Goal: Task Accomplishment & Management: Complete application form

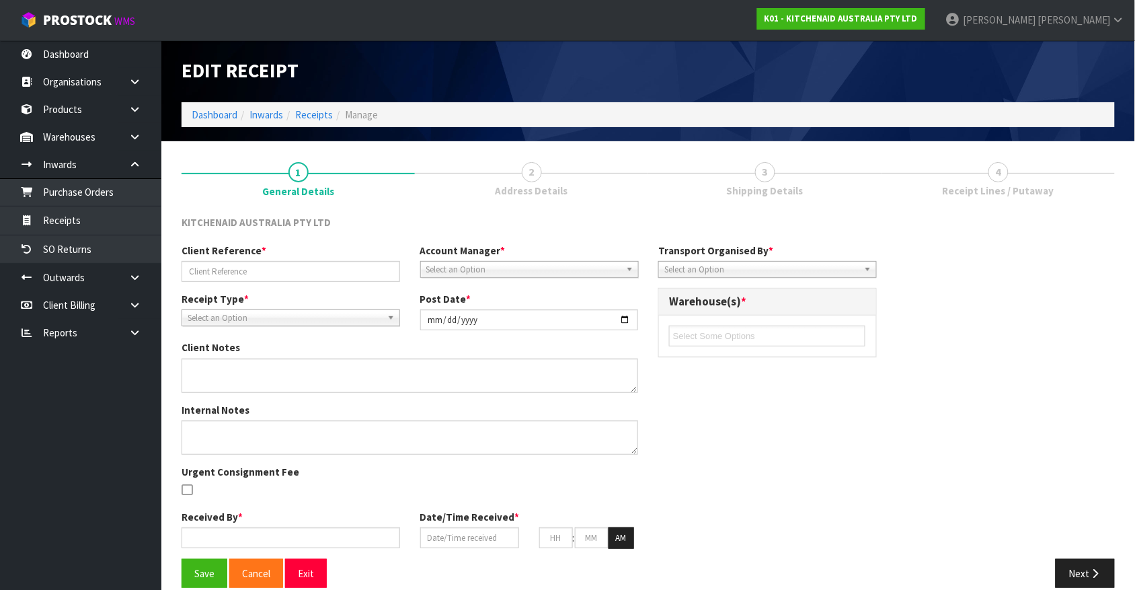
type input "TCKU2879456/ 240001481"
type input "[DATE]"
type input "[PERSON_NAME]"
type input "[DATE]"
type input "03"
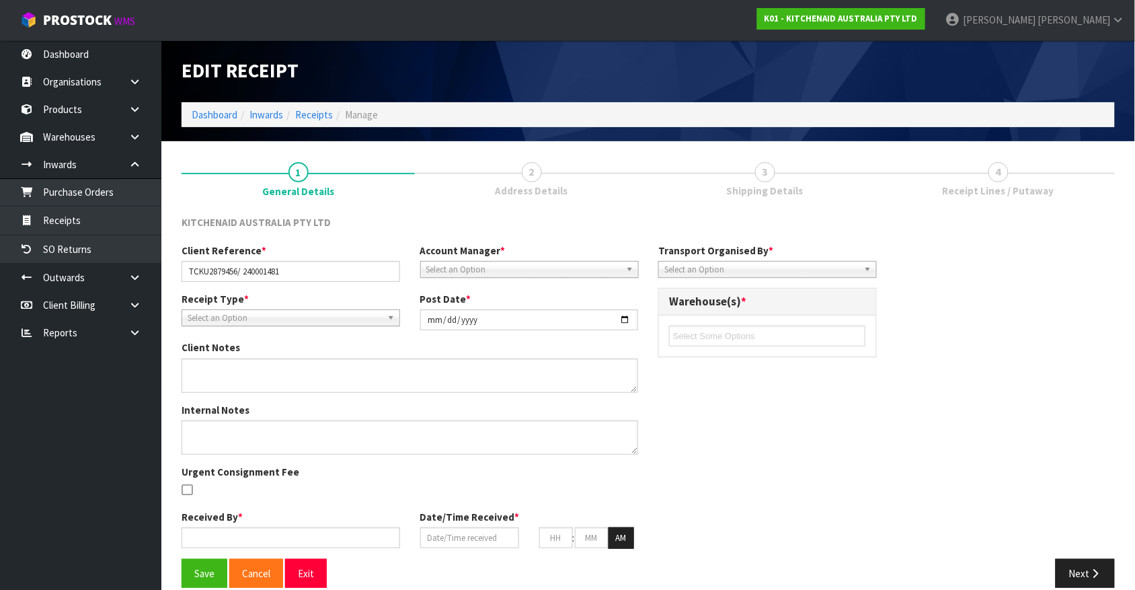
type input "35"
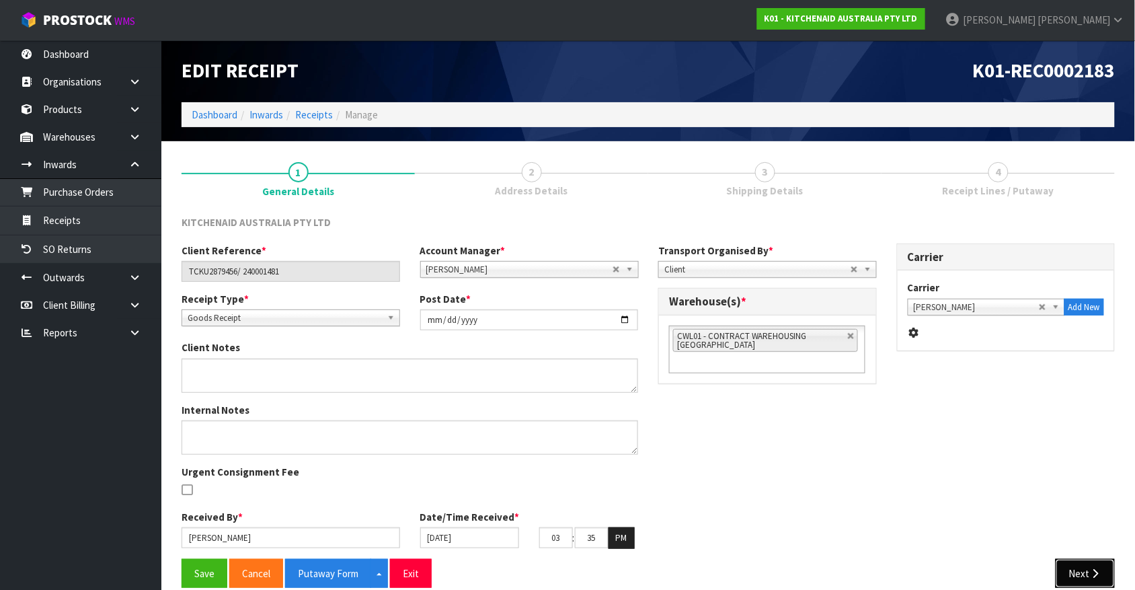
click at [1085, 573] on button "Next" at bounding box center [1085, 573] width 59 height 29
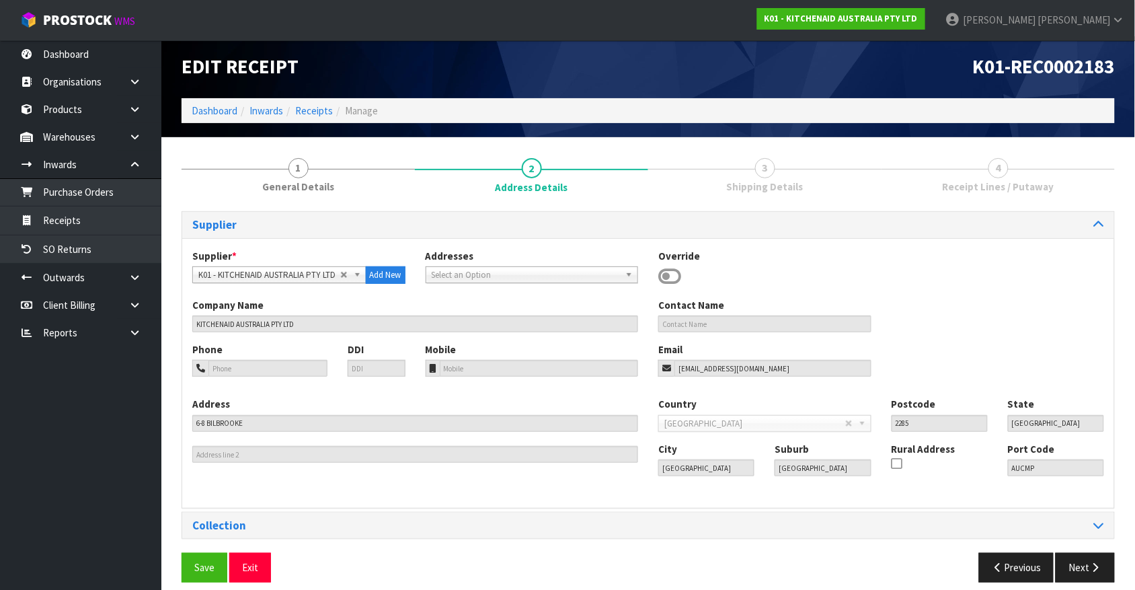
scroll to position [17, 0]
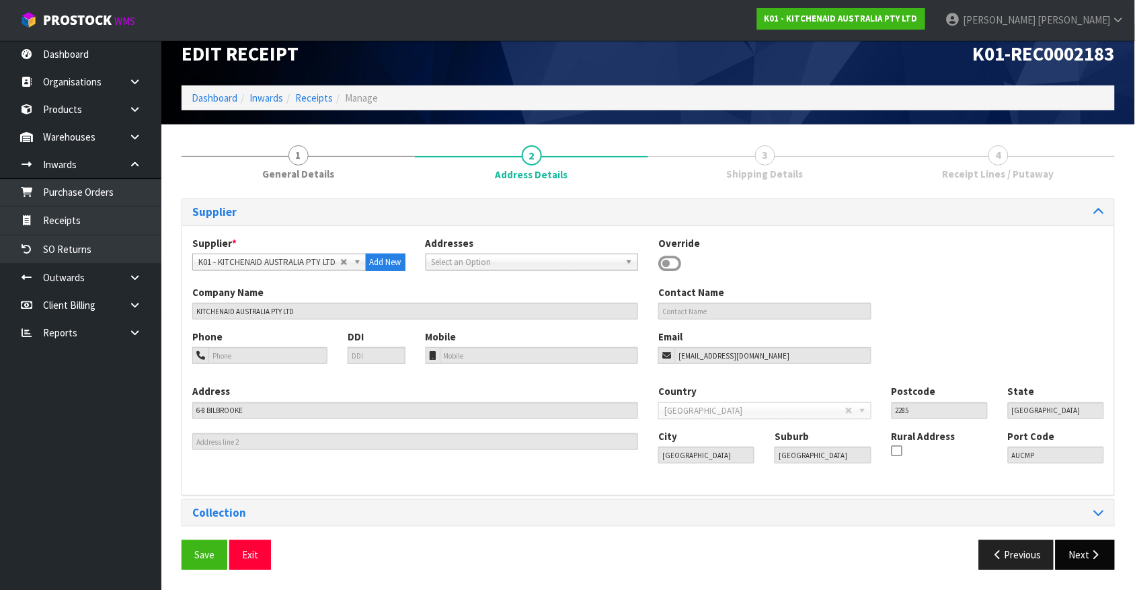
drag, startPoint x: 1085, startPoint y: 573, endPoint x: 1084, endPoint y: 547, distance: 26.2
click at [1084, 547] on div "Save Exit Previous Next" at bounding box center [647, 559] width 953 height 39
click at [1084, 547] on button "Next" at bounding box center [1085, 554] width 59 height 29
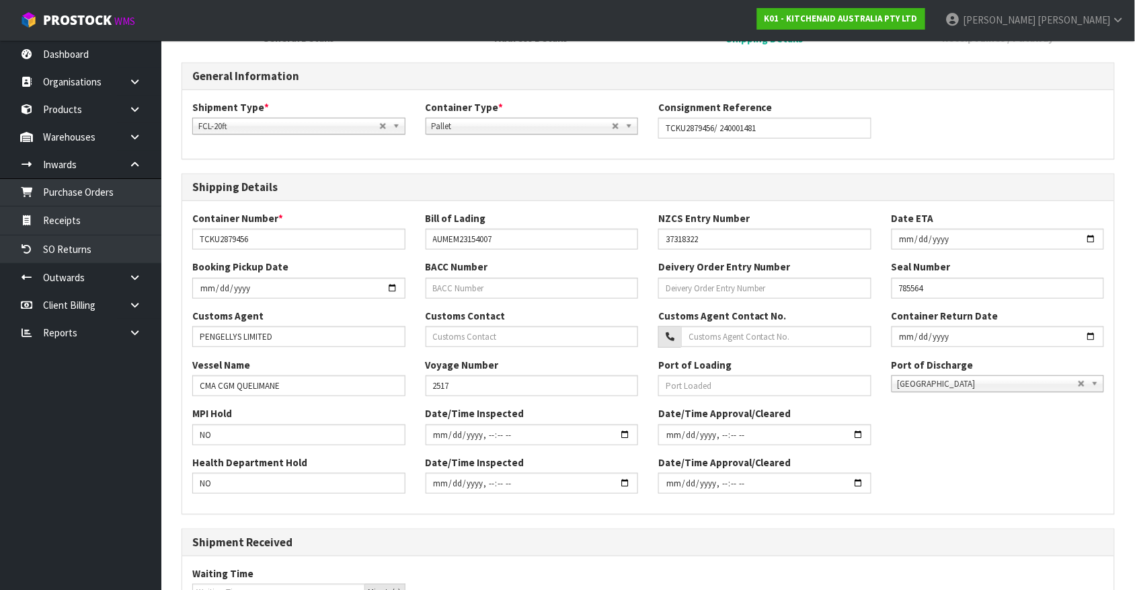
scroll to position [346, 0]
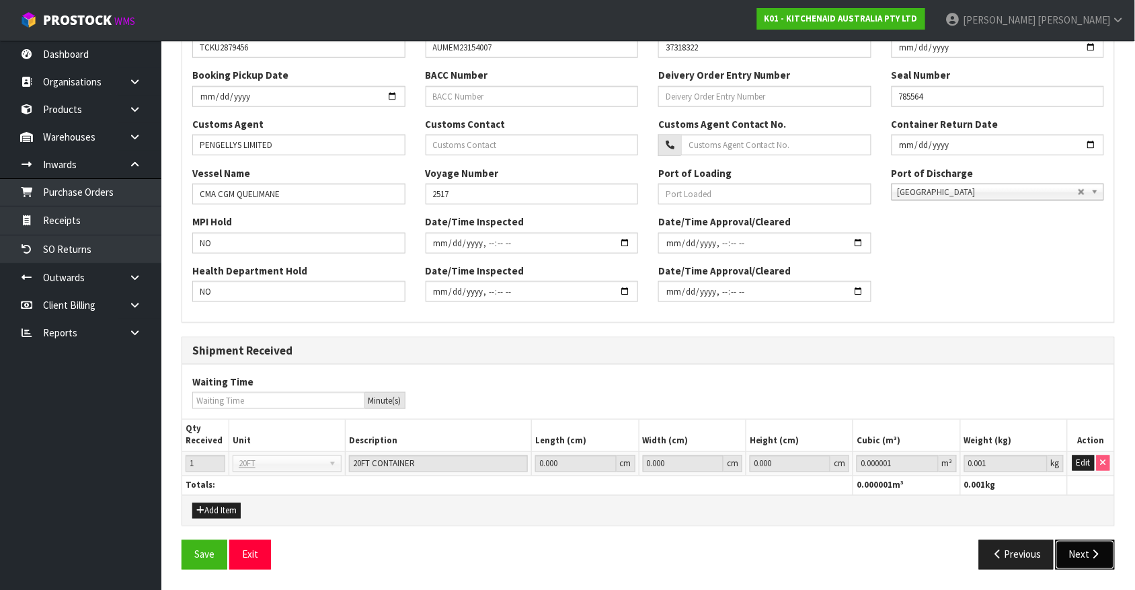
click at [1084, 547] on button "Next" at bounding box center [1085, 554] width 59 height 29
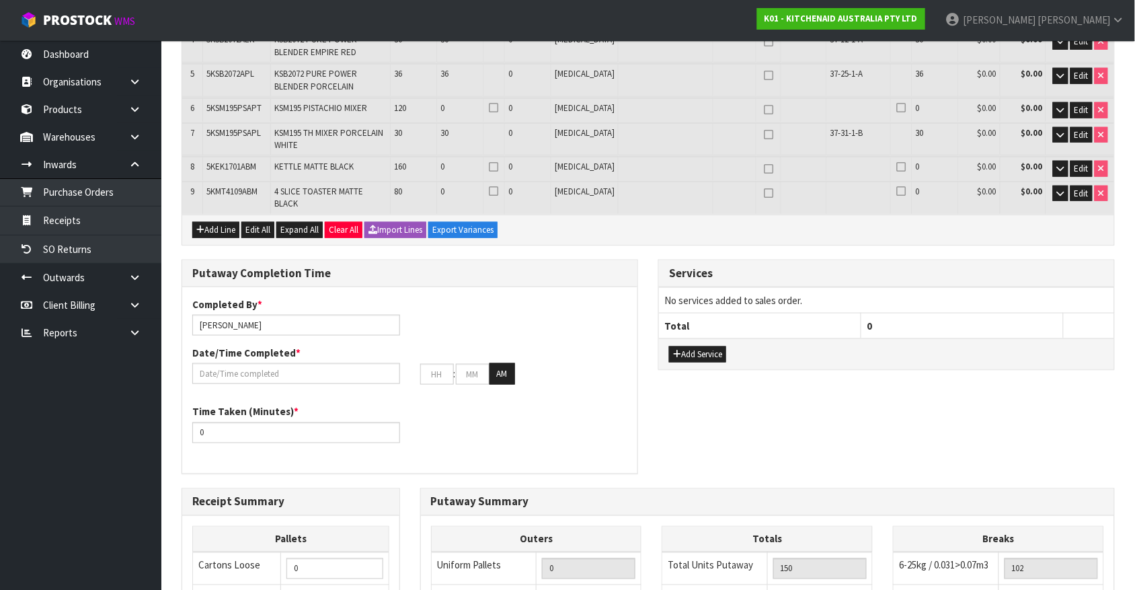
scroll to position [0, 0]
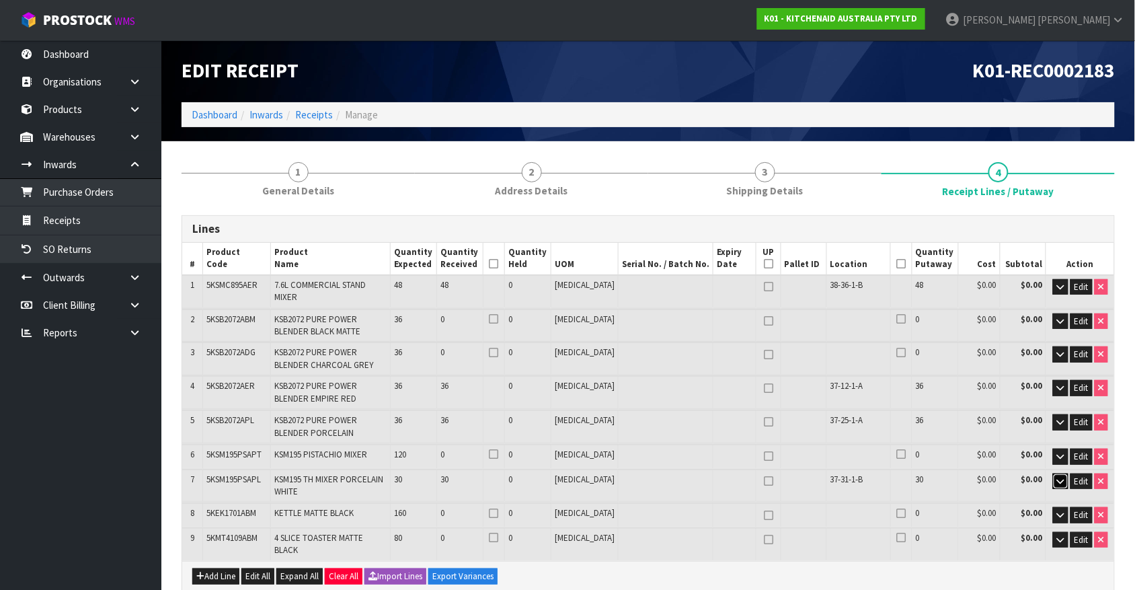
click at [1057, 477] on icon "button" at bounding box center [1060, 481] width 7 height 9
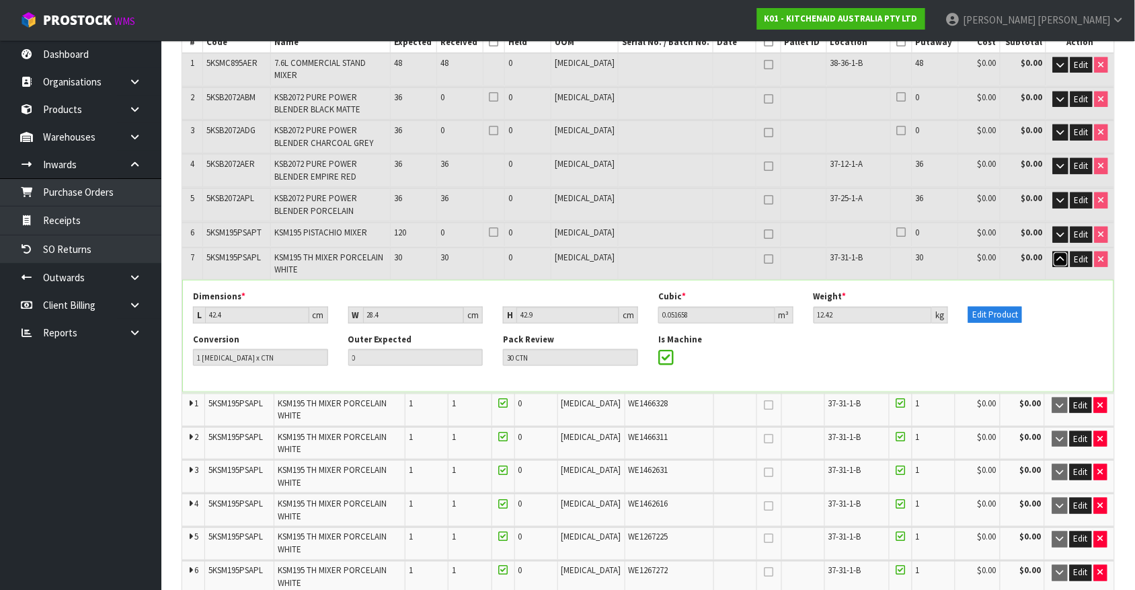
scroll to position [216, 0]
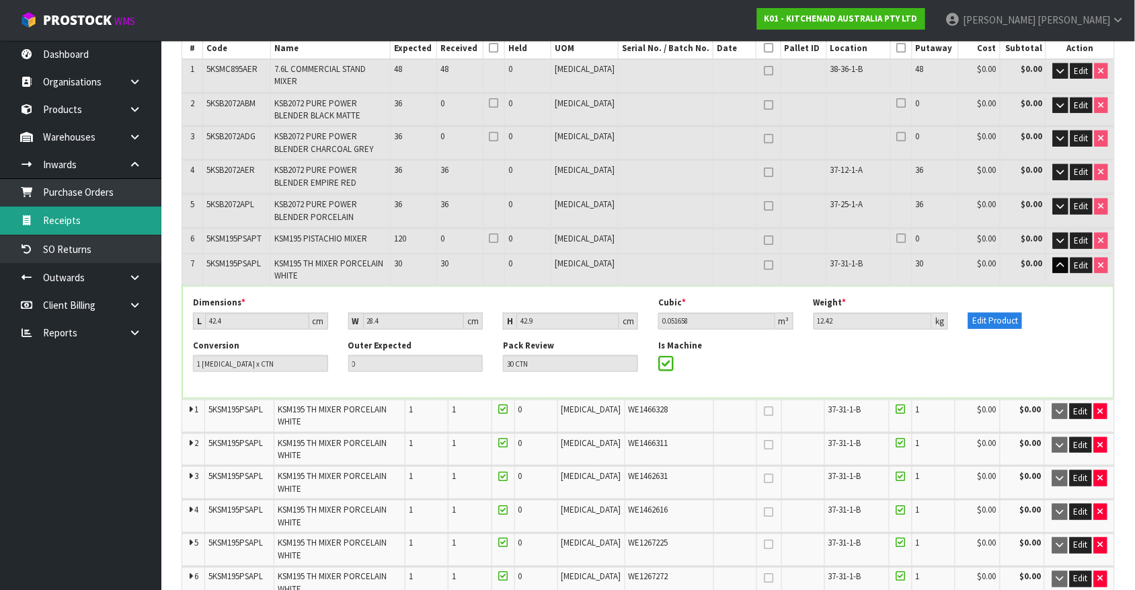
click at [88, 230] on link "Receipts" at bounding box center [80, 220] width 161 height 28
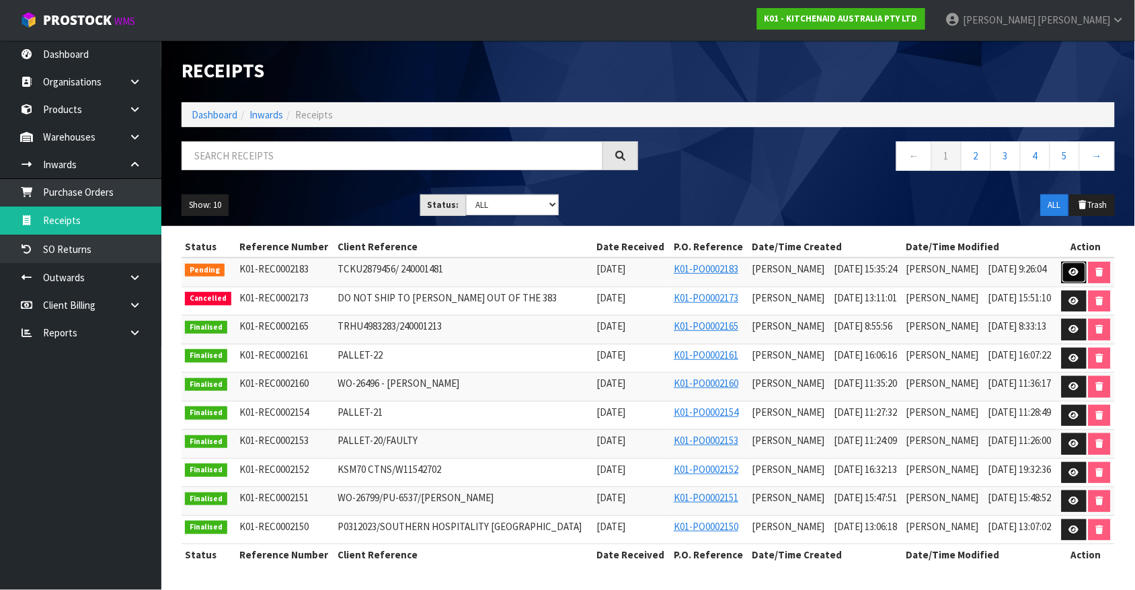
click at [1068, 276] on link at bounding box center [1074, 273] width 25 height 22
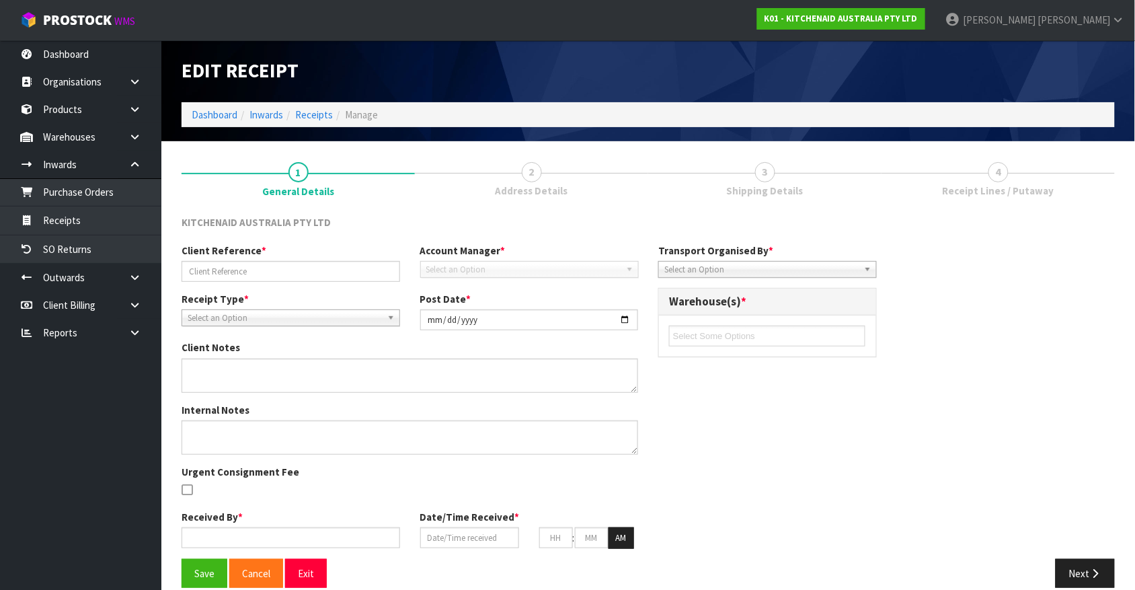
click at [1068, 276] on div "Client Reference * Account Manager * Select an Option Receipt Type * Goods Rece…" at bounding box center [647, 400] width 953 height 315
type input "TCKU2879456/ 240001481"
type input "[DATE]"
type input "[PERSON_NAME]"
type input "[DATE]"
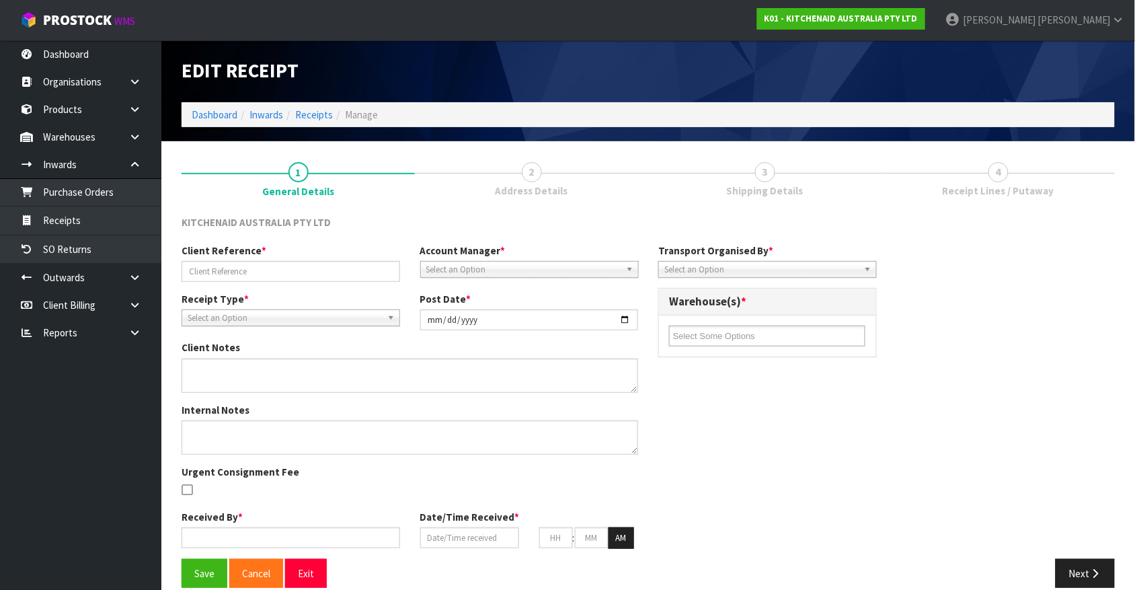
type input "03"
type input "35"
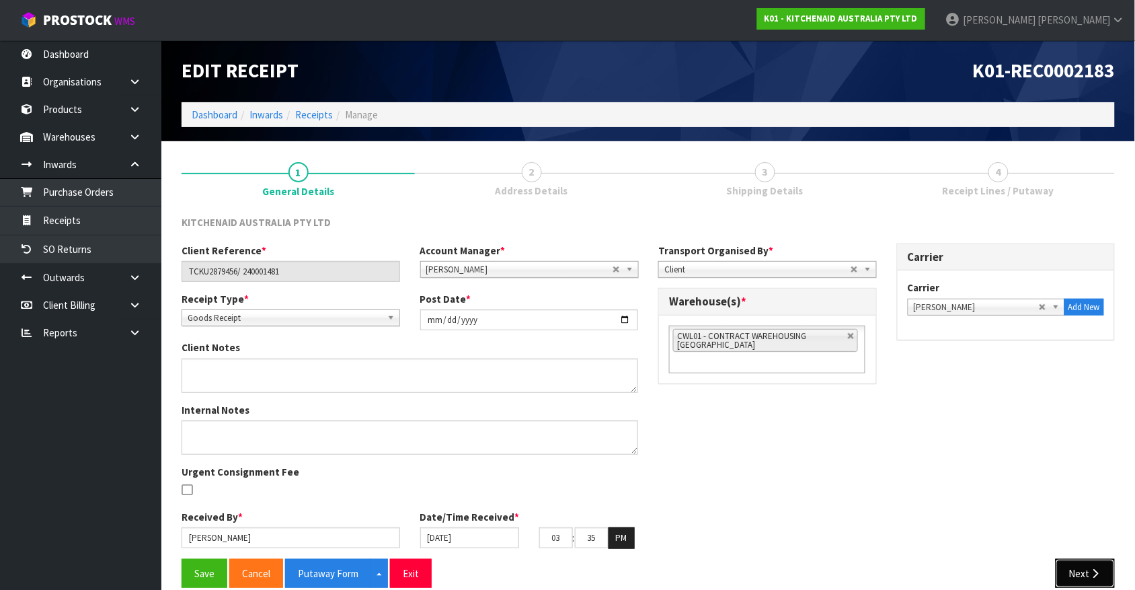
click at [1080, 561] on button "Next" at bounding box center [1085, 573] width 59 height 29
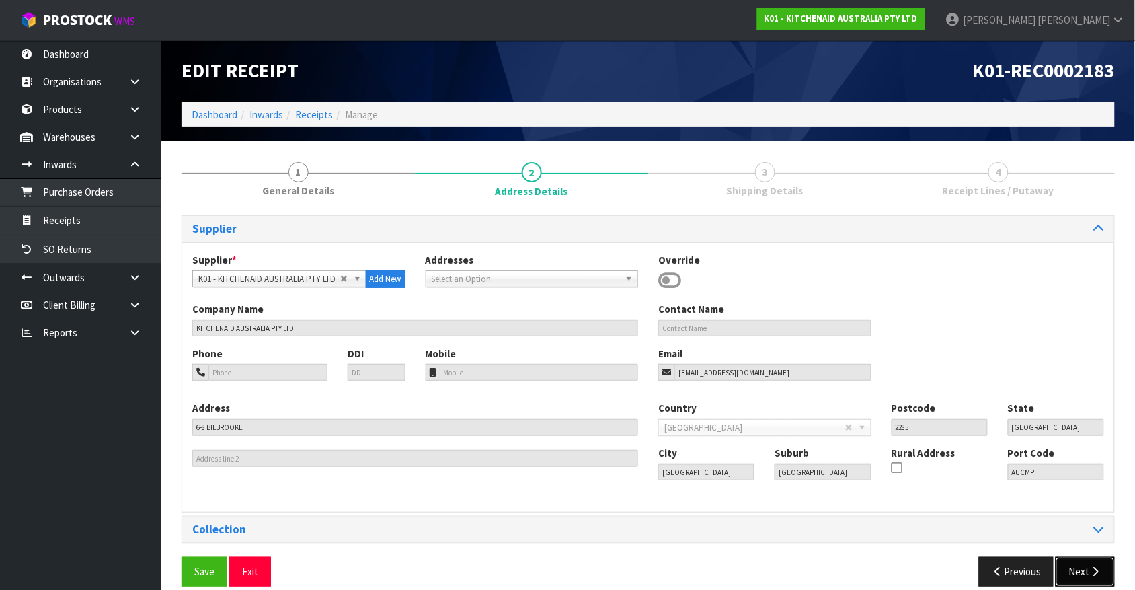
click at [1080, 561] on button "Next" at bounding box center [1085, 571] width 59 height 29
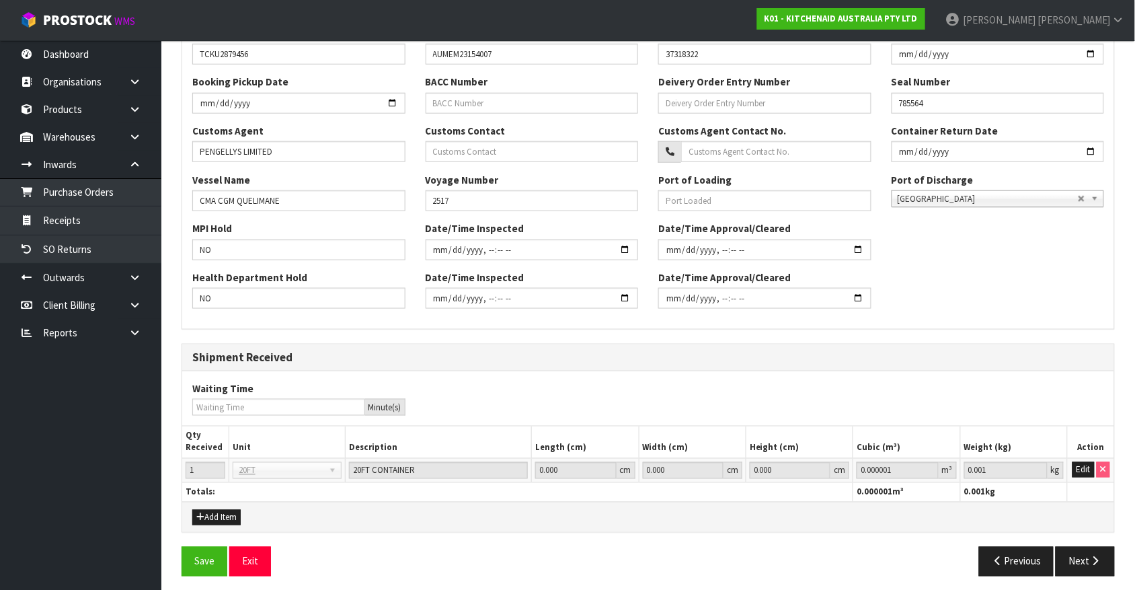
scroll to position [345, 0]
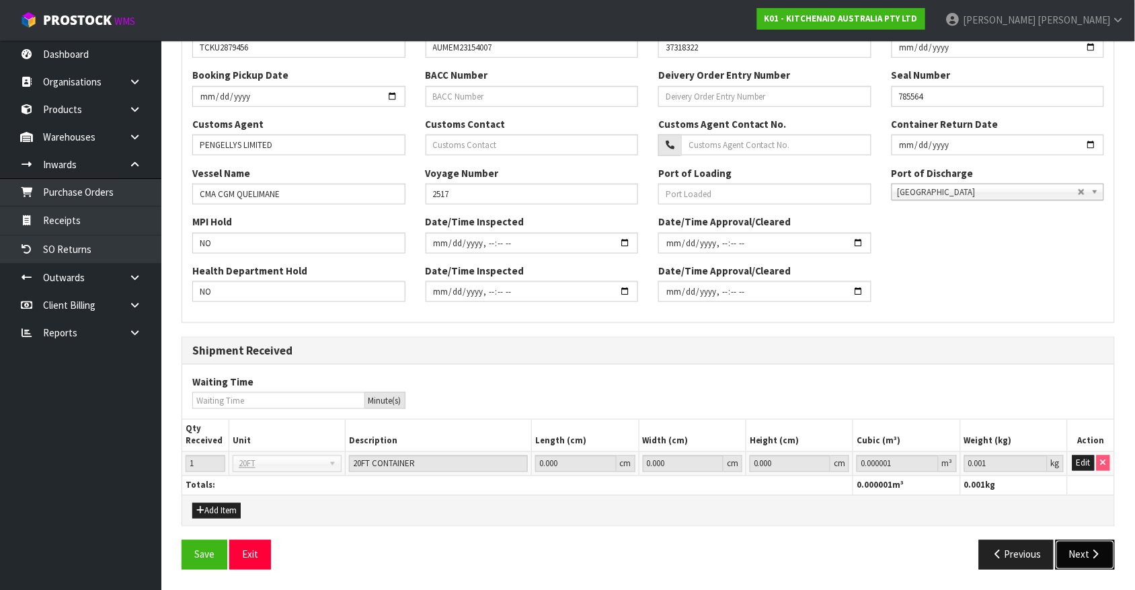
click at [1080, 561] on button "Next" at bounding box center [1085, 554] width 59 height 29
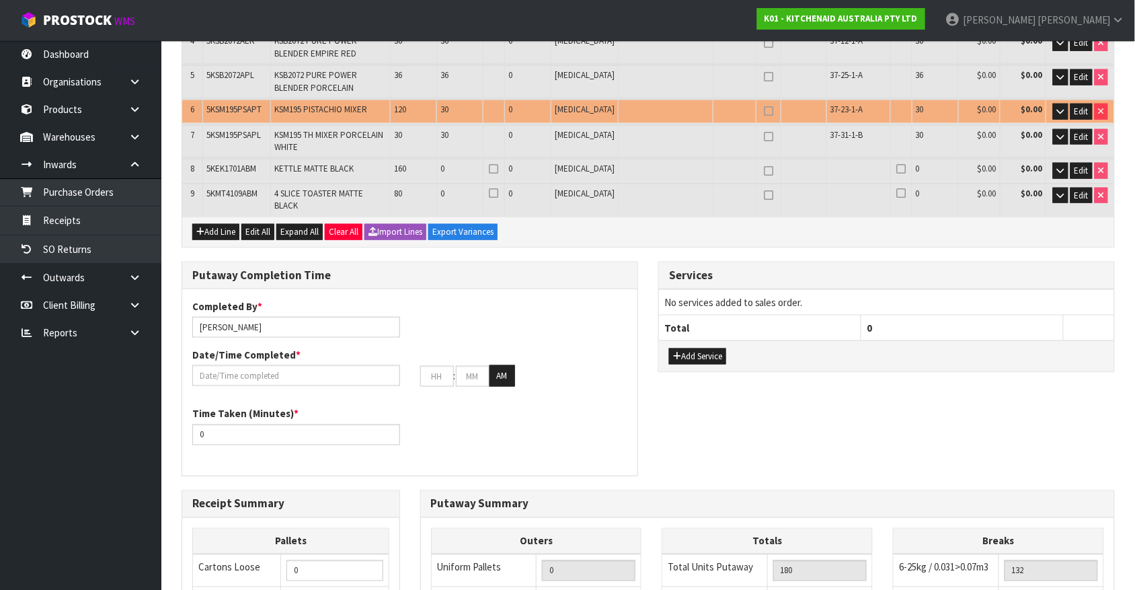
scroll to position [0, 0]
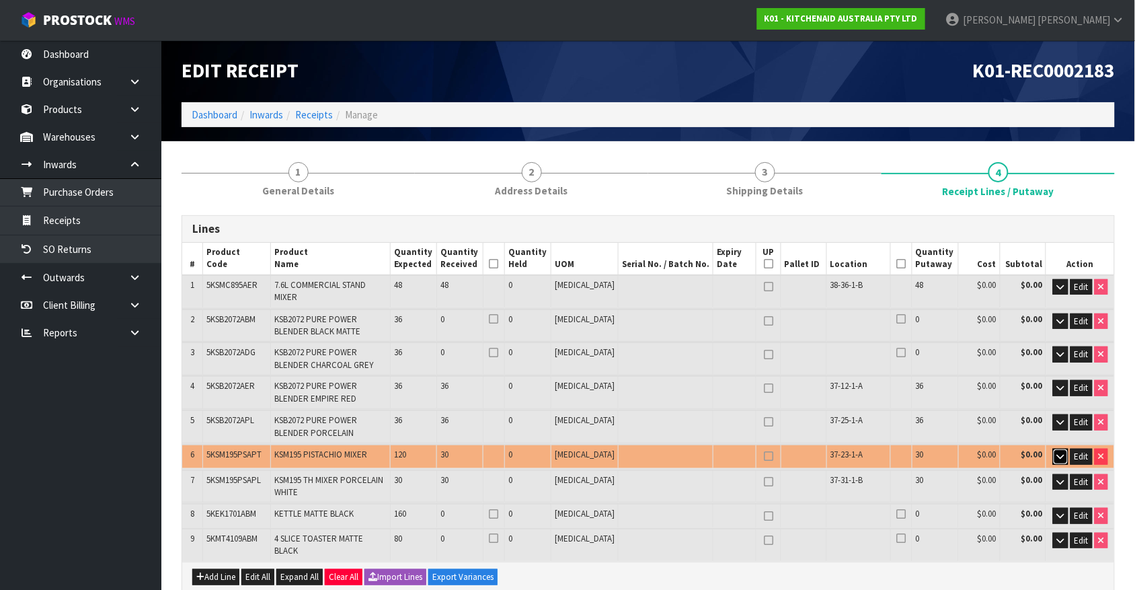
click at [1057, 452] on icon "button" at bounding box center [1060, 456] width 7 height 9
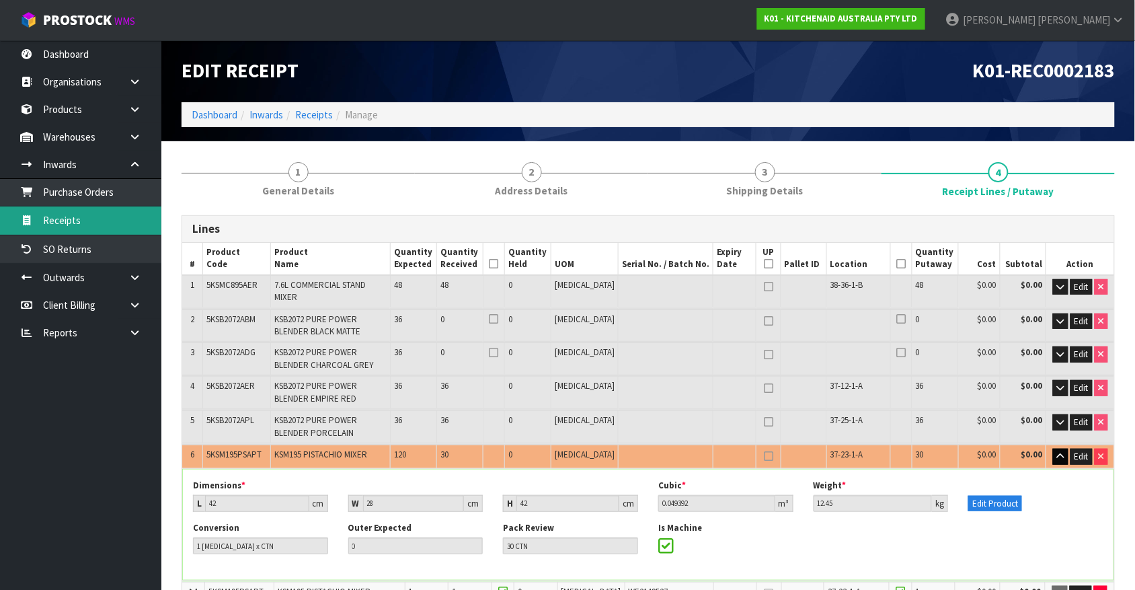
click at [72, 212] on link "Receipts" at bounding box center [80, 220] width 161 height 28
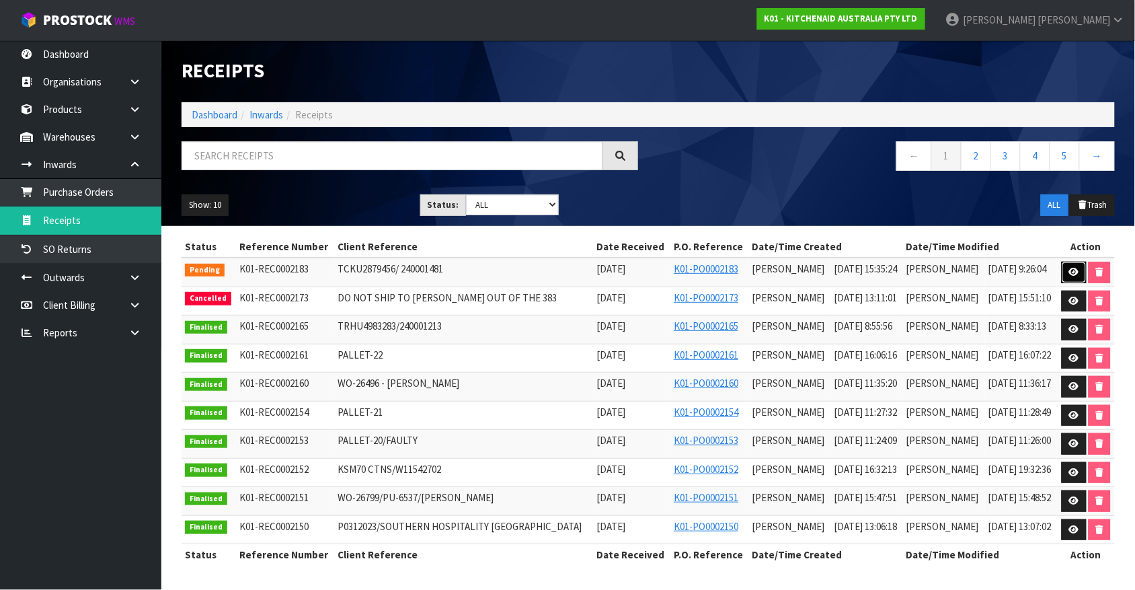
click at [1074, 278] on link at bounding box center [1074, 273] width 25 height 22
click at [1076, 273] on icon at bounding box center [1074, 272] width 10 height 9
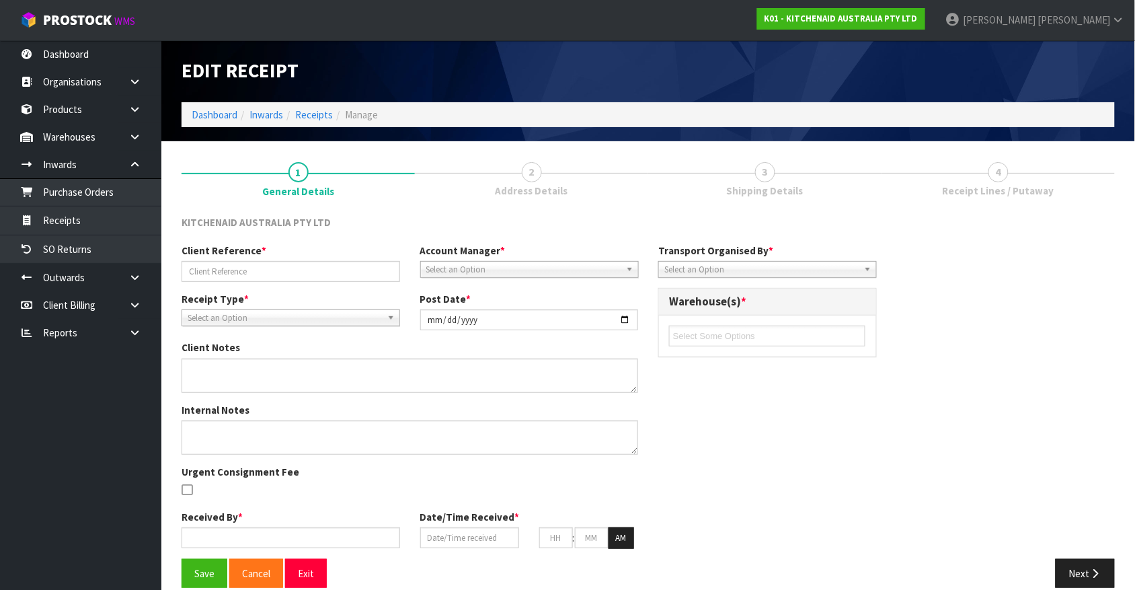
type input "TCKU2879456/ 240001481"
type input "[DATE]"
type input "[PERSON_NAME]"
type input "[DATE]"
type input "03"
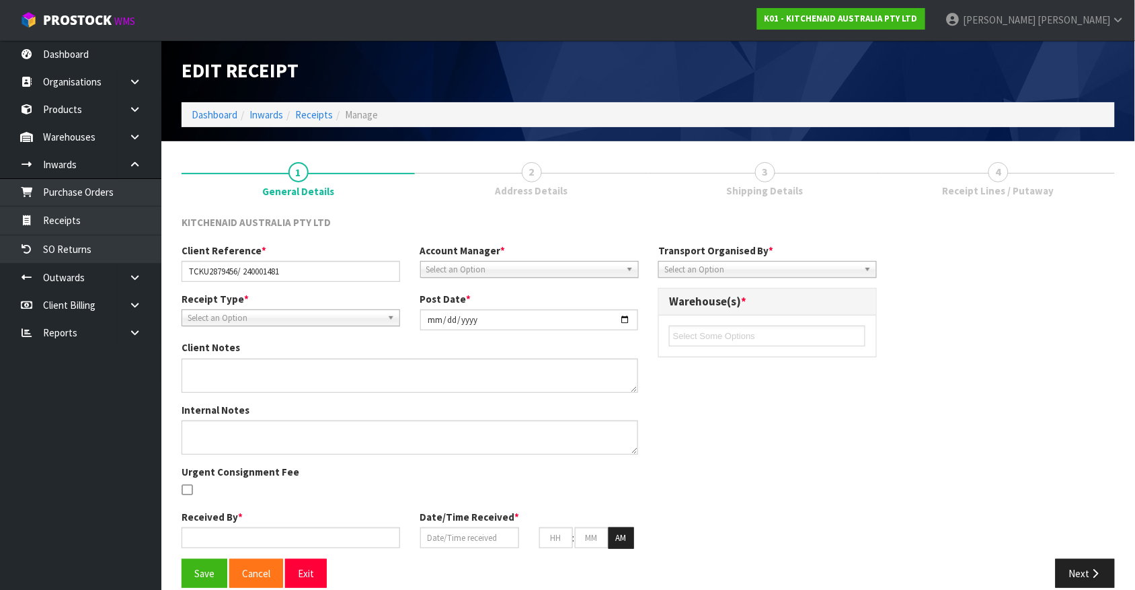
type input "35"
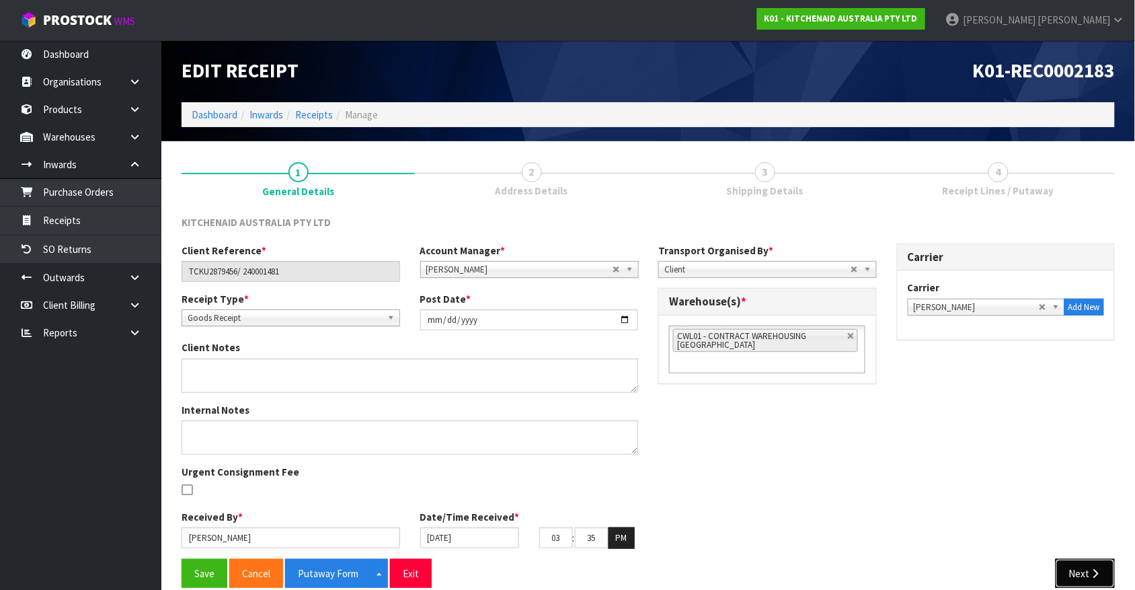
click at [1071, 560] on button "Next" at bounding box center [1085, 573] width 59 height 29
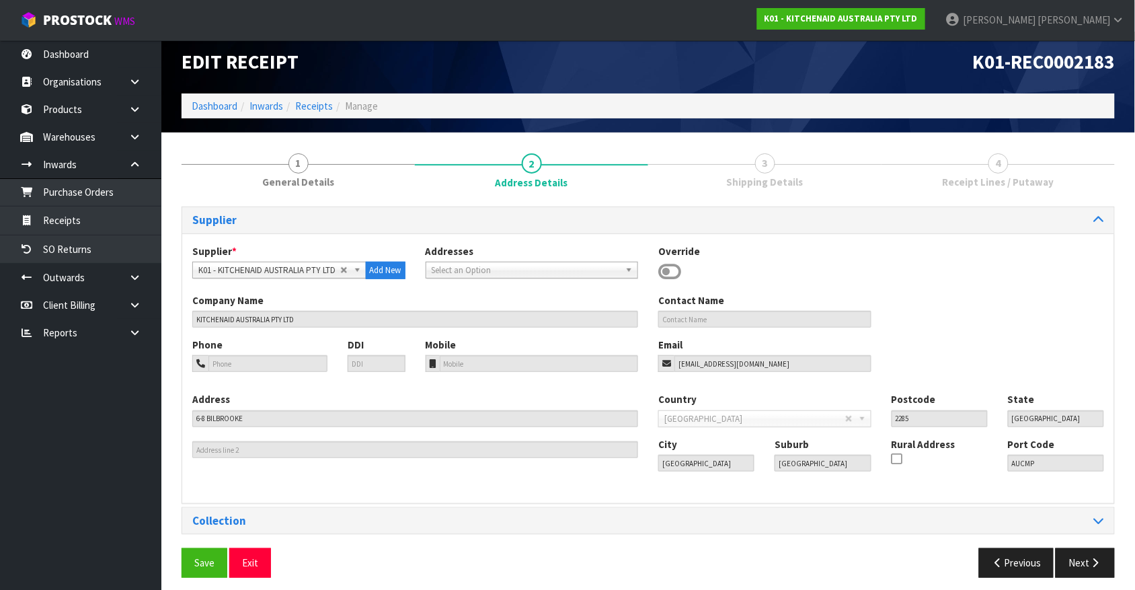
scroll to position [17, 0]
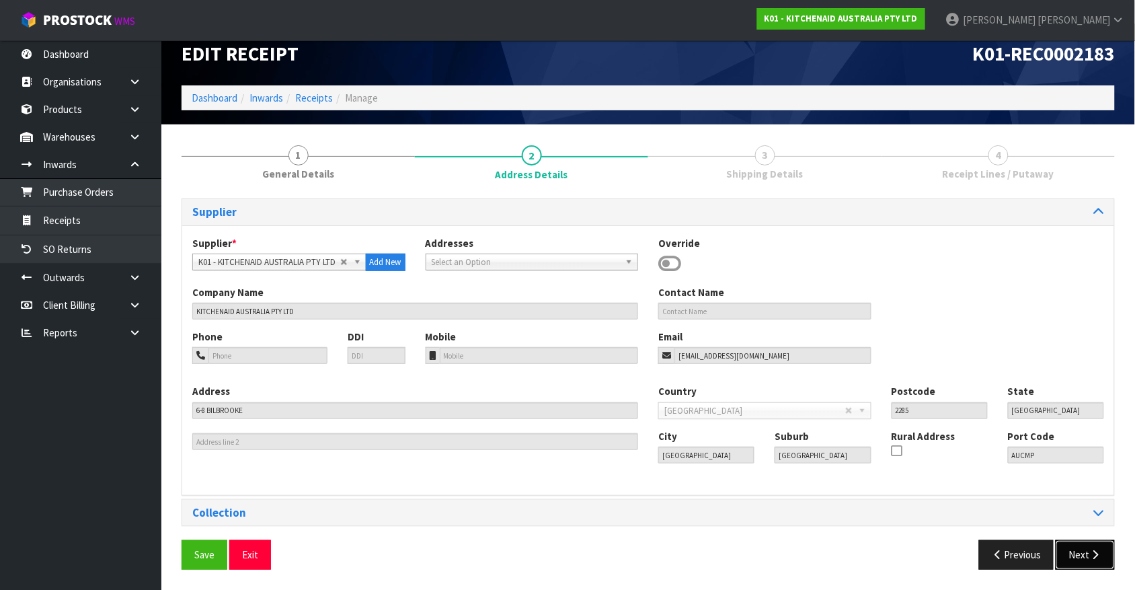
click at [1071, 560] on button "Next" at bounding box center [1085, 554] width 59 height 29
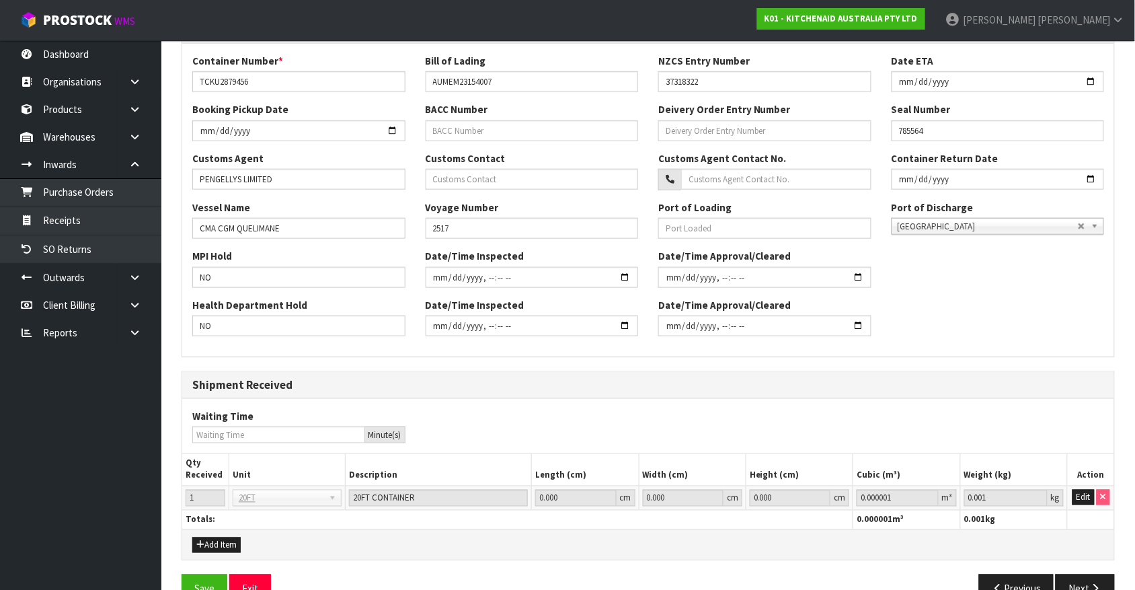
scroll to position [346, 0]
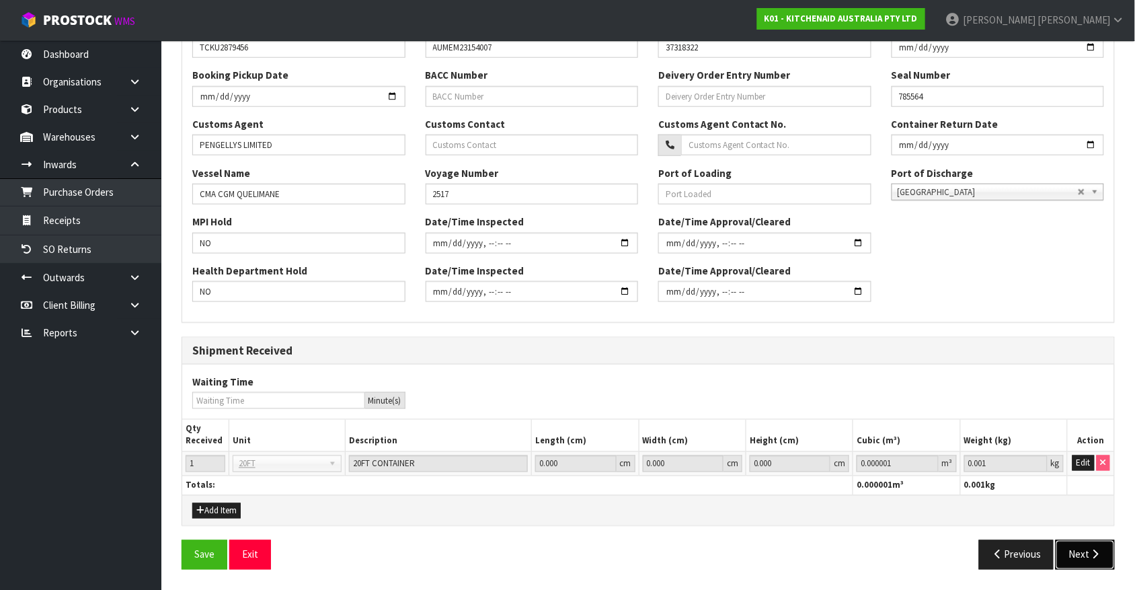
click at [1071, 560] on button "Next" at bounding box center [1085, 554] width 59 height 29
click at [1087, 568] on button "Next" at bounding box center [1085, 554] width 59 height 29
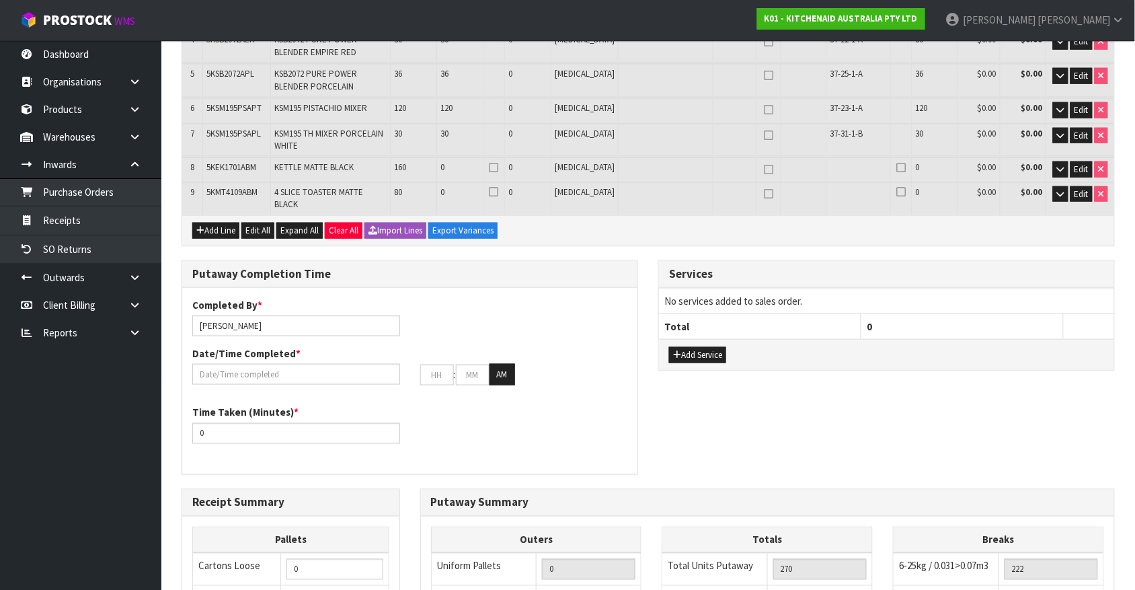
scroll to position [0, 0]
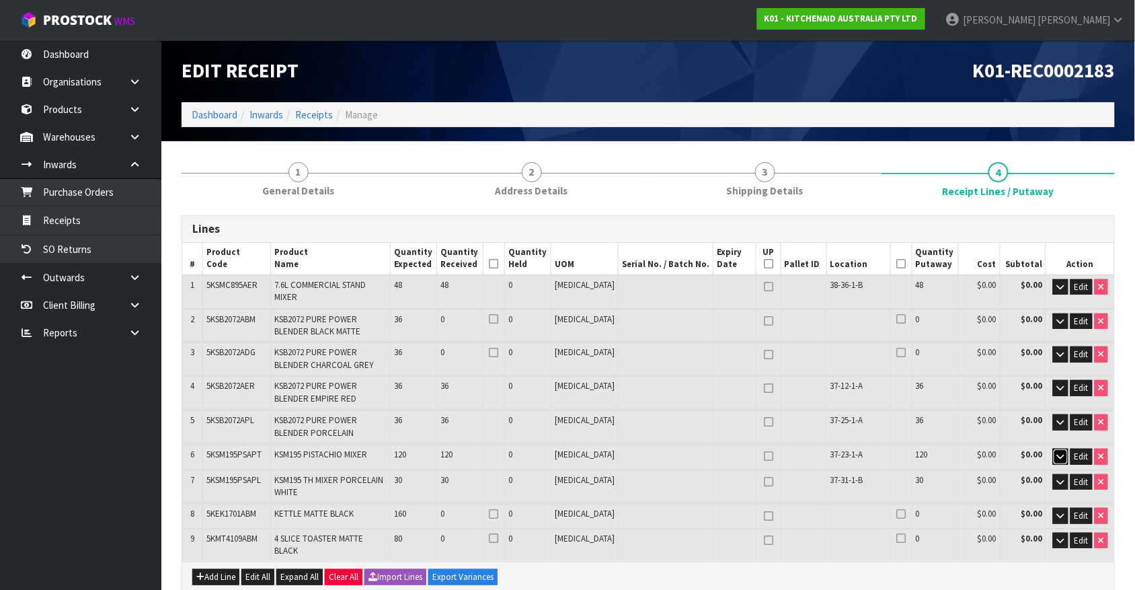
click at [1054, 449] on button "button" at bounding box center [1060, 456] width 15 height 16
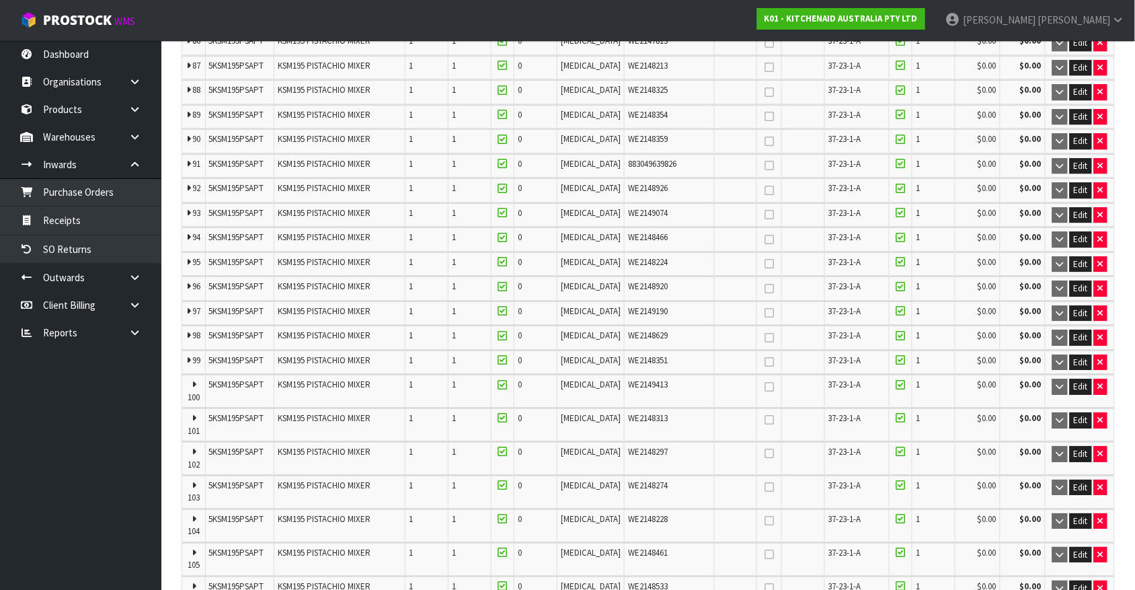
scroll to position [2613, 0]
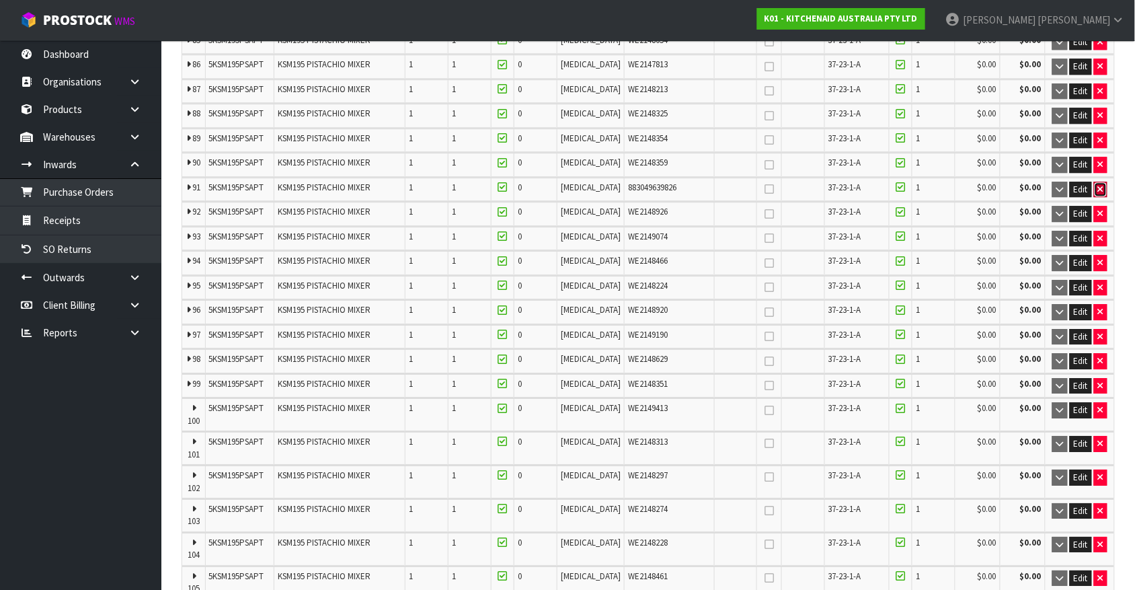
click at [1100, 185] on icon "button" at bounding box center [1100, 189] width 5 height 9
type input "120"
type input "119 CTN"
type input "269"
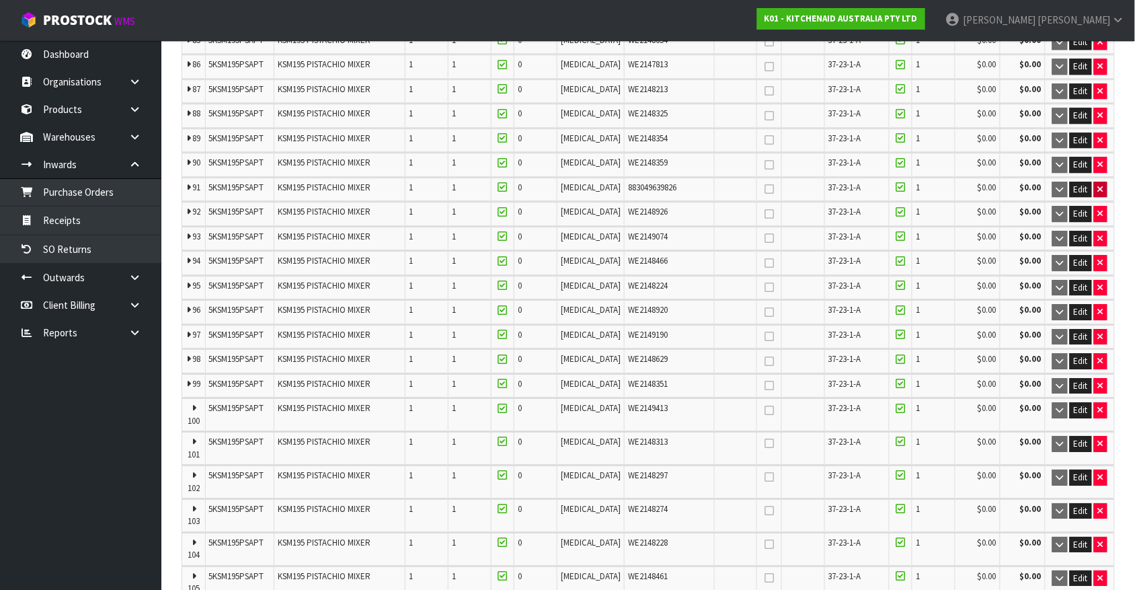
type input "269"
type input "13.98534"
type input "3011.91"
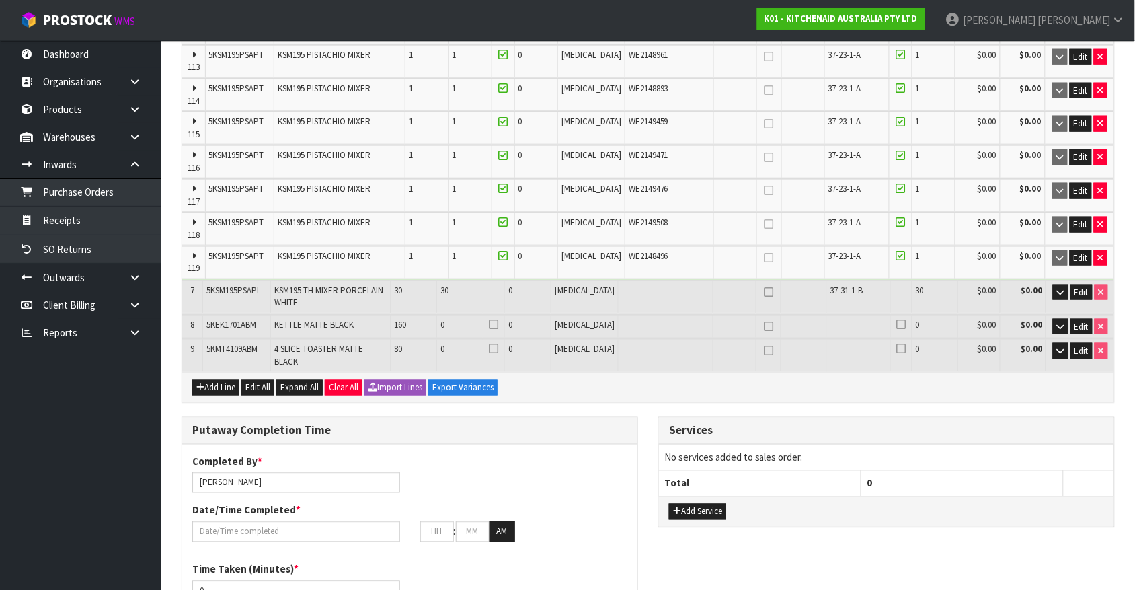
scroll to position [3821, 0]
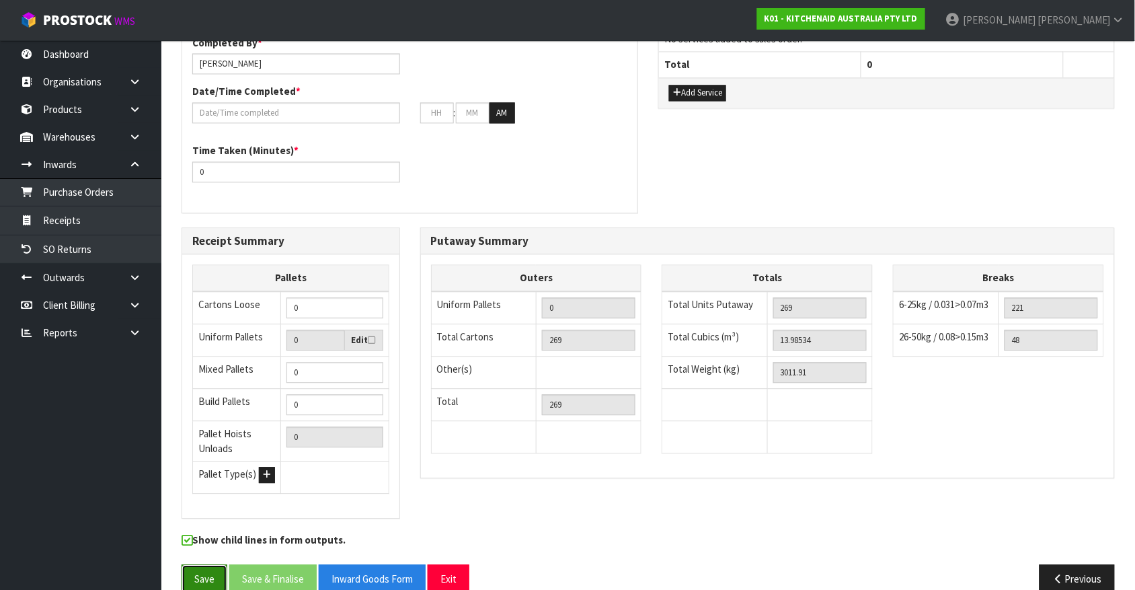
click at [199, 564] on button "Save" at bounding box center [205, 578] width 46 height 29
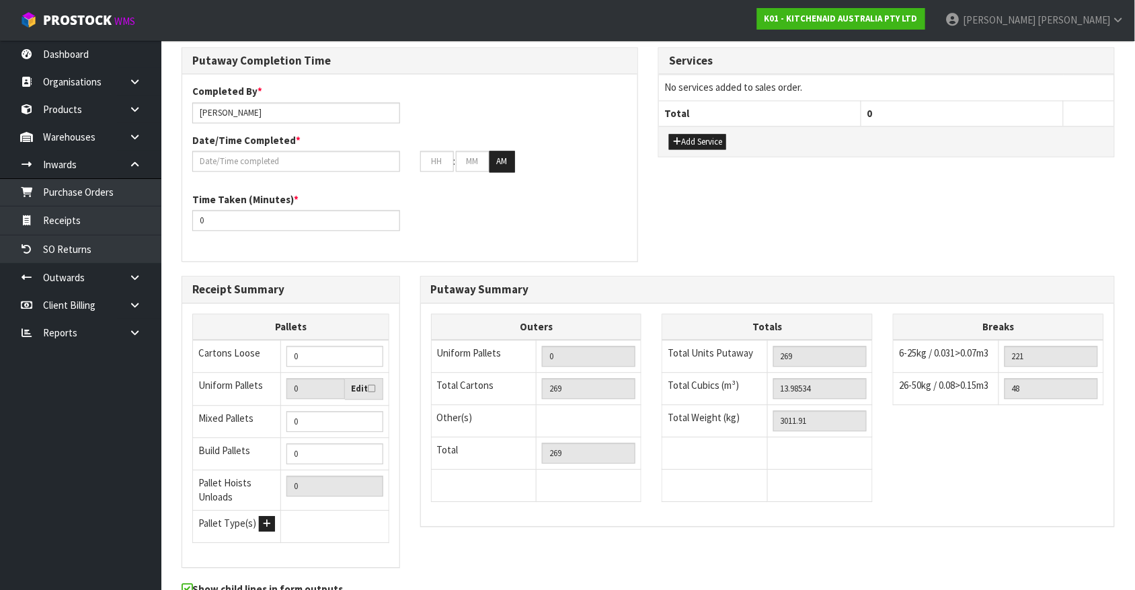
scroll to position [0, 0]
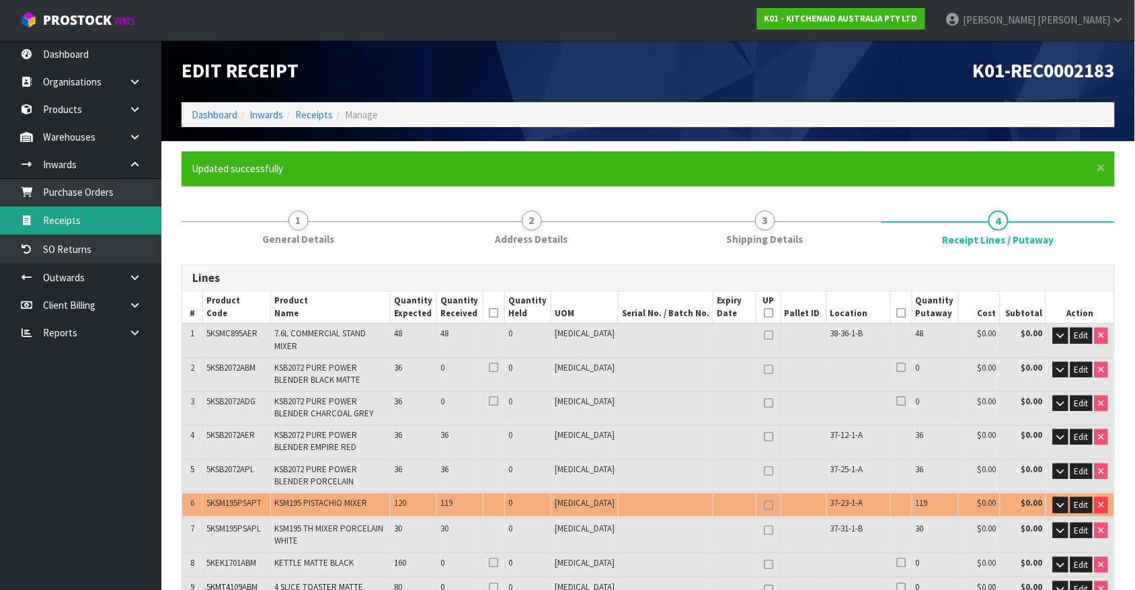
click at [49, 217] on link "Receipts" at bounding box center [80, 220] width 161 height 28
click at [58, 230] on link "Receipts" at bounding box center [80, 220] width 161 height 28
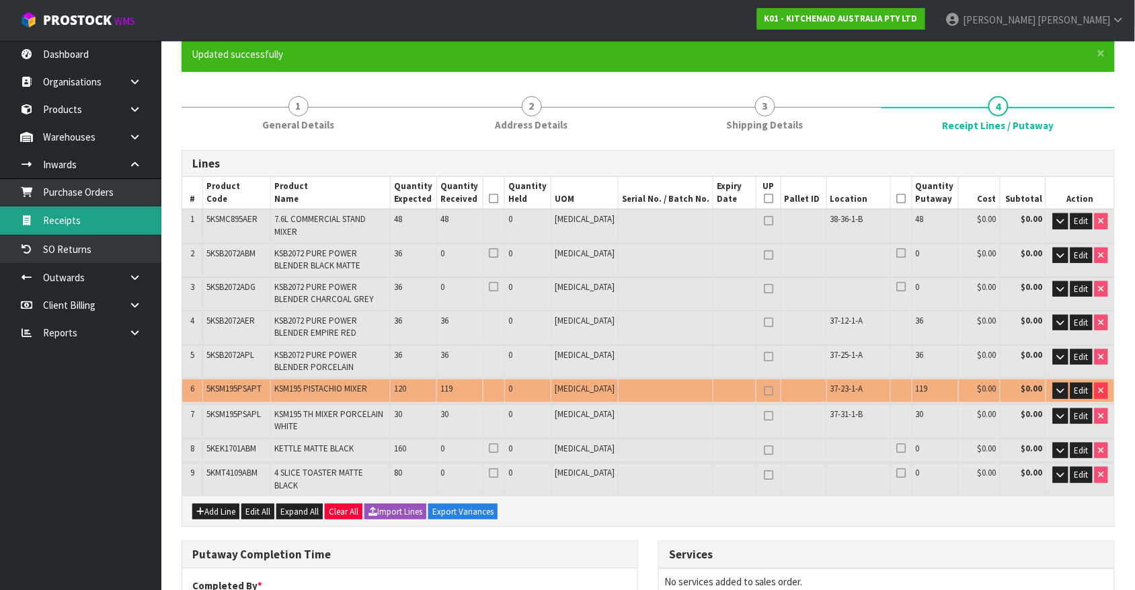
scroll to position [630, 0]
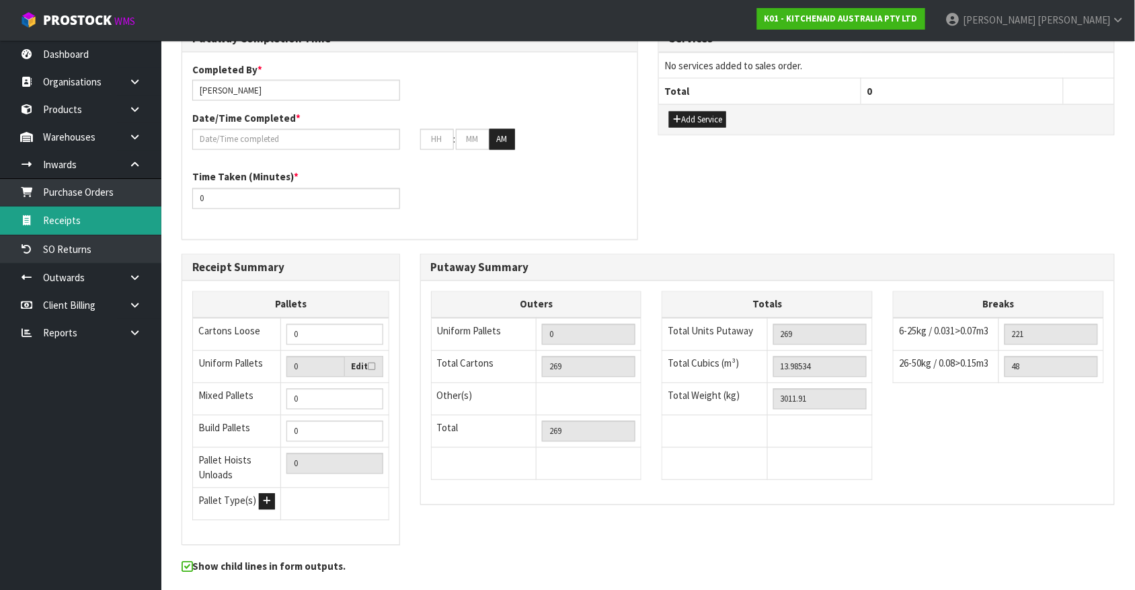
click at [58, 230] on link "Receipts" at bounding box center [80, 220] width 161 height 28
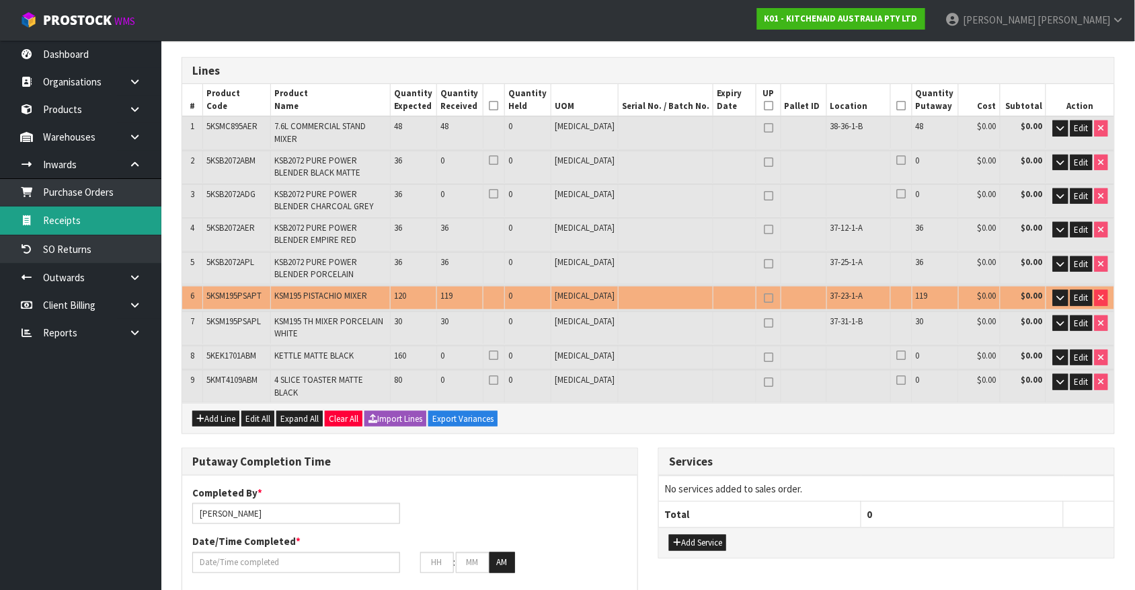
scroll to position [284, 0]
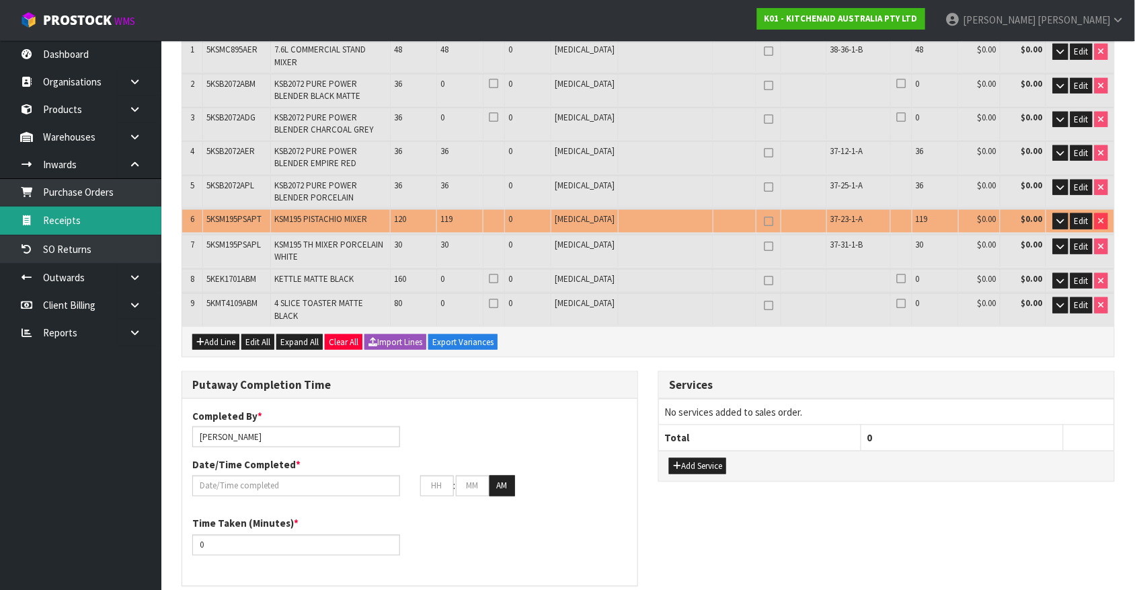
click at [58, 230] on link "Receipts" at bounding box center [80, 220] width 161 height 28
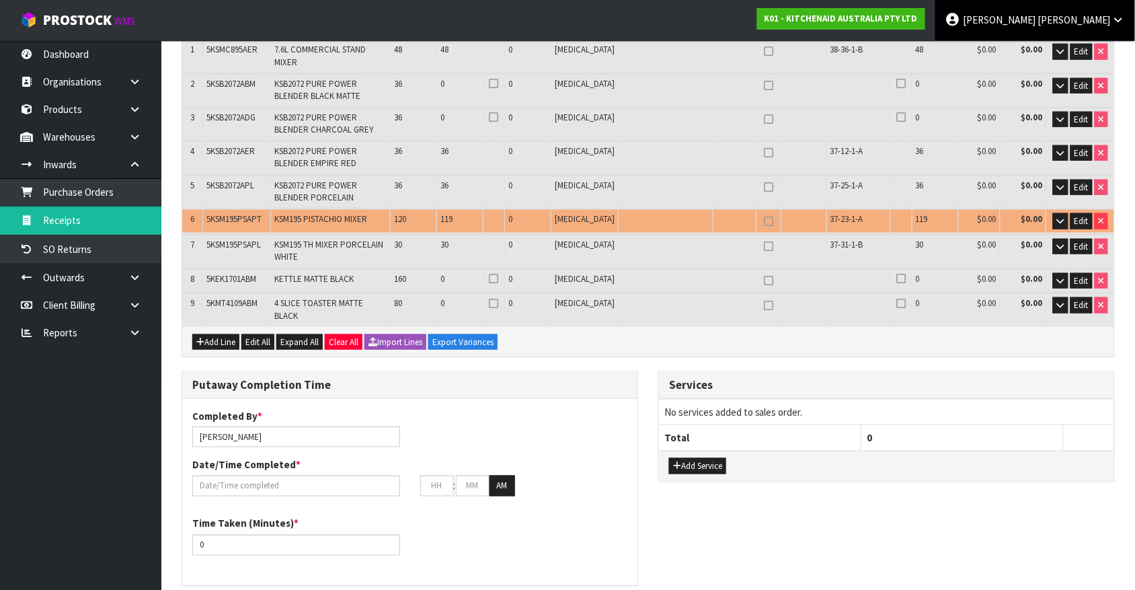
click at [1035, 22] on span "[PERSON_NAME]" at bounding box center [999, 19] width 73 height 13
click at [1064, 59] on link "Logout" at bounding box center [1081, 53] width 106 height 18
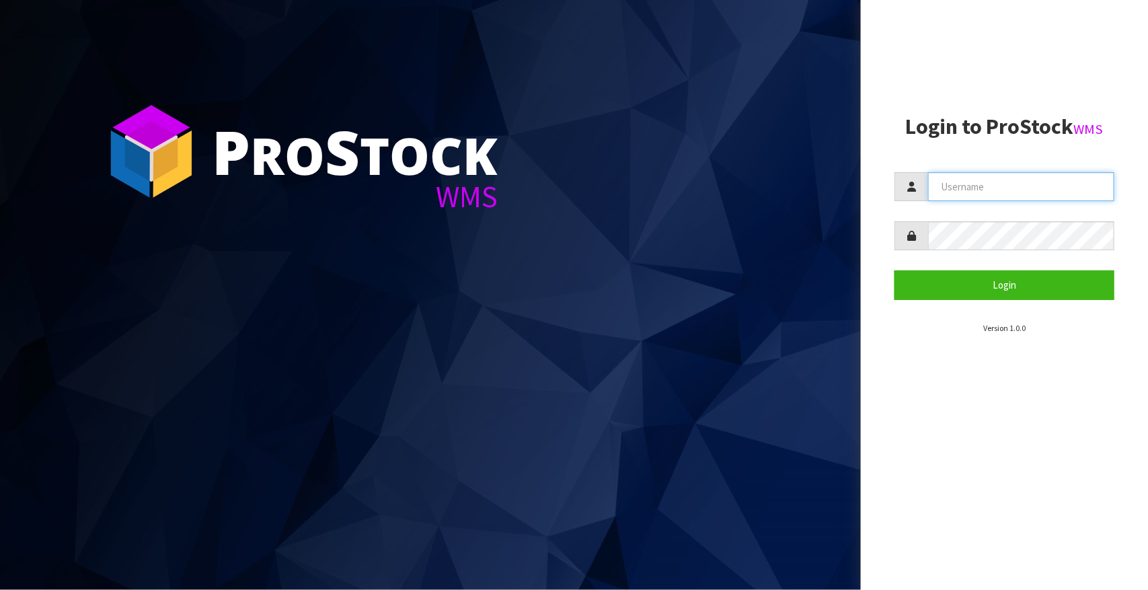
click at [989, 192] on input "text" at bounding box center [1021, 186] width 186 height 29
type input "james"
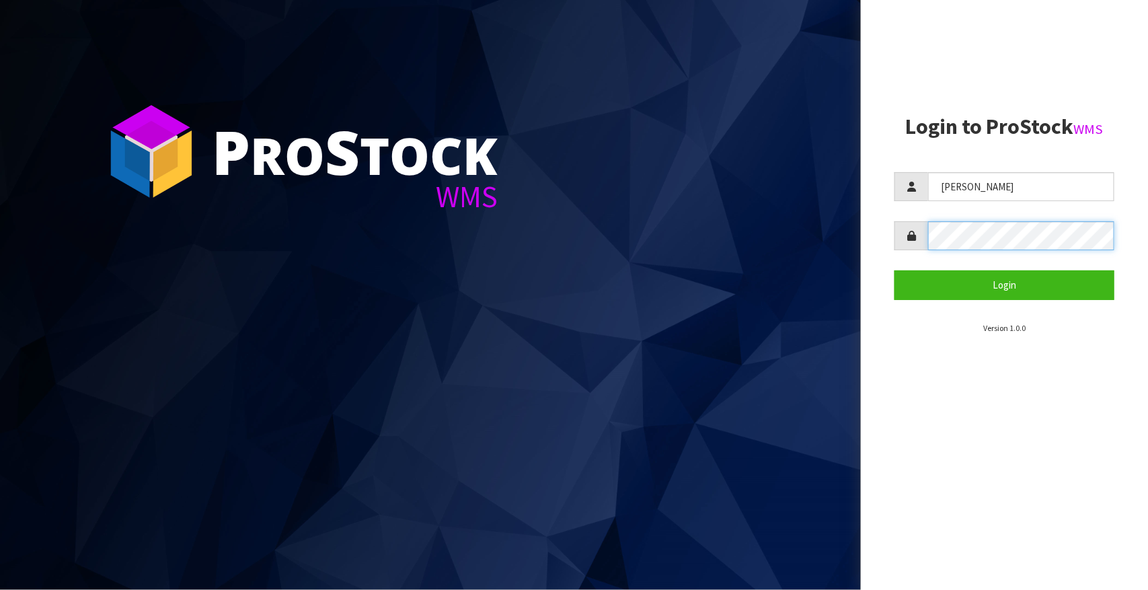
click at [894, 270] on button "Login" at bounding box center [1004, 284] width 220 height 29
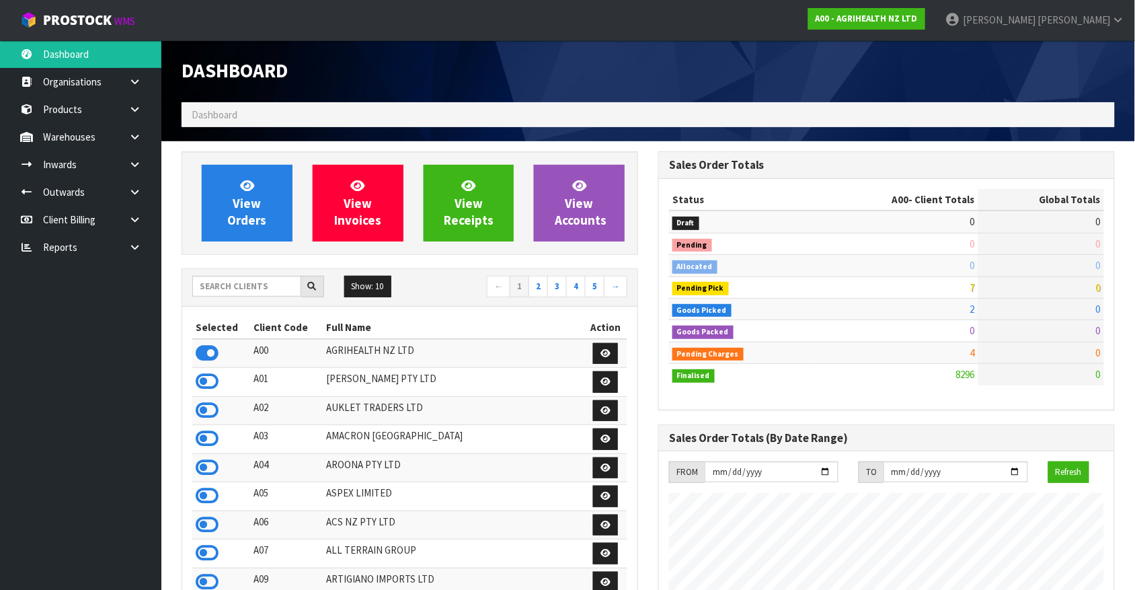
scroll to position [1023, 476]
click at [263, 280] on input "text" at bounding box center [246, 286] width 109 height 21
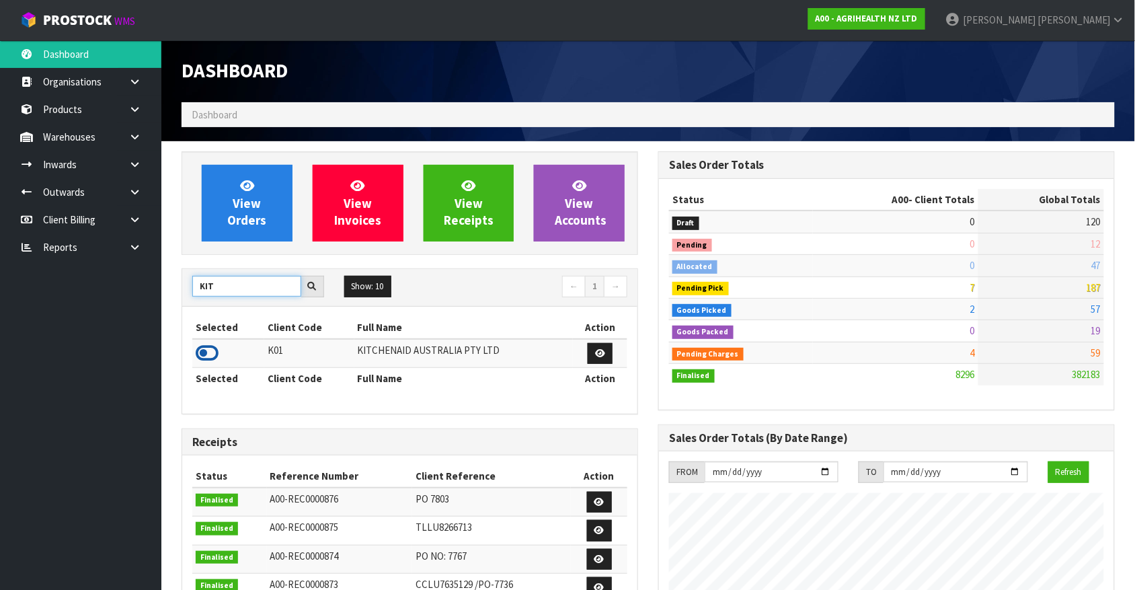
type input "KIT"
click at [216, 356] on icon at bounding box center [207, 353] width 23 height 20
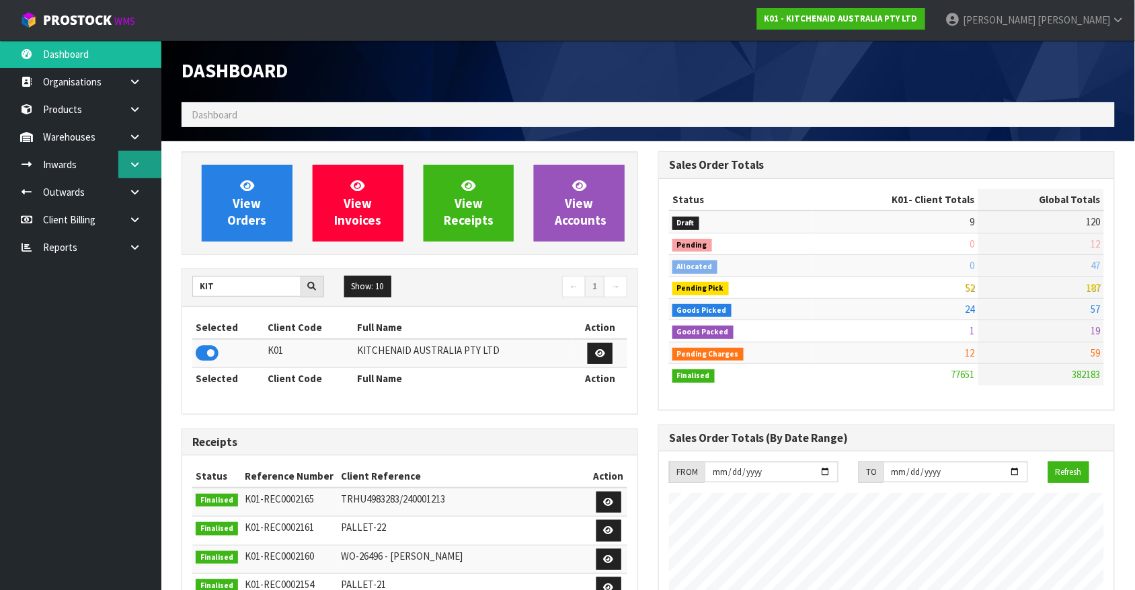
click at [136, 169] on icon at bounding box center [134, 164] width 13 height 10
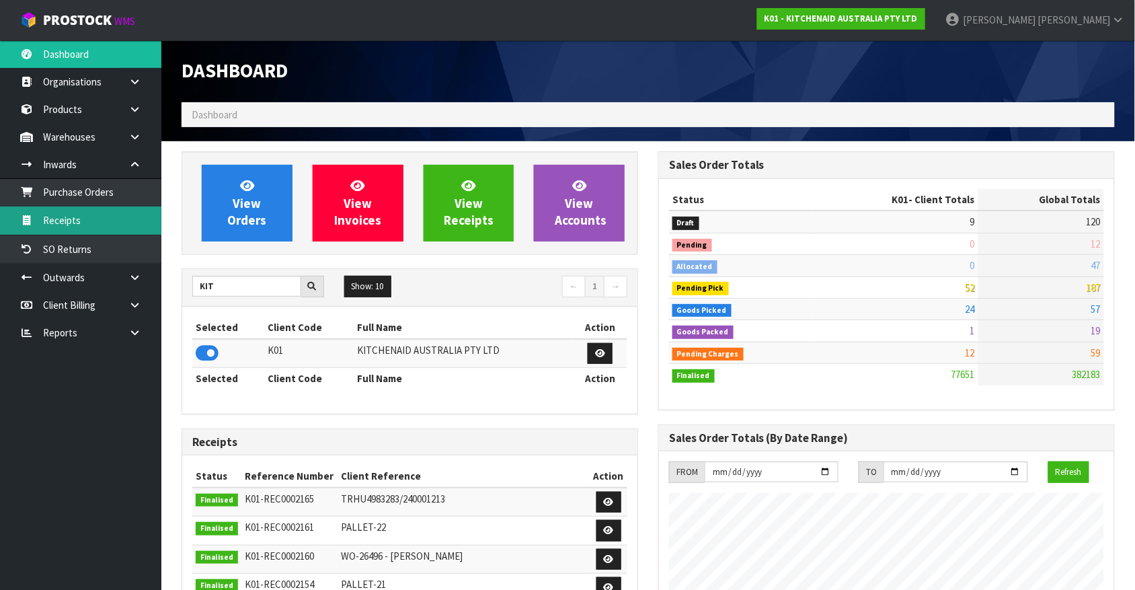
click at [65, 233] on link "Receipts" at bounding box center [80, 220] width 161 height 28
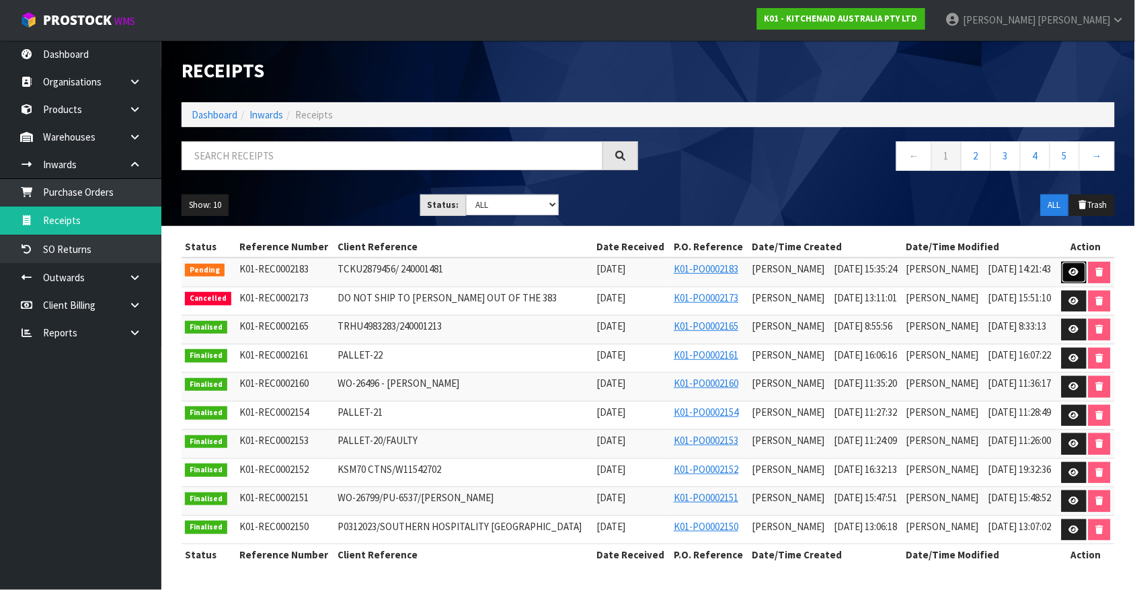
click at [1068, 278] on link at bounding box center [1074, 273] width 25 height 22
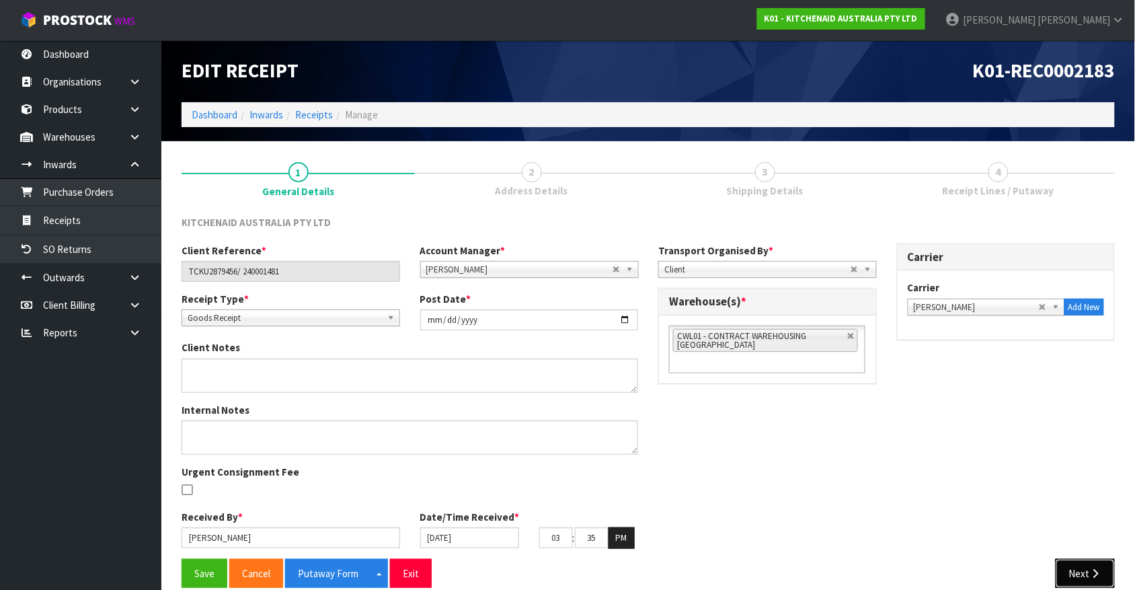
click at [1089, 574] on icon "button" at bounding box center [1095, 573] width 13 height 10
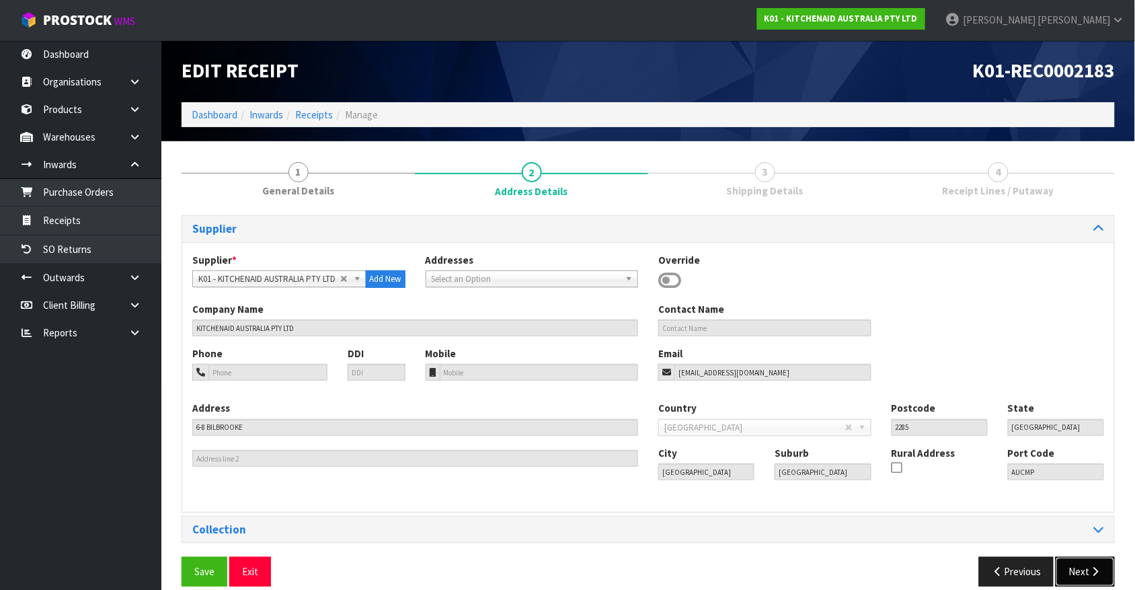
click at [1089, 574] on icon "button" at bounding box center [1095, 571] width 13 height 10
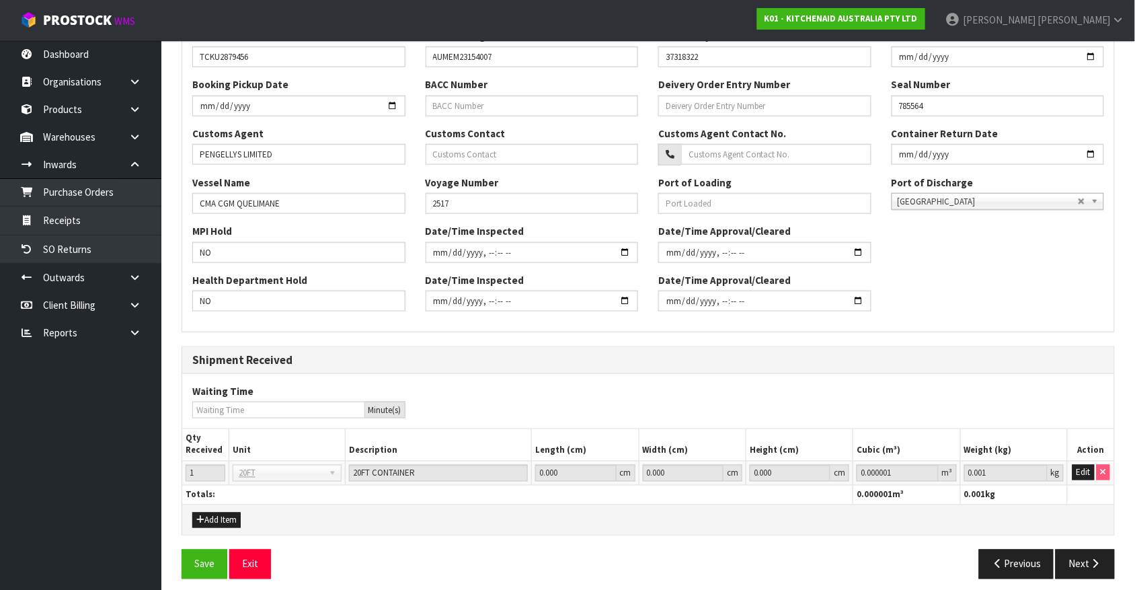
scroll to position [346, 0]
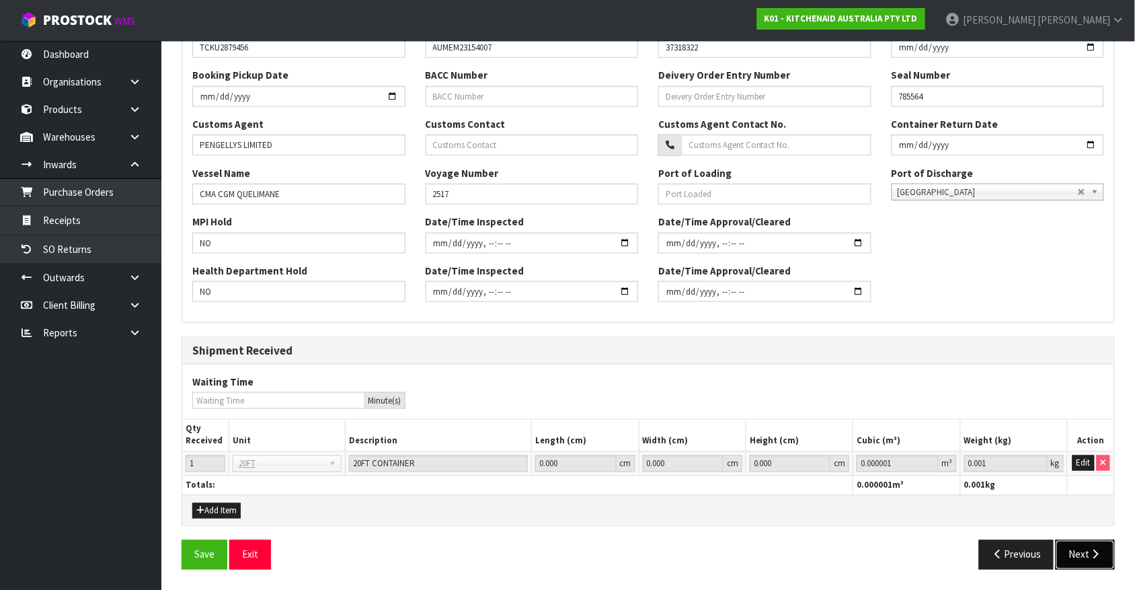
click at [1090, 555] on icon "button" at bounding box center [1095, 554] width 13 height 10
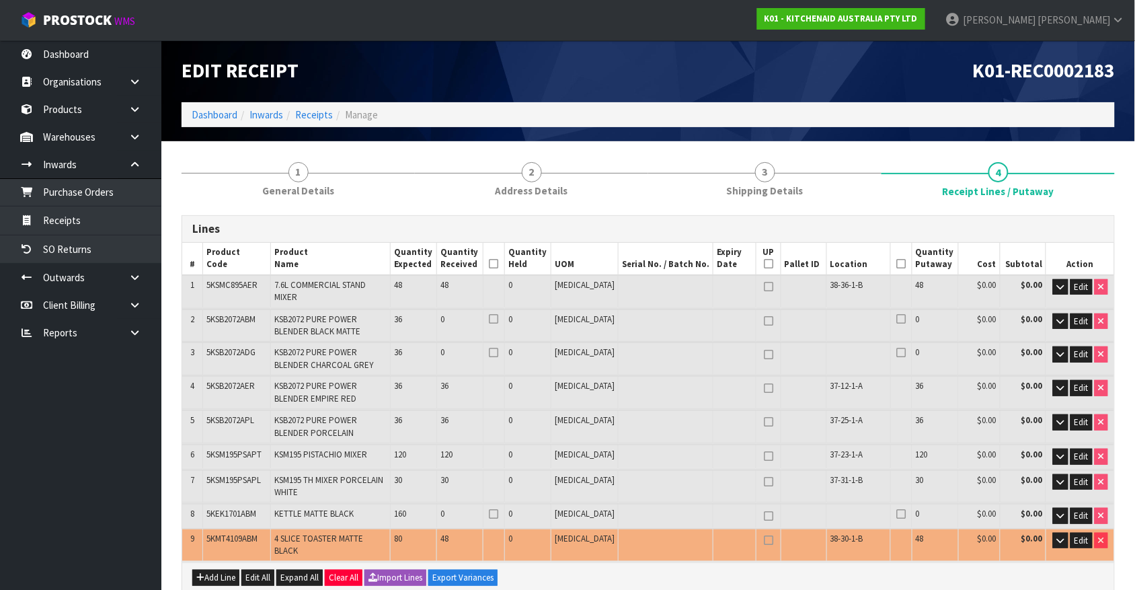
scroll to position [96, 0]
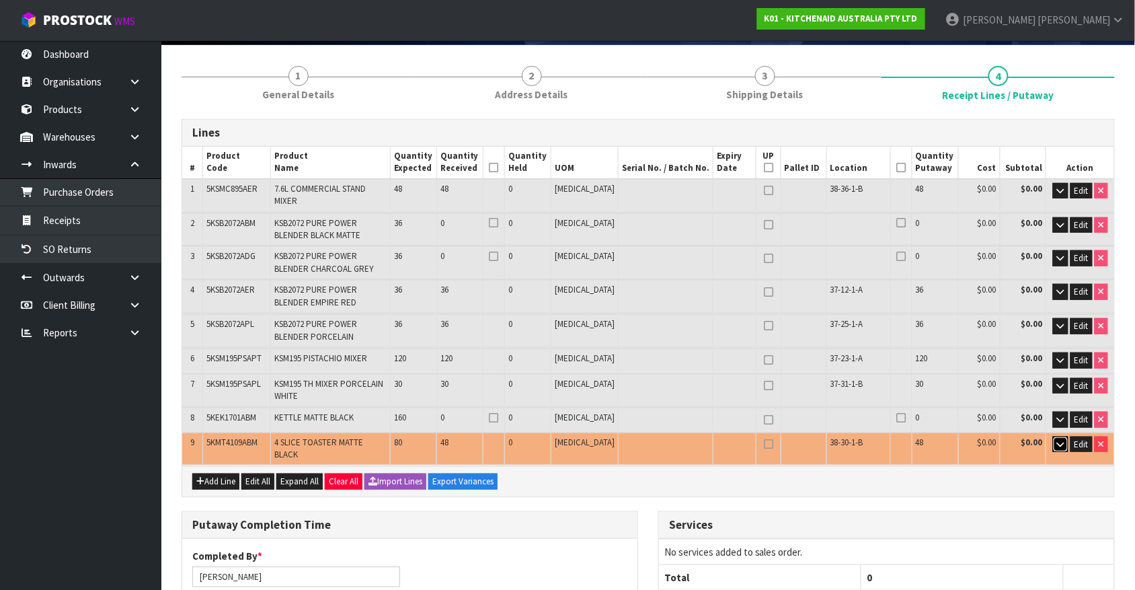
click at [1061, 440] on icon "button" at bounding box center [1060, 444] width 7 height 9
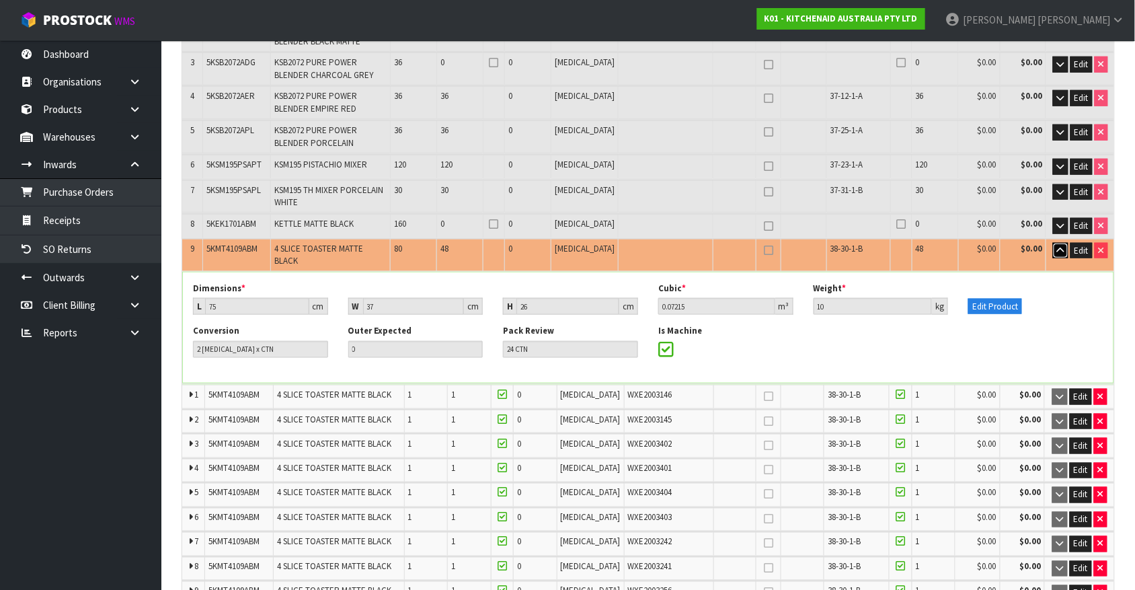
scroll to position [0, 0]
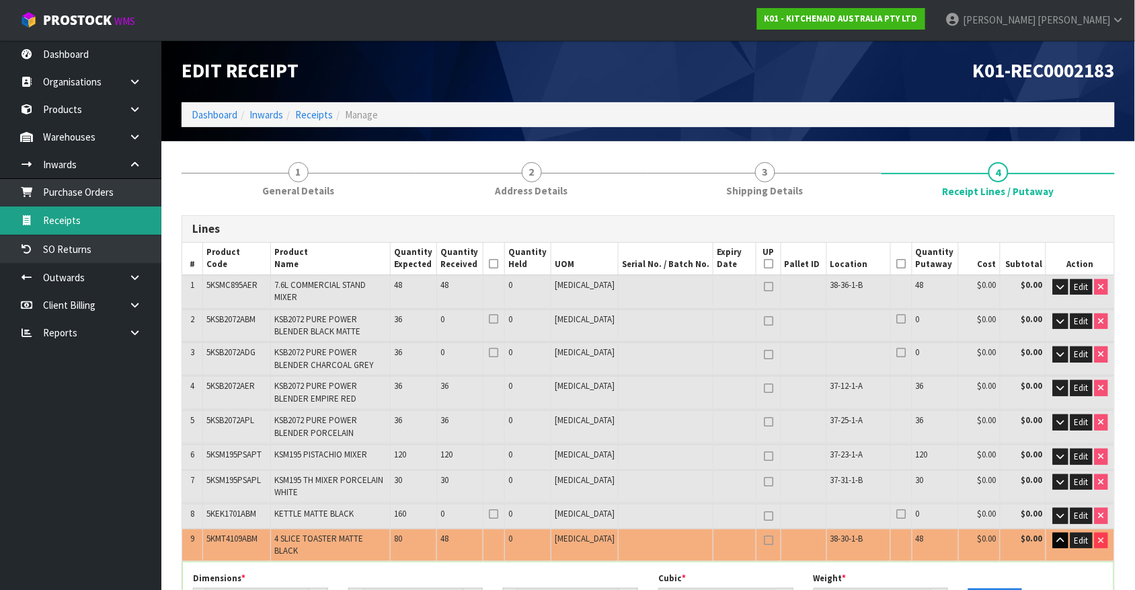
click at [73, 207] on link "Receipts" at bounding box center [80, 220] width 161 height 28
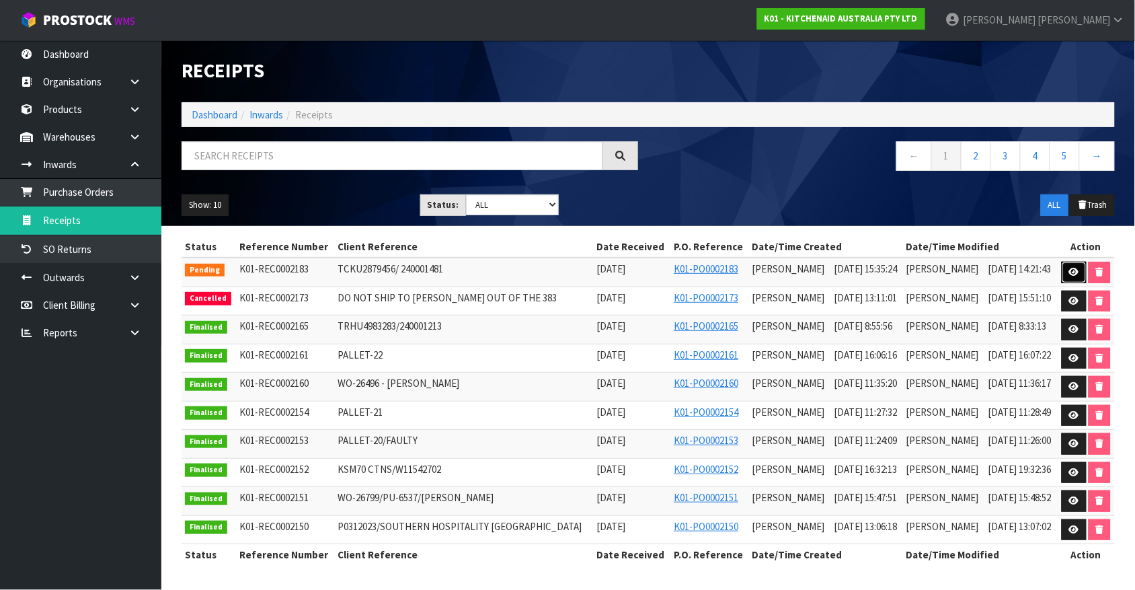
click at [1073, 272] on icon at bounding box center [1074, 272] width 10 height 9
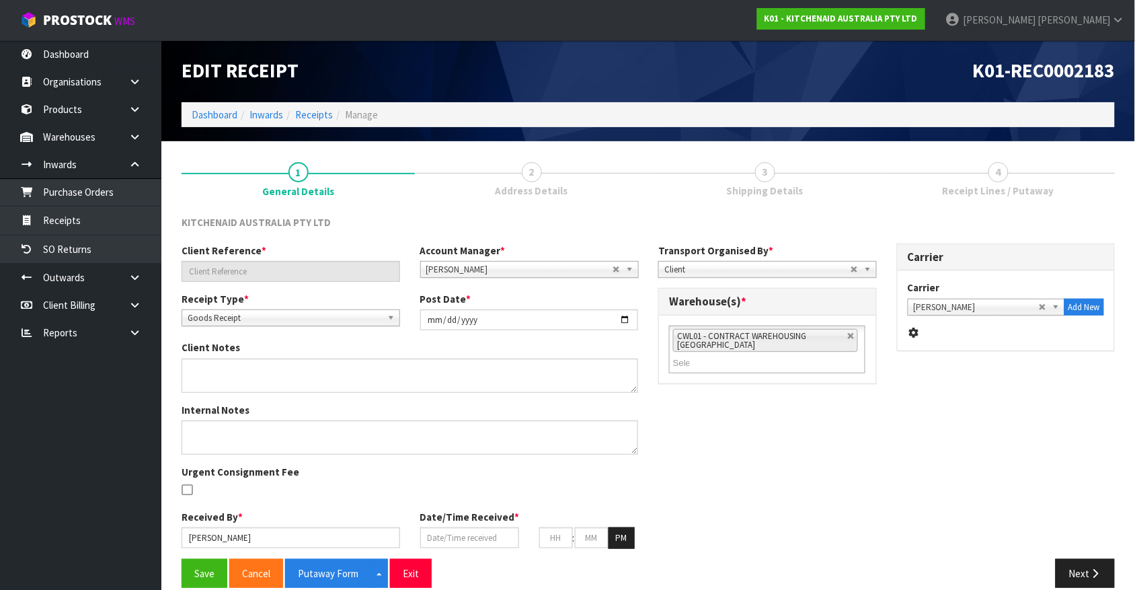
type input "TCKU2879456/ 240001481"
type input "[DATE]"
type input "[PERSON_NAME]"
type input "[DATE]"
type input "03"
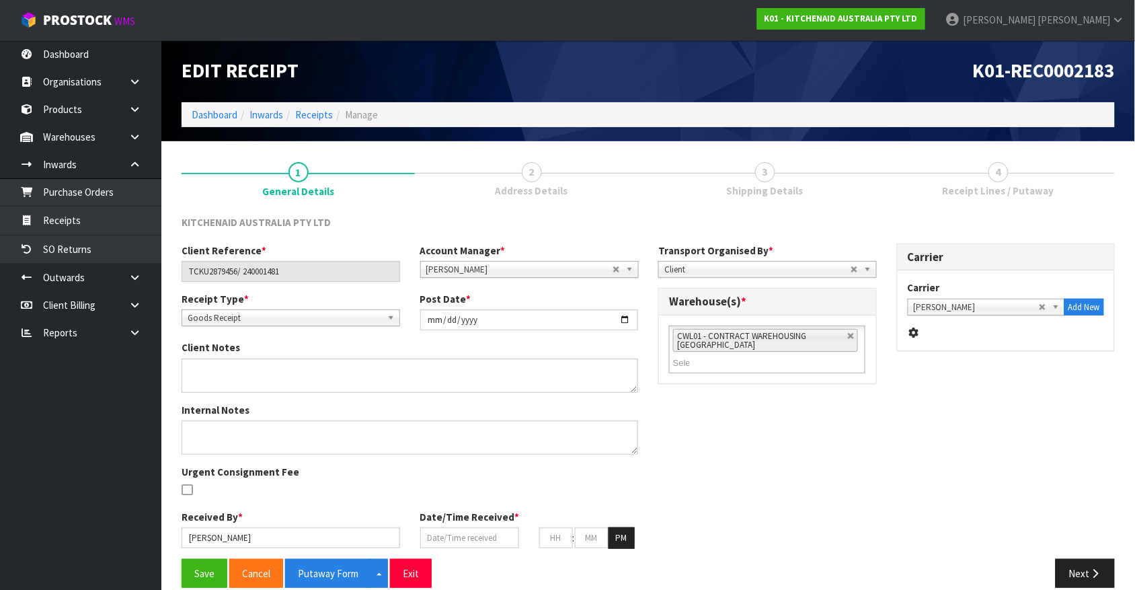
type input "35"
click at [1087, 579] on button "Next" at bounding box center [1085, 573] width 59 height 29
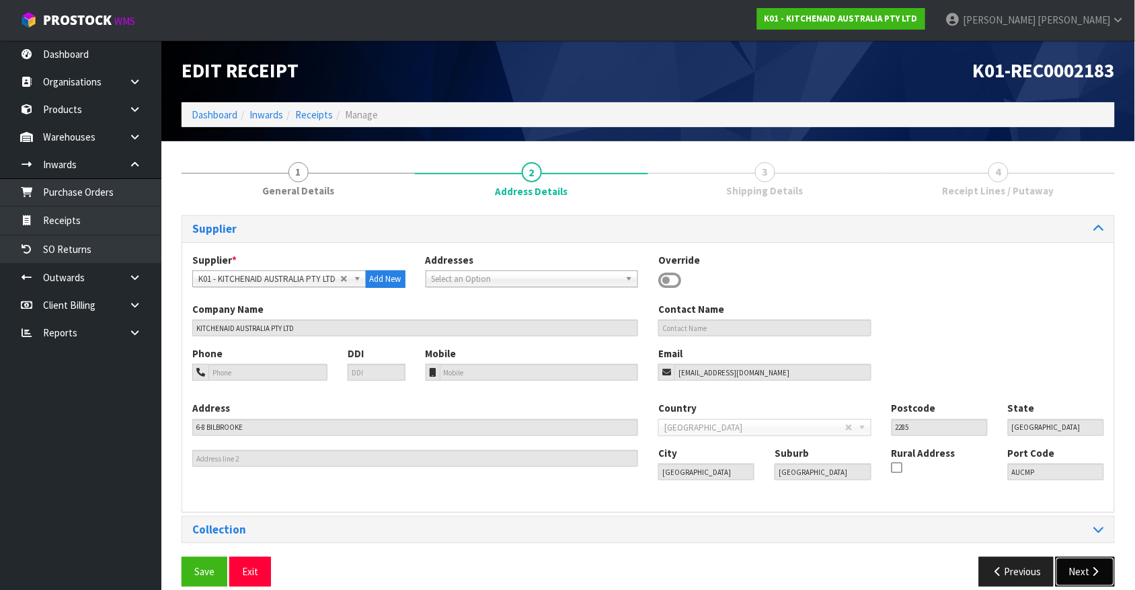
click at [1087, 568] on button "Next" at bounding box center [1085, 571] width 59 height 29
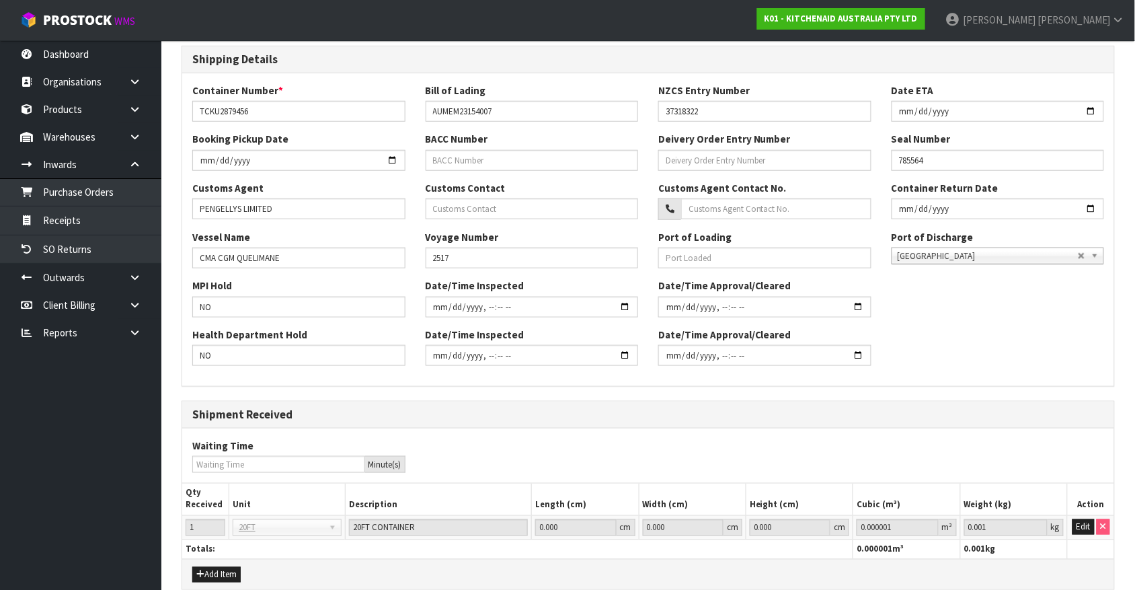
scroll to position [346, 0]
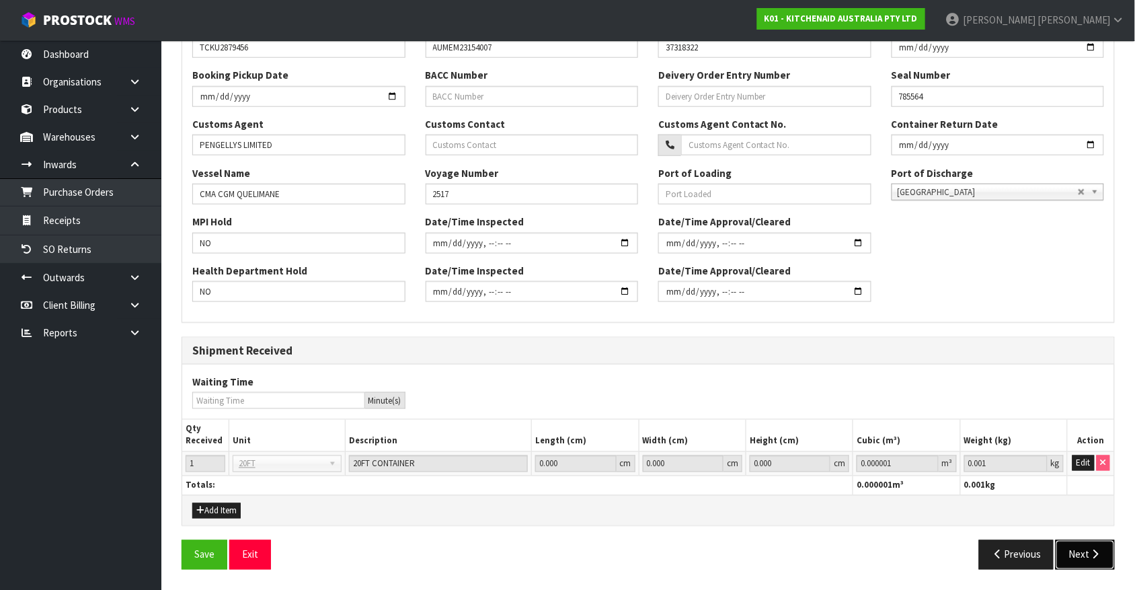
click at [1087, 555] on button "Next" at bounding box center [1085, 554] width 59 height 29
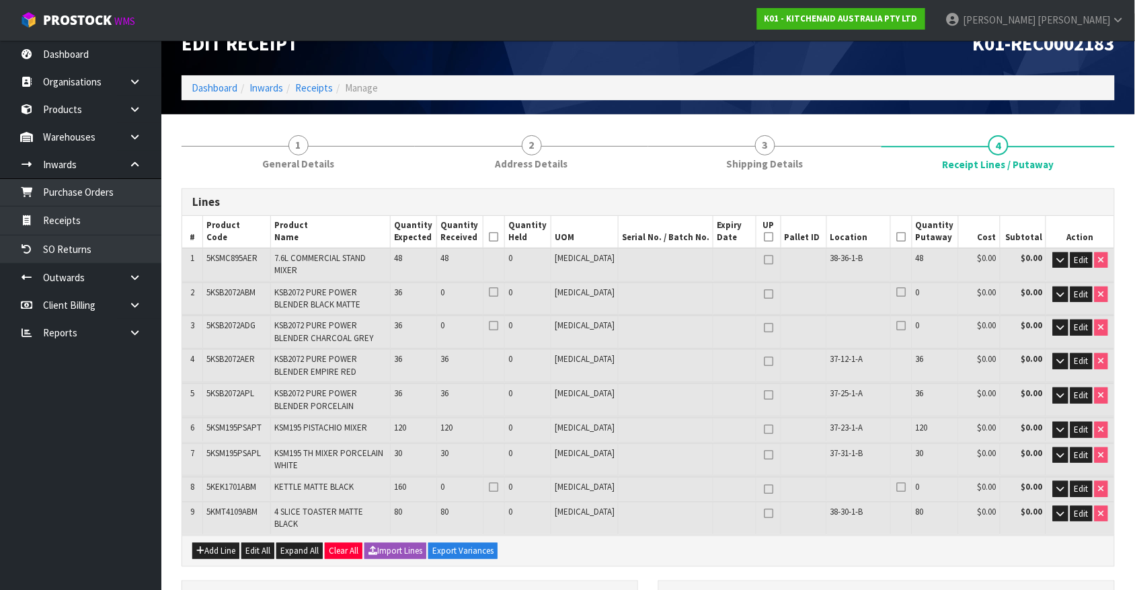
scroll to position [37, 0]
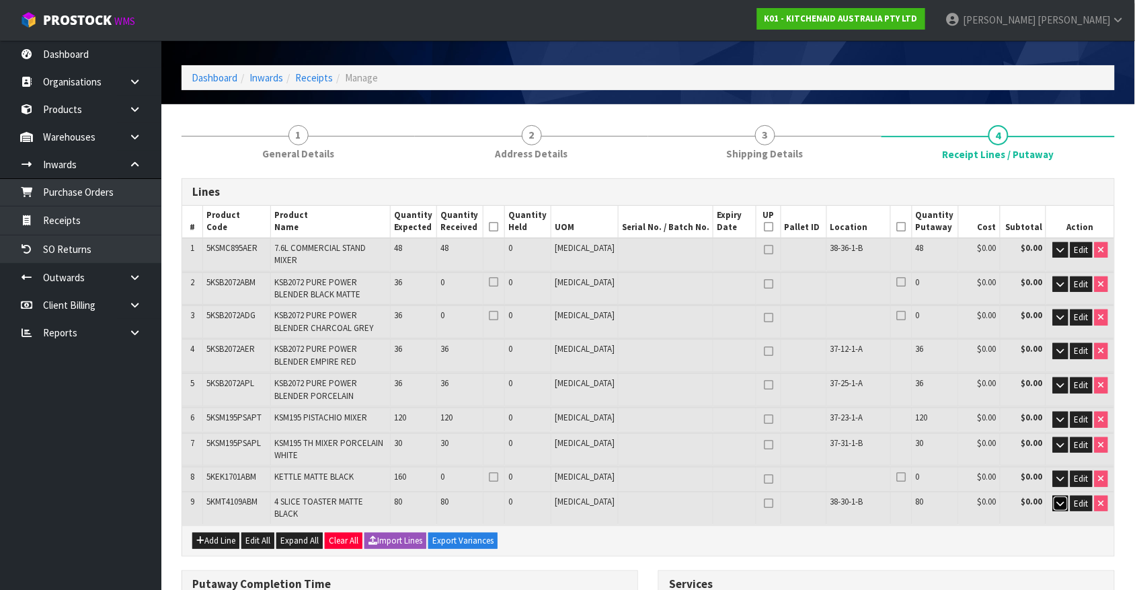
click at [1061, 499] on icon "button" at bounding box center [1060, 503] width 7 height 9
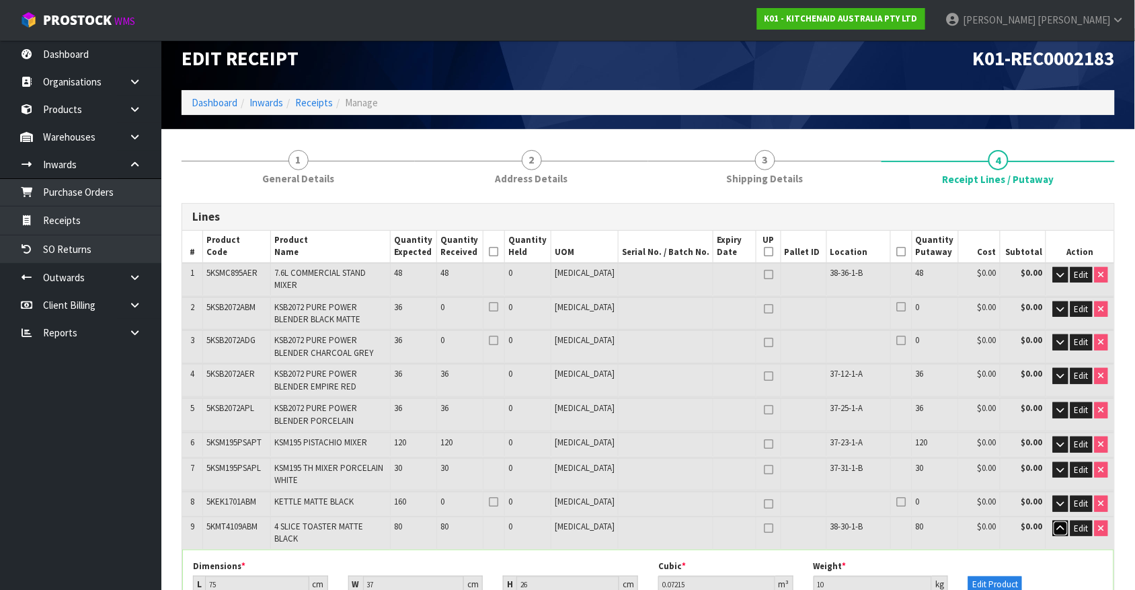
scroll to position [48, 0]
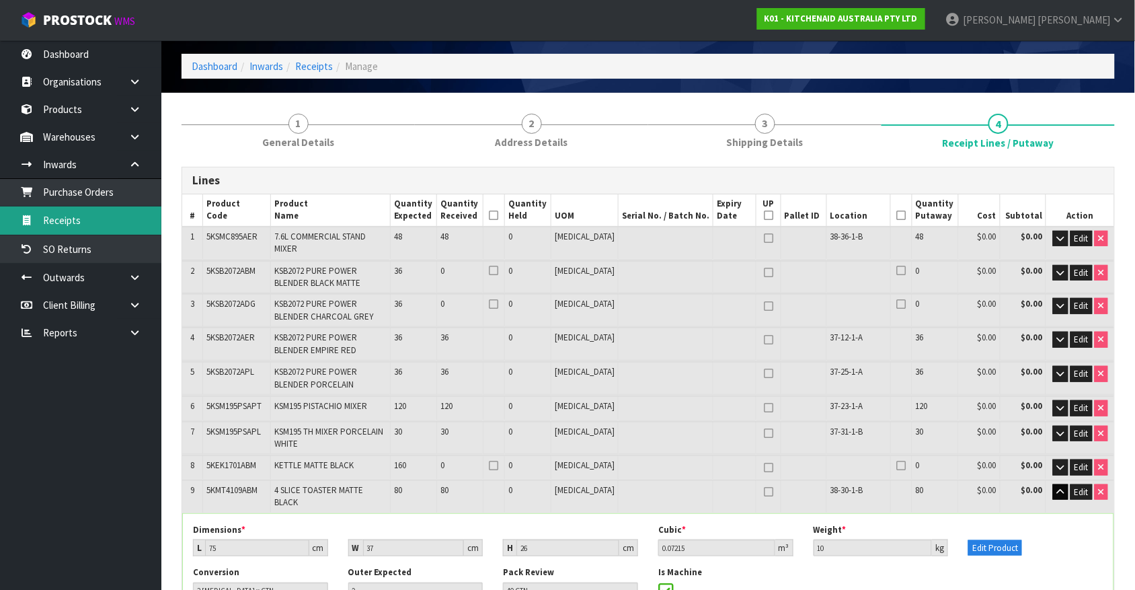
click at [71, 227] on link "Receipts" at bounding box center [80, 220] width 161 height 28
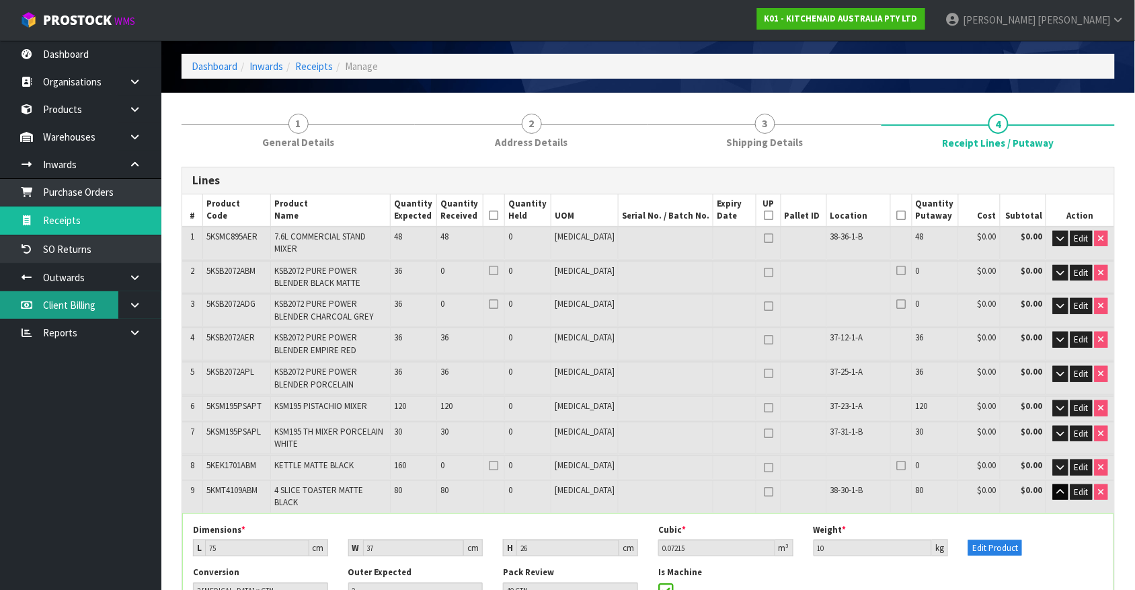
click at [73, 297] on link "Client Billing" at bounding box center [80, 305] width 161 height 28
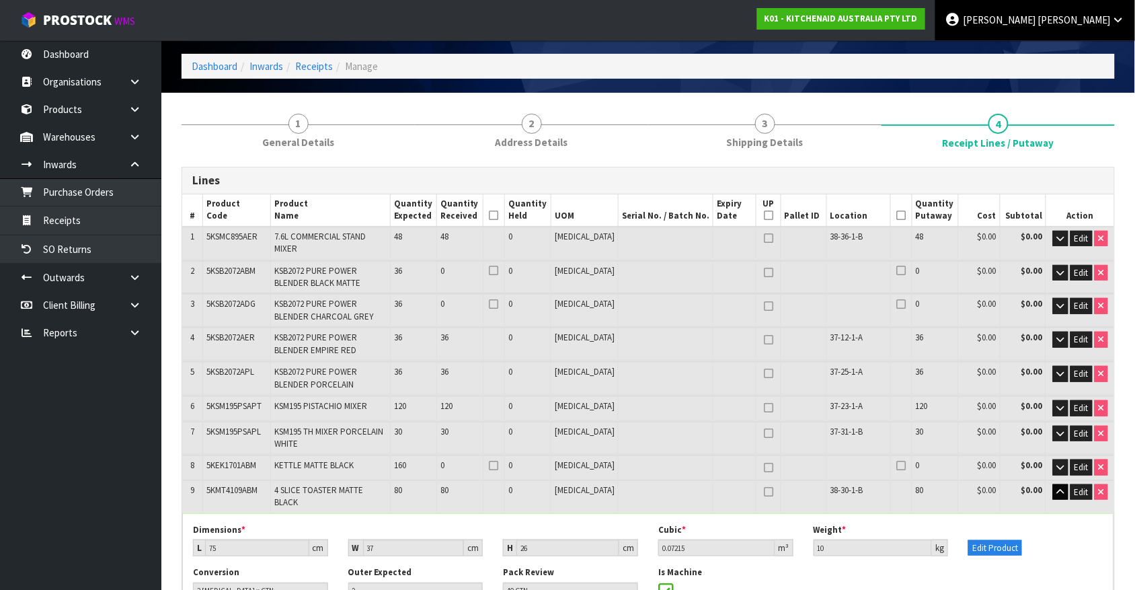
click at [1099, 11] on link "James Luff" at bounding box center [1035, 20] width 200 height 40
click at [1077, 50] on link "Logout" at bounding box center [1081, 53] width 106 height 18
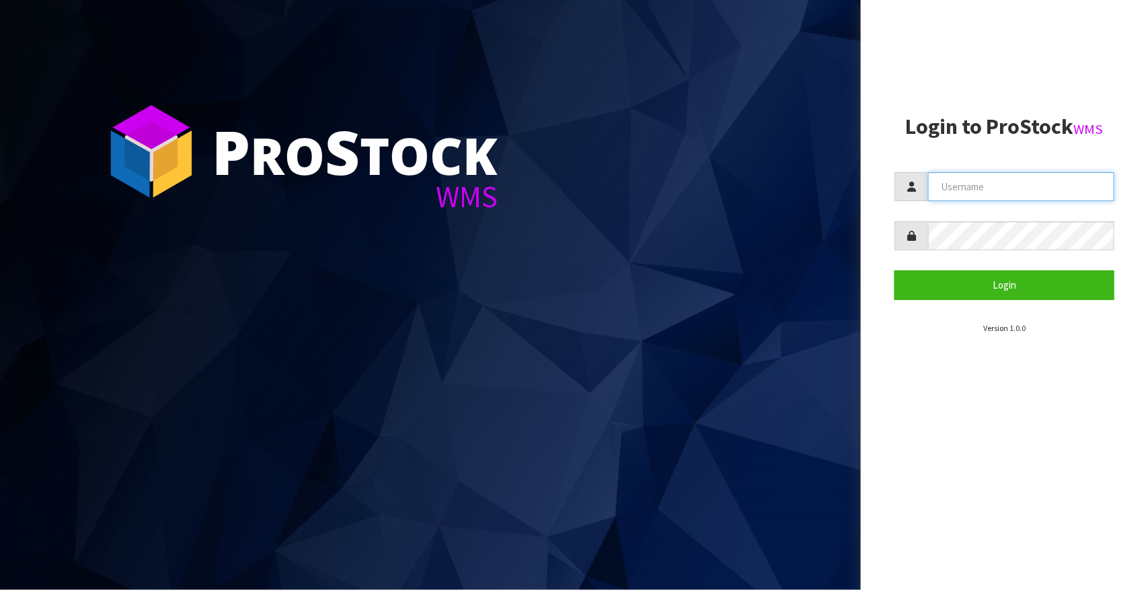
click at [992, 182] on input "text" at bounding box center [1021, 186] width 186 height 29
type input "JAMES"
click at [894, 270] on button "Login" at bounding box center [1004, 284] width 220 height 29
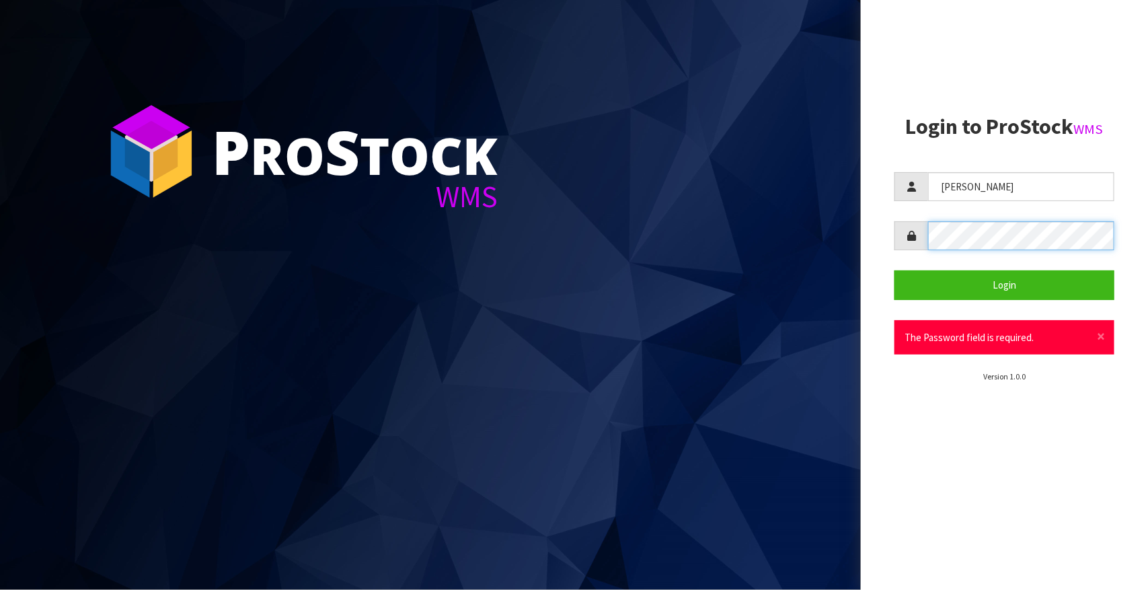
click at [894, 270] on button "Login" at bounding box center [1004, 284] width 220 height 29
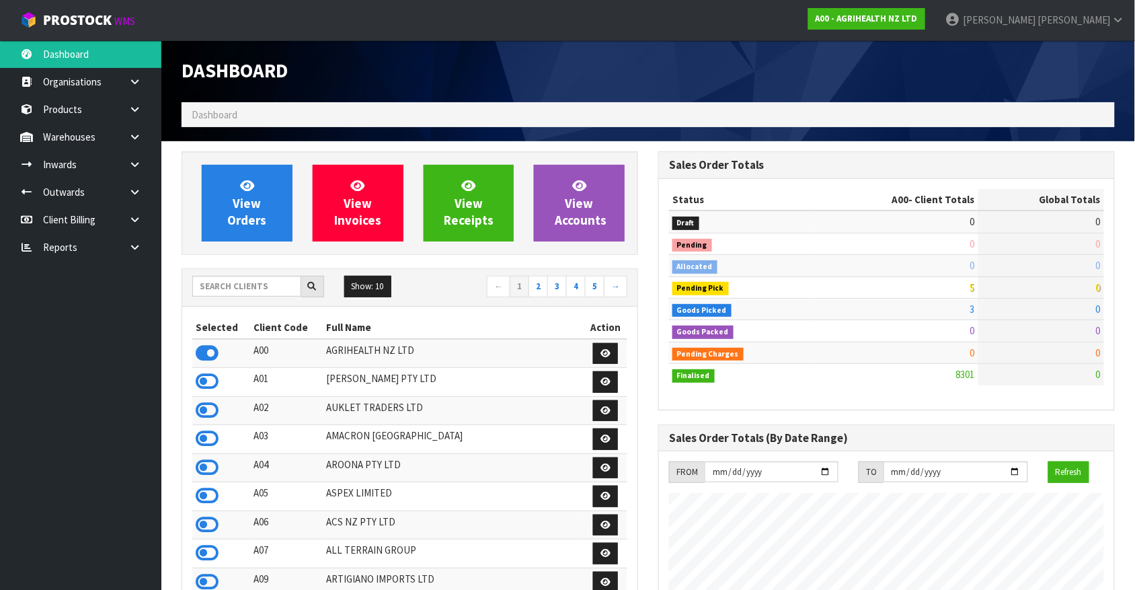
scroll to position [1023, 476]
click at [257, 281] on input "text" at bounding box center [246, 286] width 109 height 21
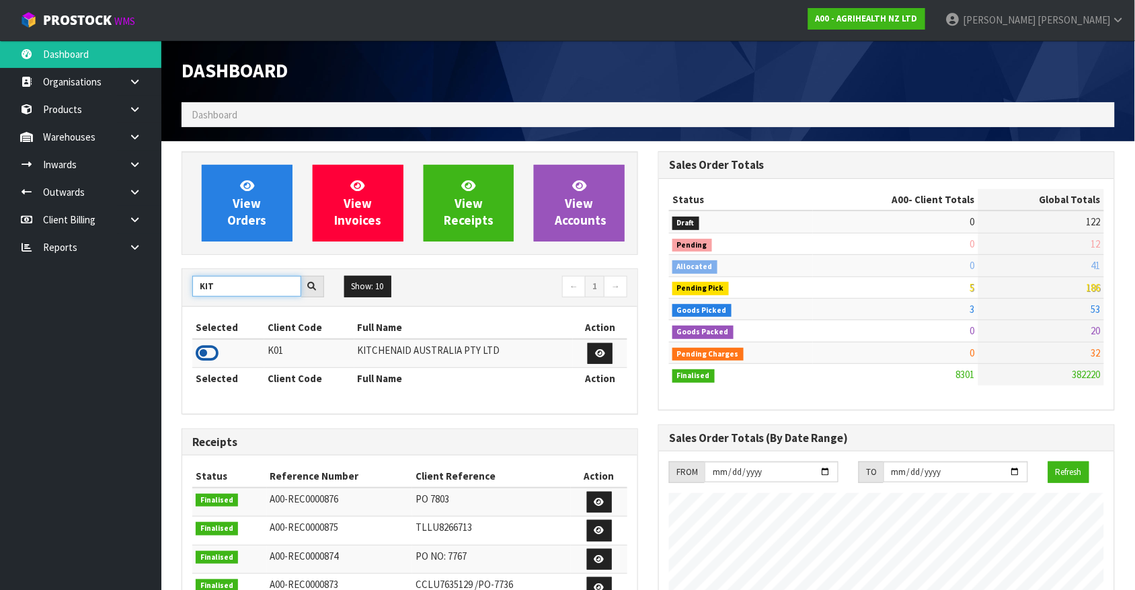
type input "KIT"
click at [202, 347] on icon at bounding box center [207, 353] width 23 height 20
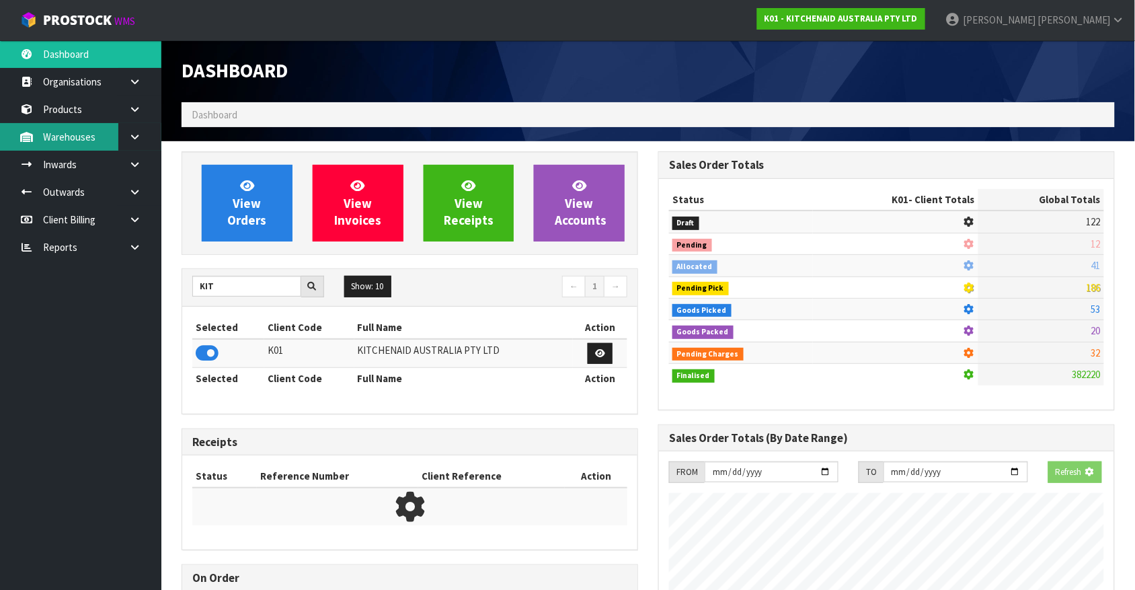
scroll to position [671546, 671909]
click at [146, 180] on link at bounding box center [139, 192] width 43 height 28
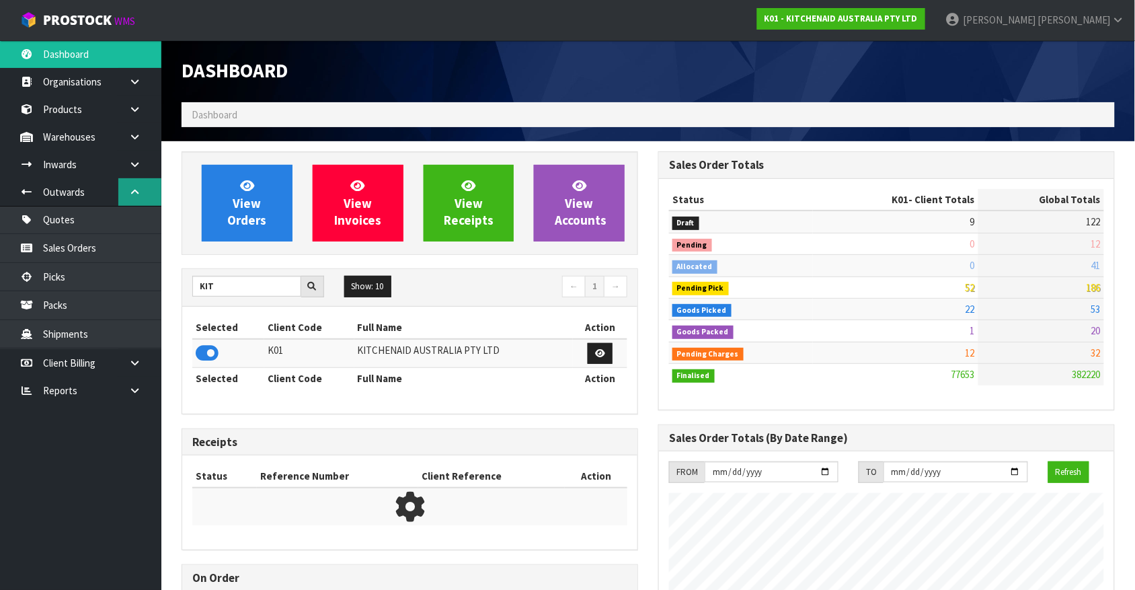
scroll to position [1023, 476]
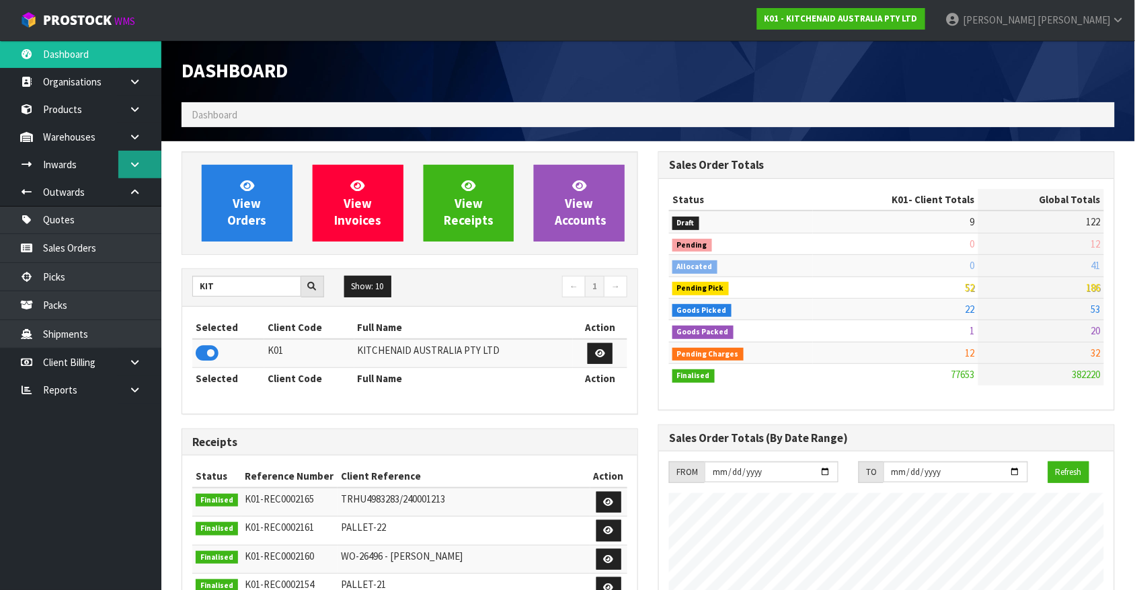
click at [141, 163] on link at bounding box center [139, 165] width 43 height 28
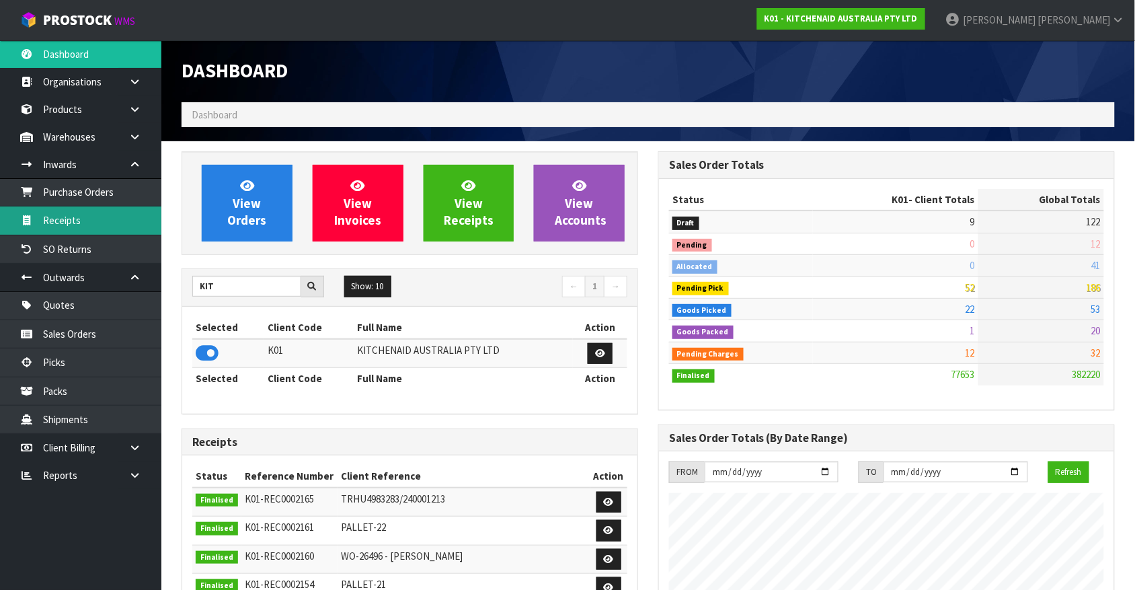
click at [85, 226] on link "Receipts" at bounding box center [80, 220] width 161 height 28
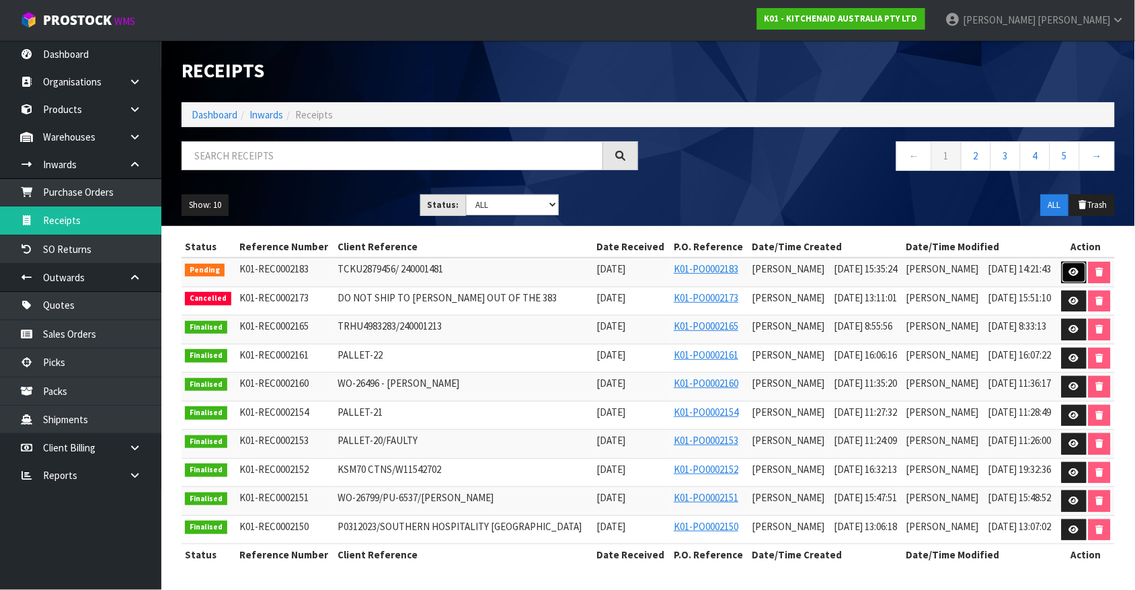
click at [1069, 274] on icon at bounding box center [1074, 272] width 10 height 9
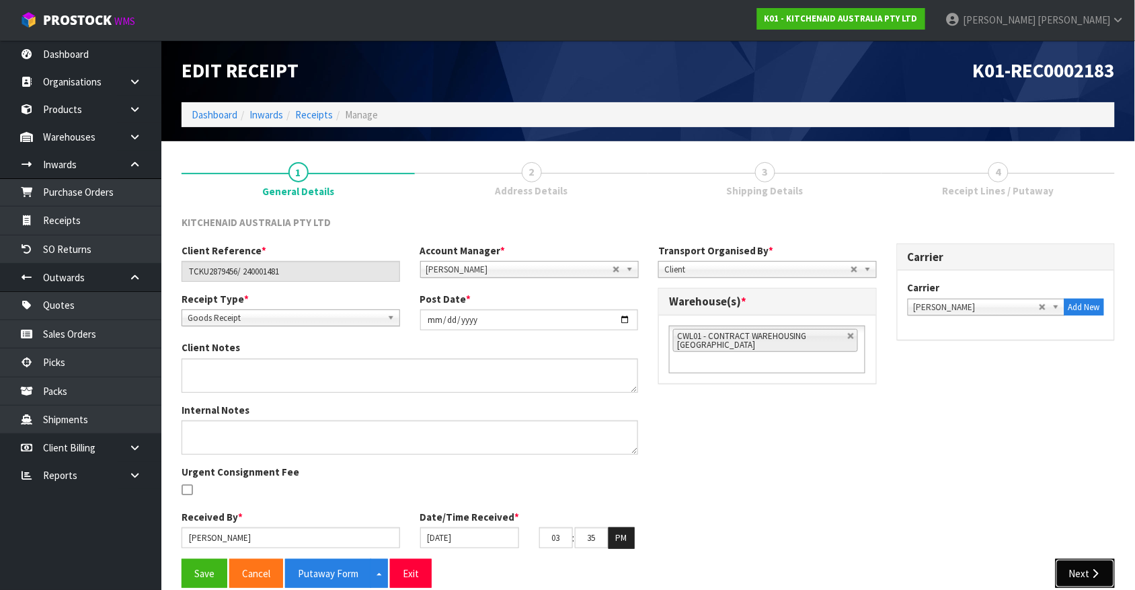
click at [1083, 566] on button "Next" at bounding box center [1085, 573] width 59 height 29
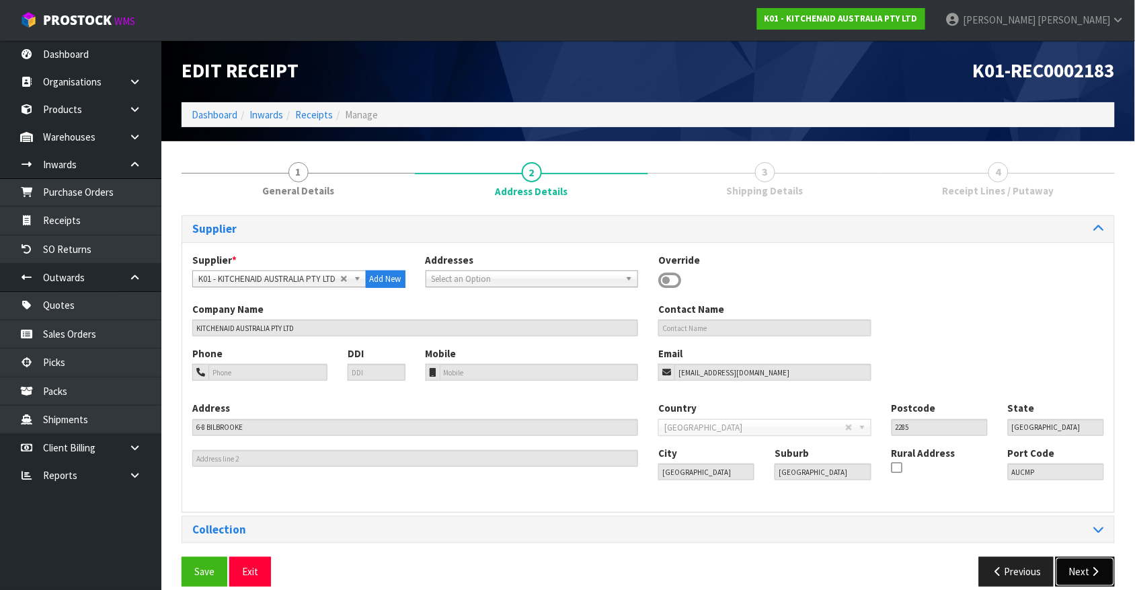
click at [1086, 563] on button "Next" at bounding box center [1085, 571] width 59 height 29
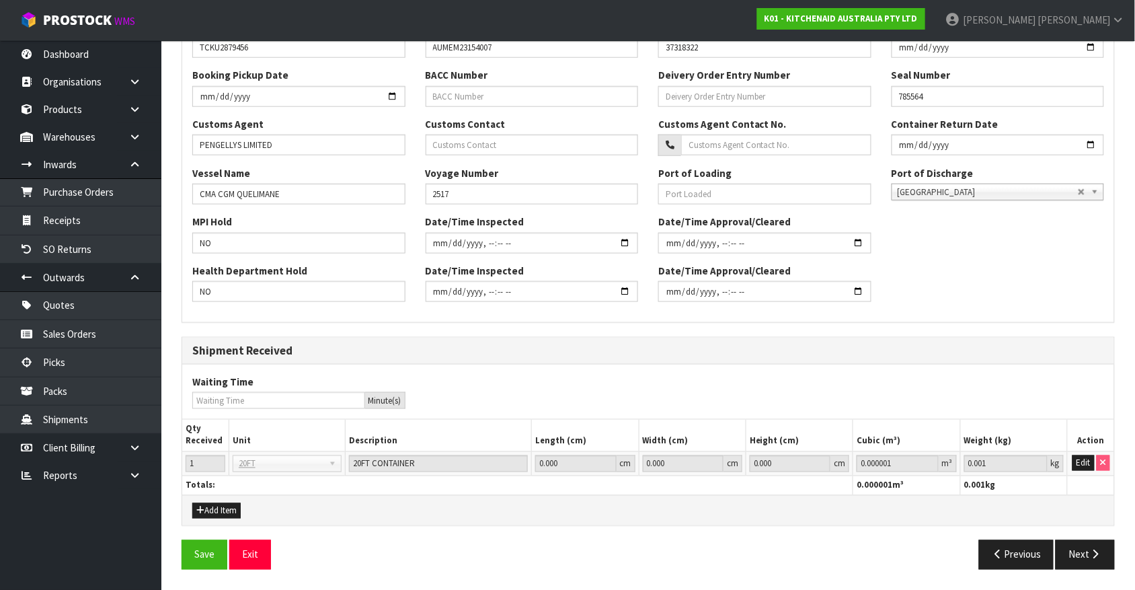
scroll to position [346, 0]
click at [1097, 546] on button "Next" at bounding box center [1085, 554] width 59 height 29
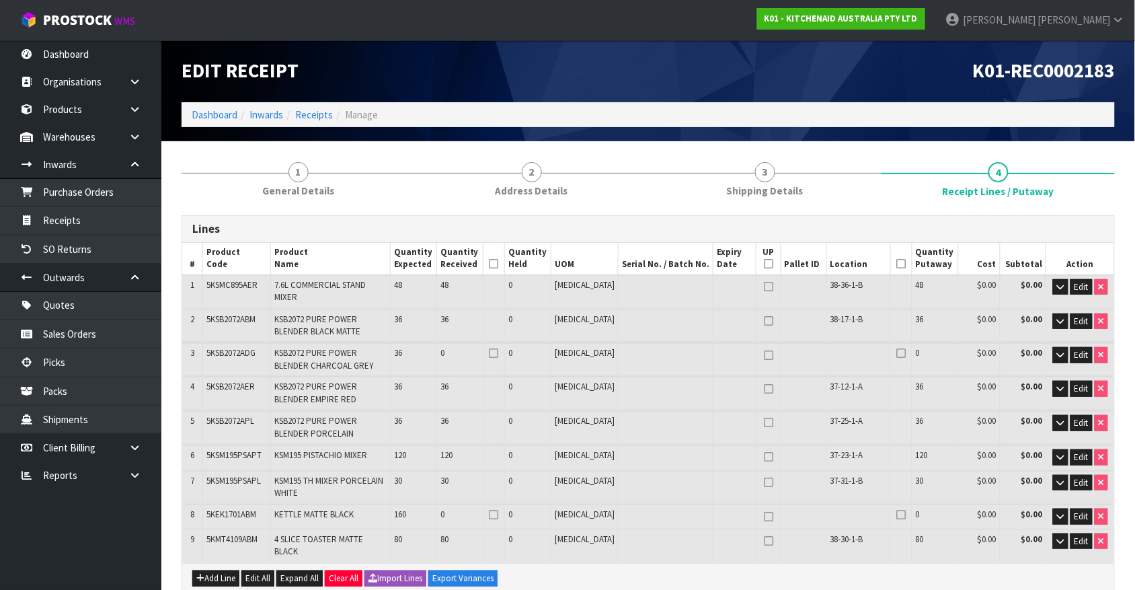
scroll to position [128, 0]
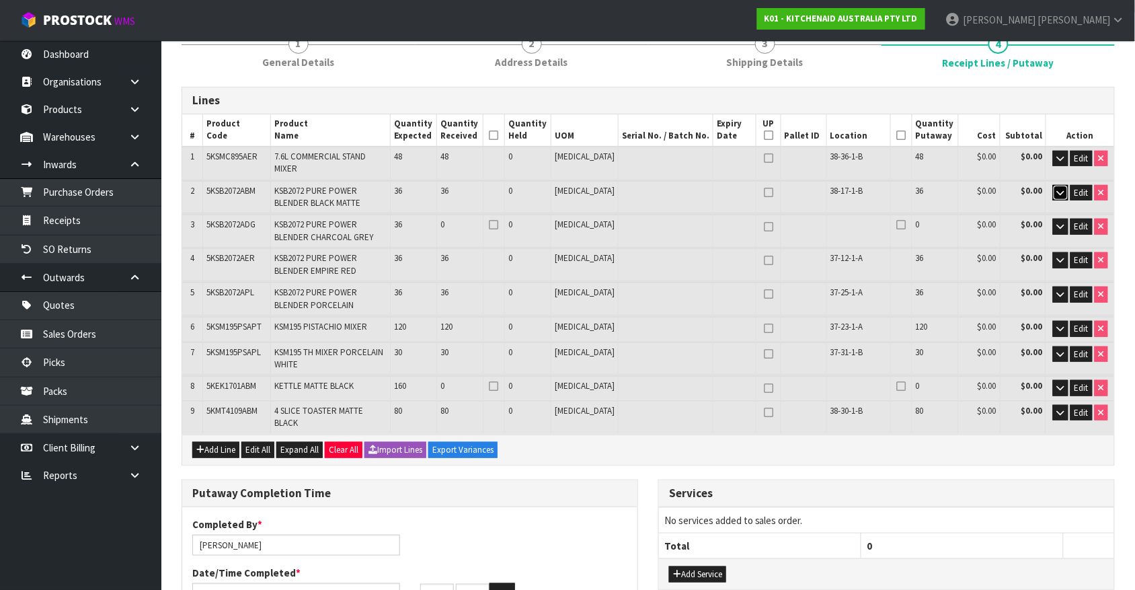
click at [1054, 185] on button "button" at bounding box center [1060, 193] width 15 height 16
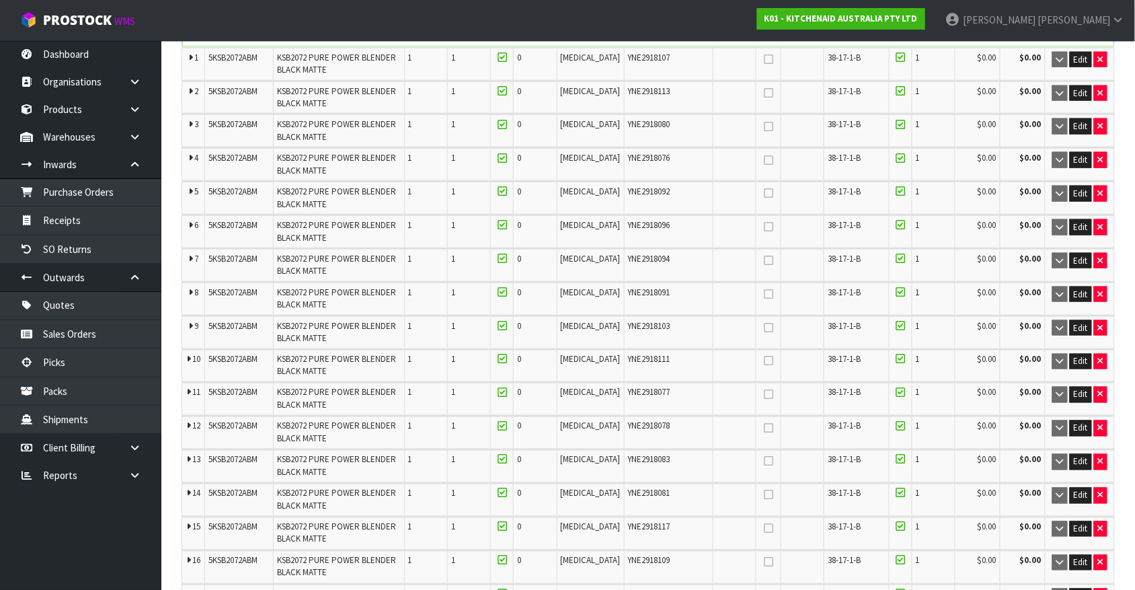
scroll to position [395, 0]
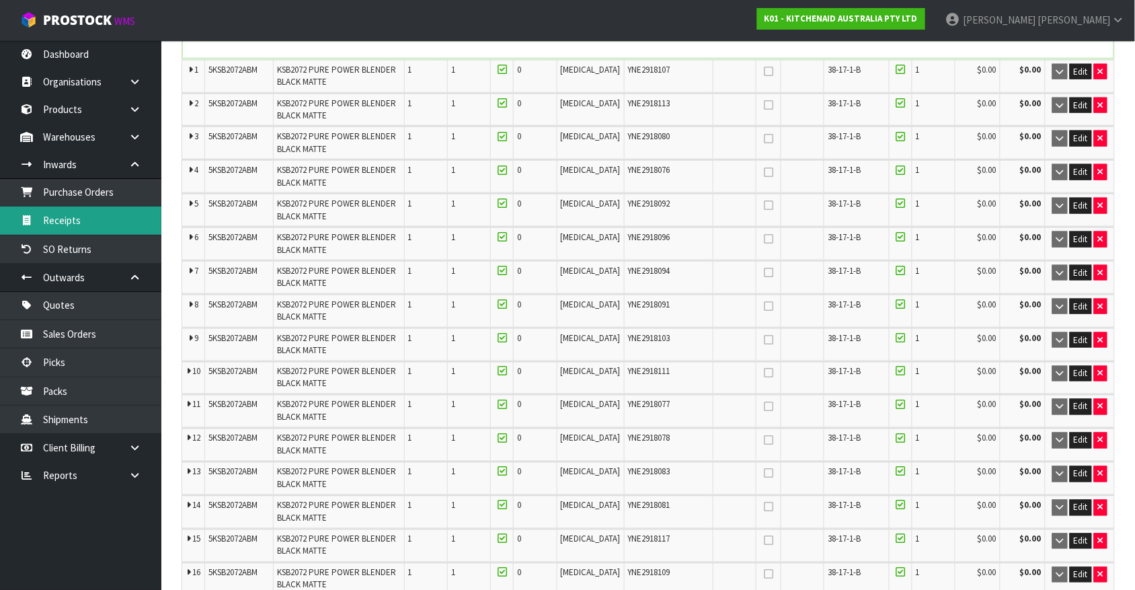
click at [76, 227] on link "Receipts" at bounding box center [80, 220] width 161 height 28
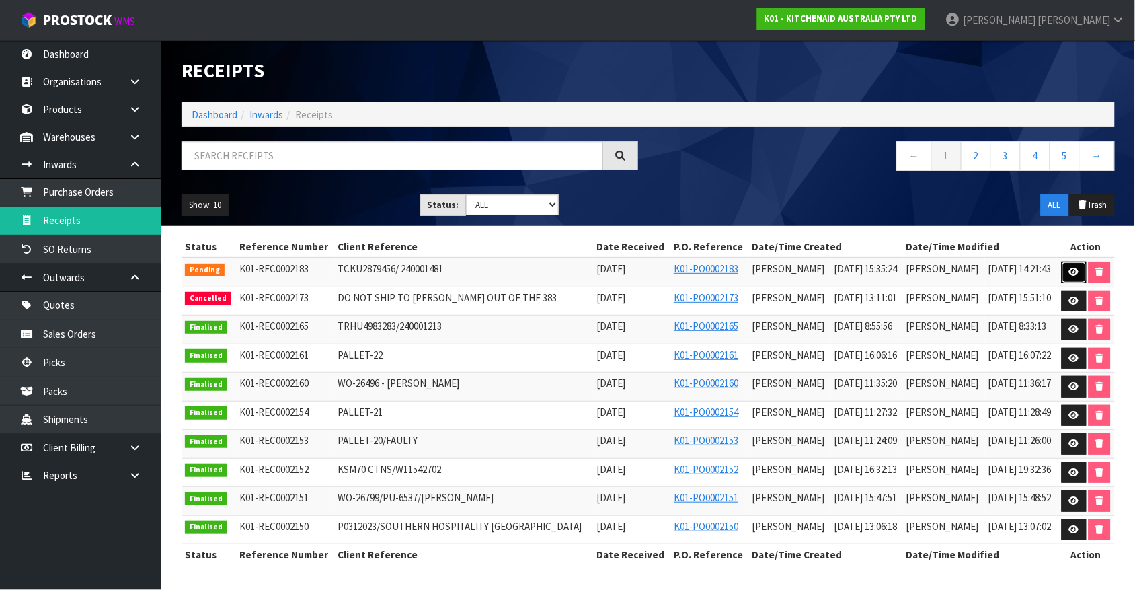
click at [1067, 262] on link at bounding box center [1074, 273] width 25 height 22
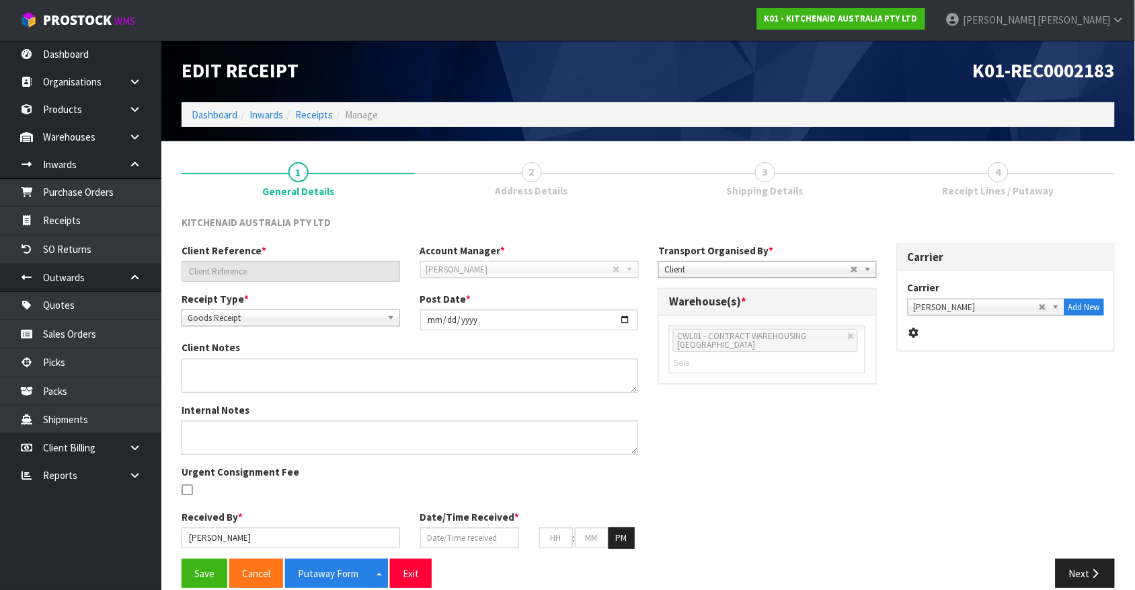
type input "TCKU2879456/ 240001481"
type input "[DATE]"
type input "[PERSON_NAME]"
type input "[DATE]"
type input "03"
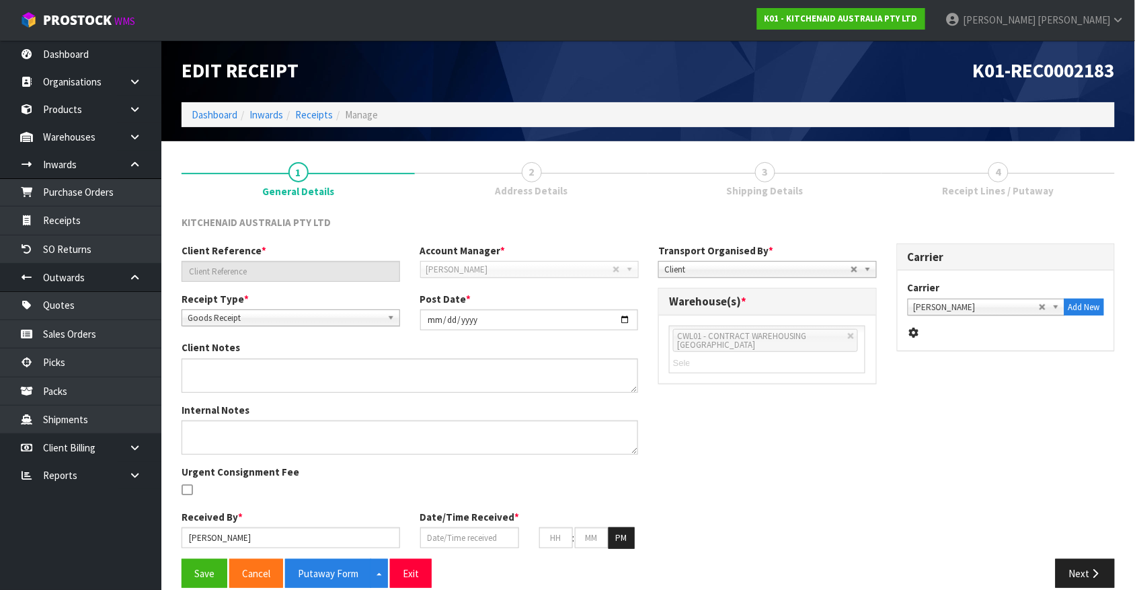
type input "35"
click at [1070, 565] on button "Next" at bounding box center [1085, 573] width 59 height 29
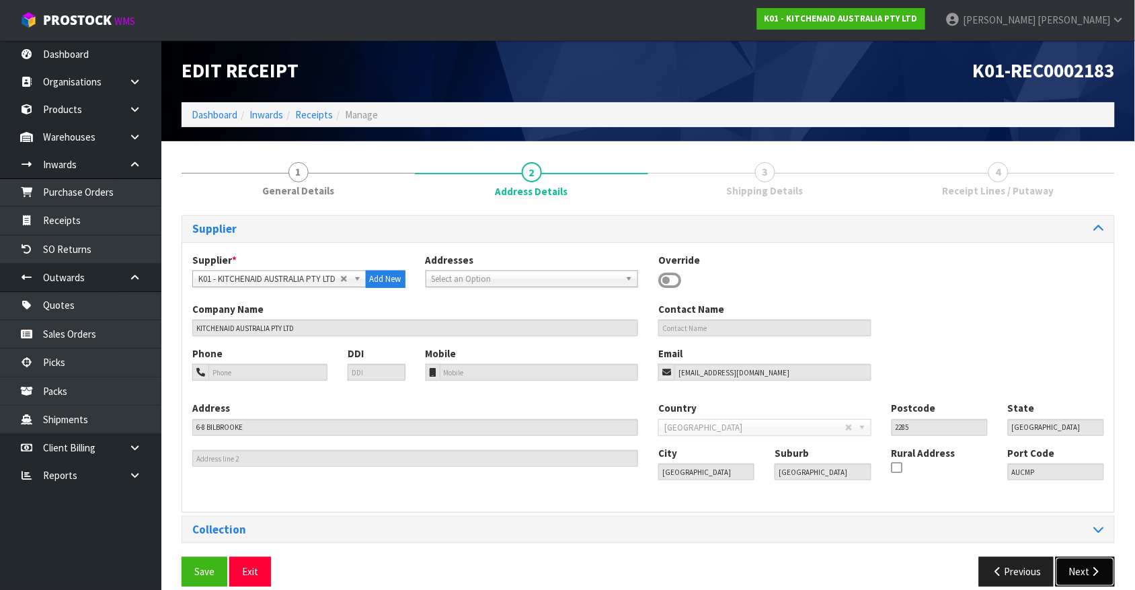
click at [1070, 565] on button "Next" at bounding box center [1085, 571] width 59 height 29
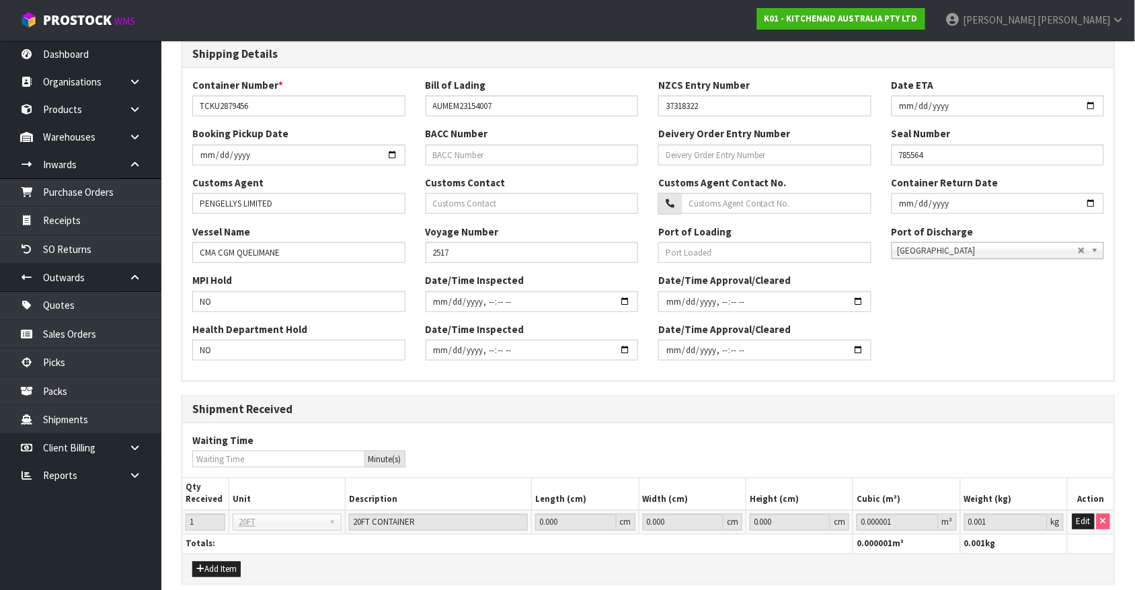
scroll to position [346, 0]
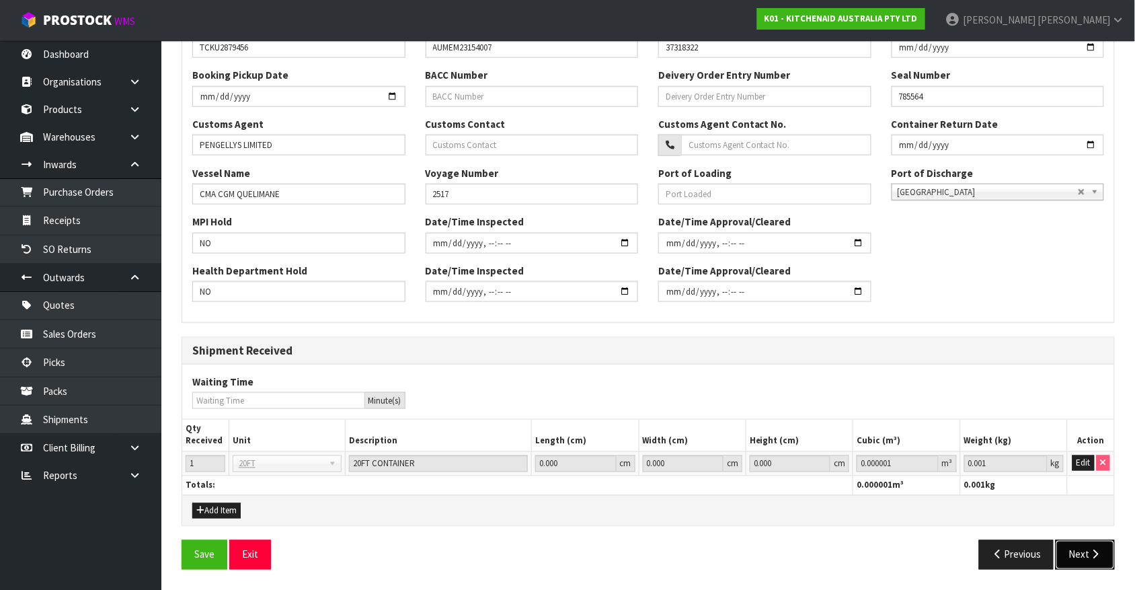
click at [1070, 565] on button "Next" at bounding box center [1085, 554] width 59 height 29
click at [1074, 555] on button "Next" at bounding box center [1085, 554] width 59 height 29
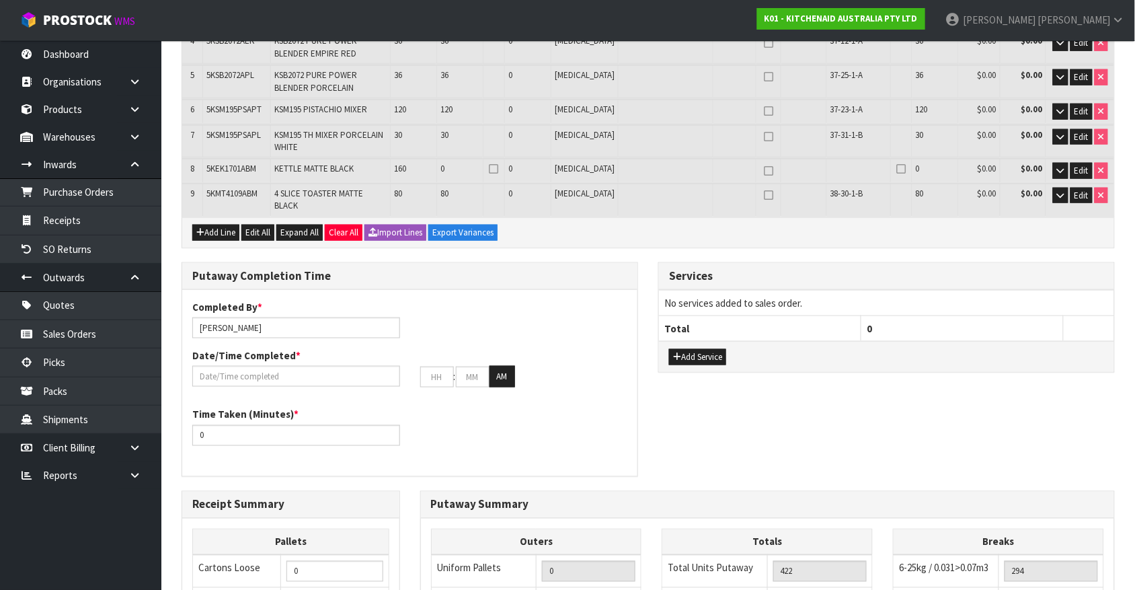
scroll to position [0, 0]
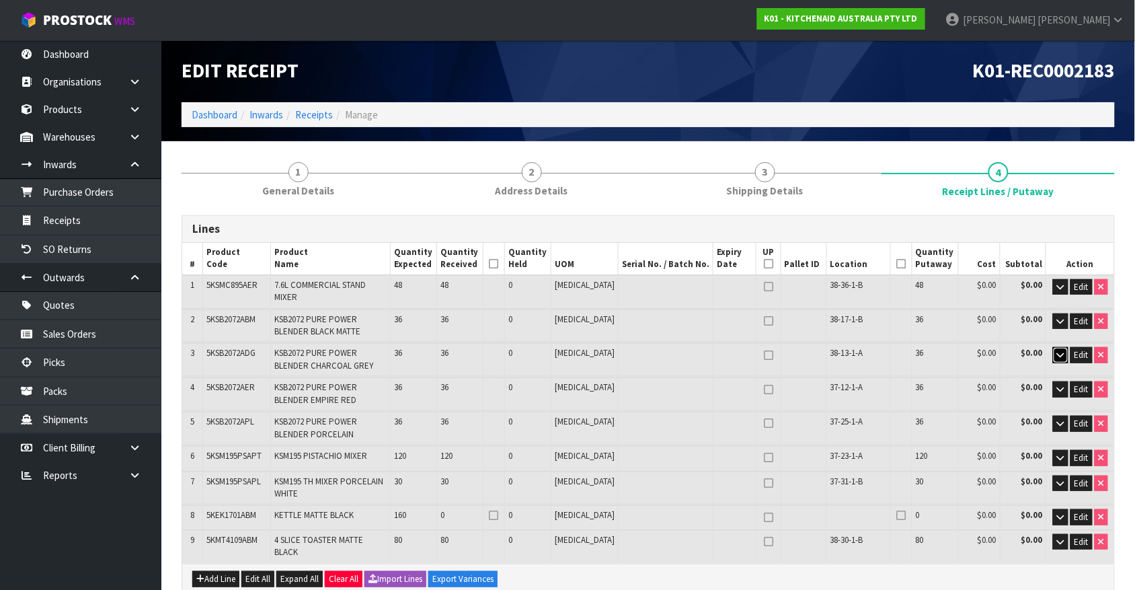
click at [1064, 347] on button "button" at bounding box center [1060, 355] width 15 height 16
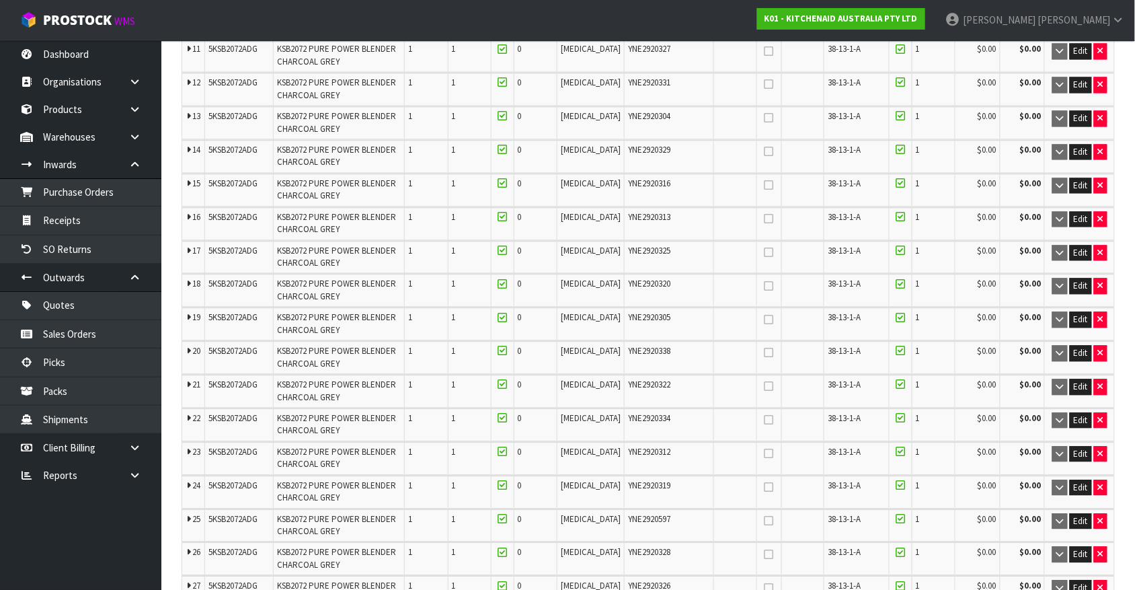
scroll to position [756, 0]
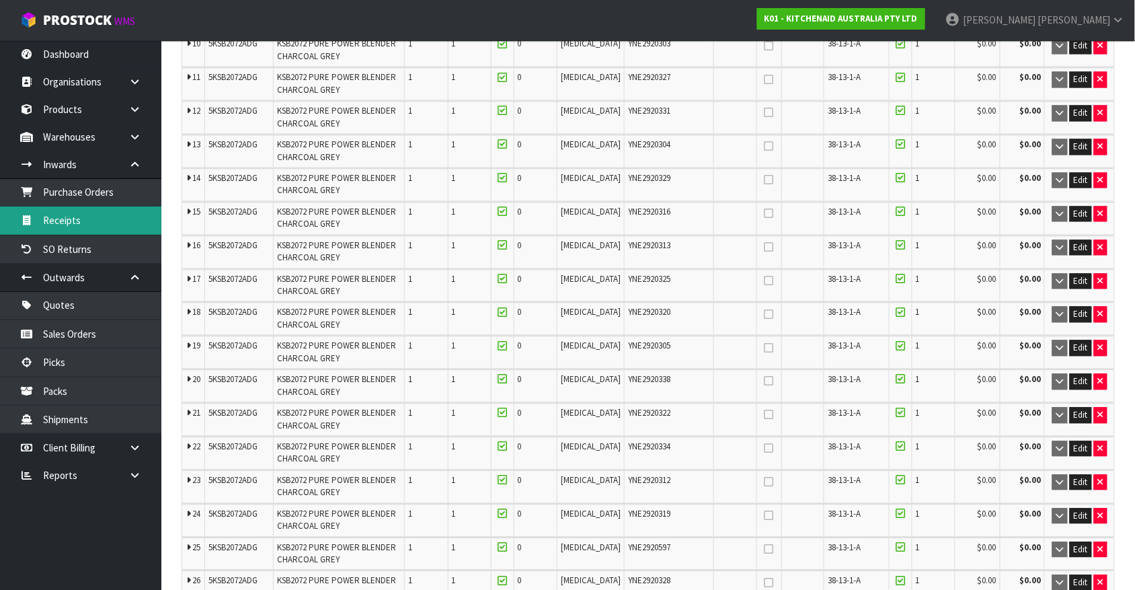
click at [75, 214] on link "Receipts" at bounding box center [80, 220] width 161 height 28
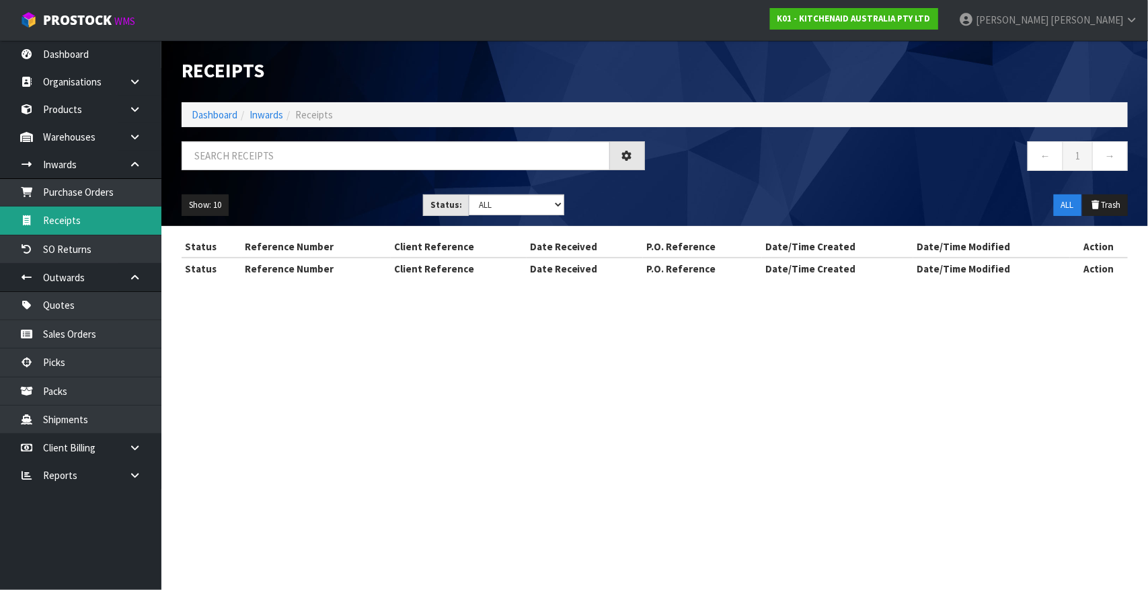
click at [75, 214] on div "Receipts Import Receipts Drop file here to import csv template Dashboard Inward…" at bounding box center [574, 151] width 1148 height 303
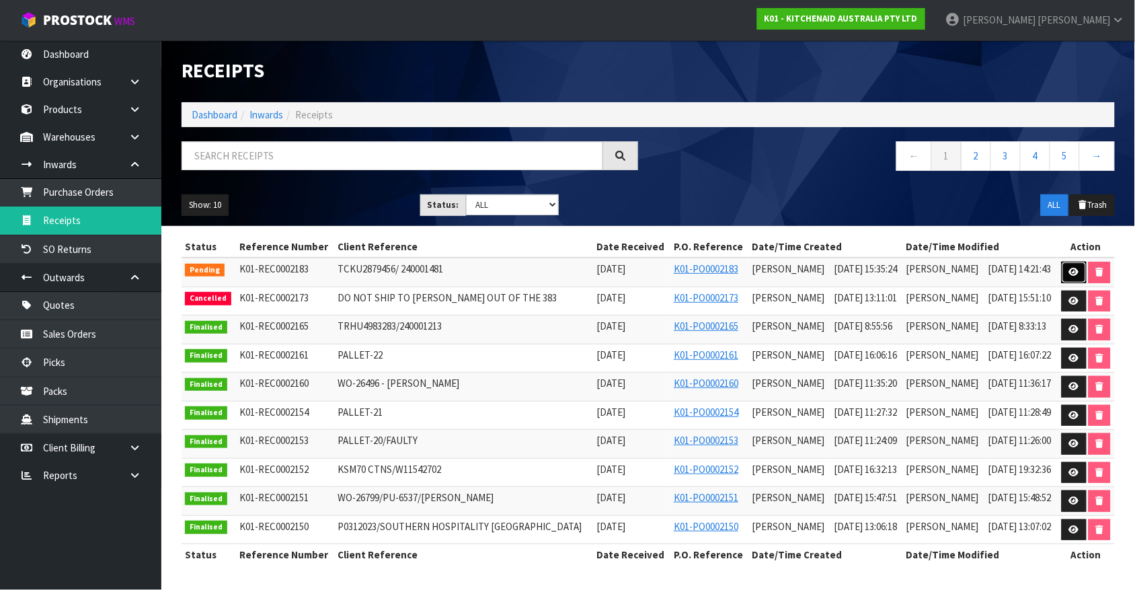
click at [1069, 269] on icon at bounding box center [1074, 272] width 10 height 9
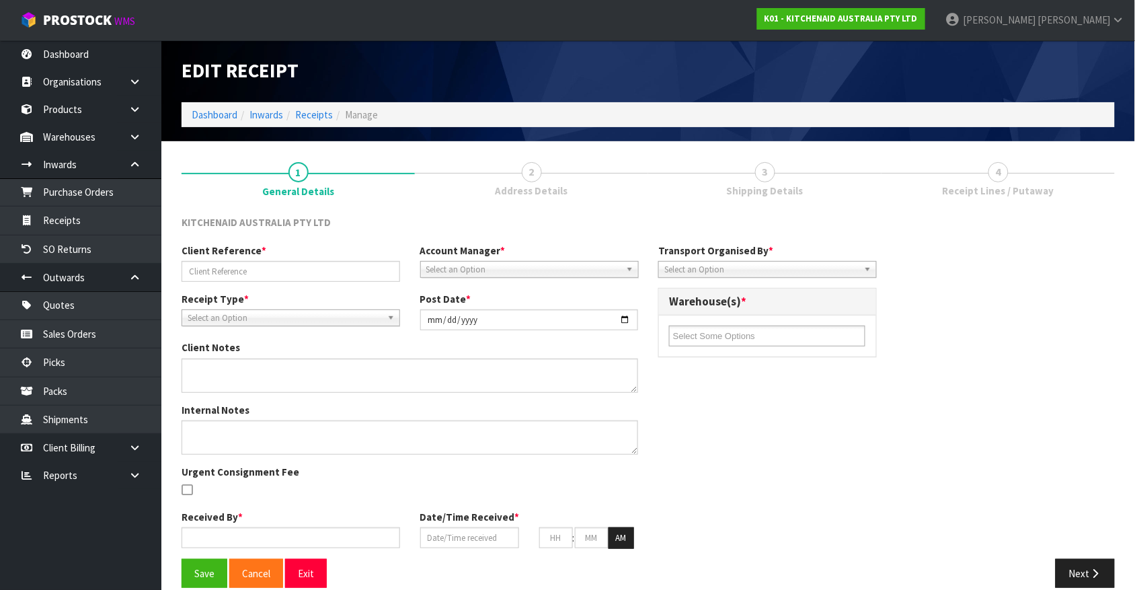
type input "TCKU2879456/ 240001481"
type input "[DATE]"
type input "[PERSON_NAME]"
type input "[DATE]"
type input "03"
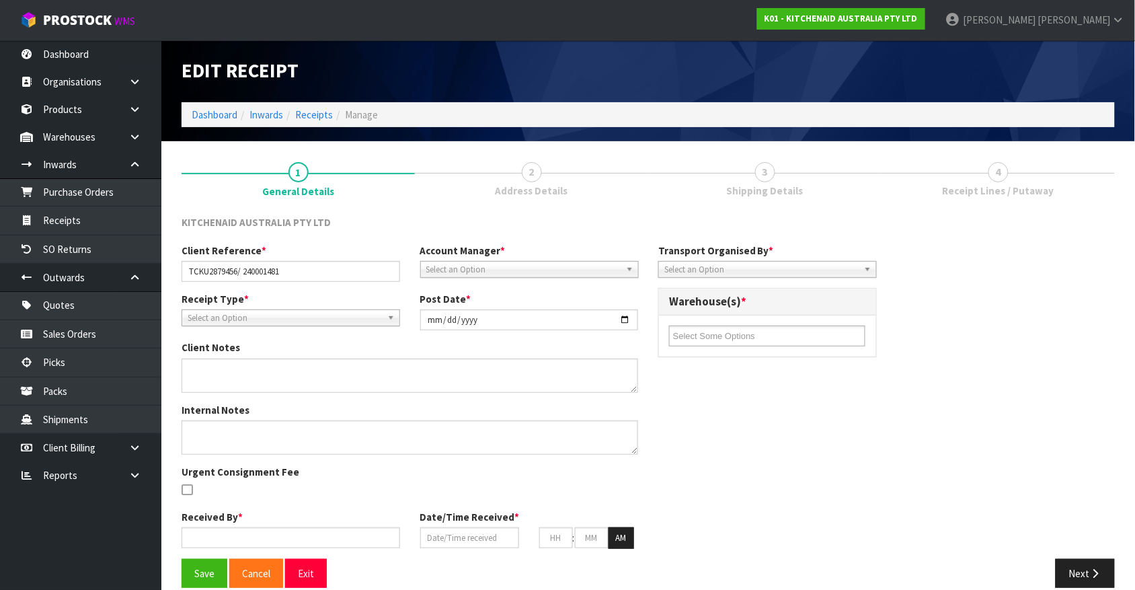
type input "35"
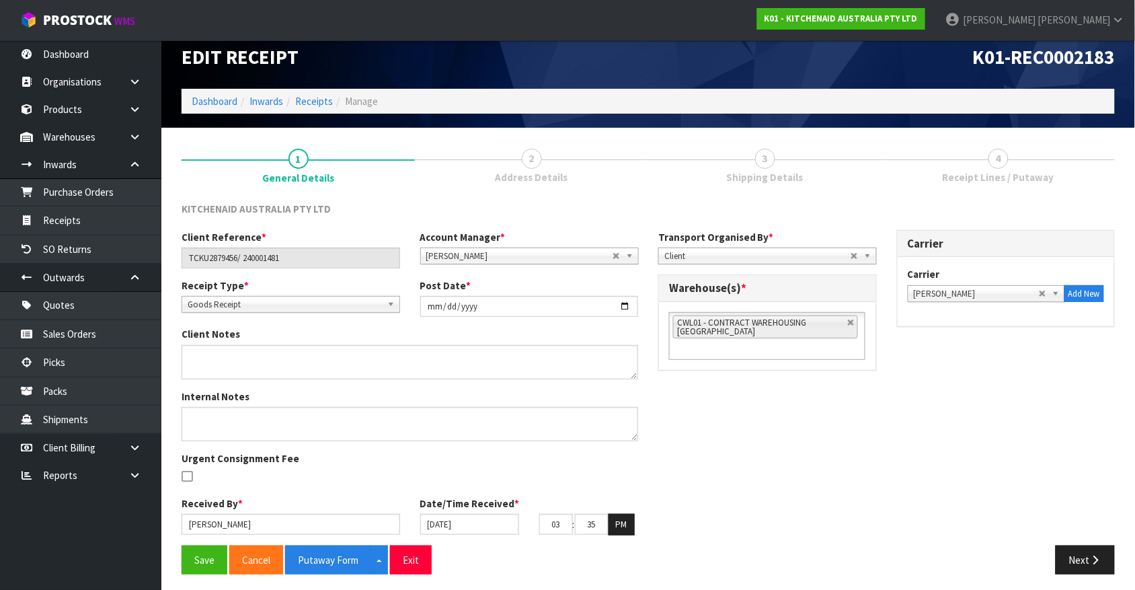
scroll to position [18, 0]
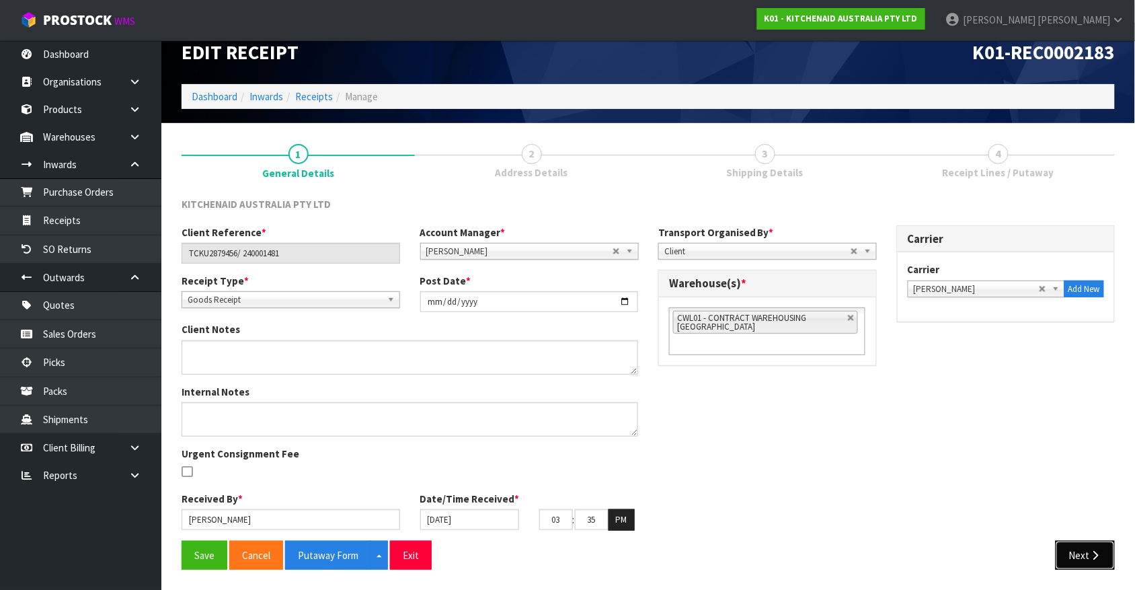
click at [1094, 556] on icon "button" at bounding box center [1095, 555] width 13 height 10
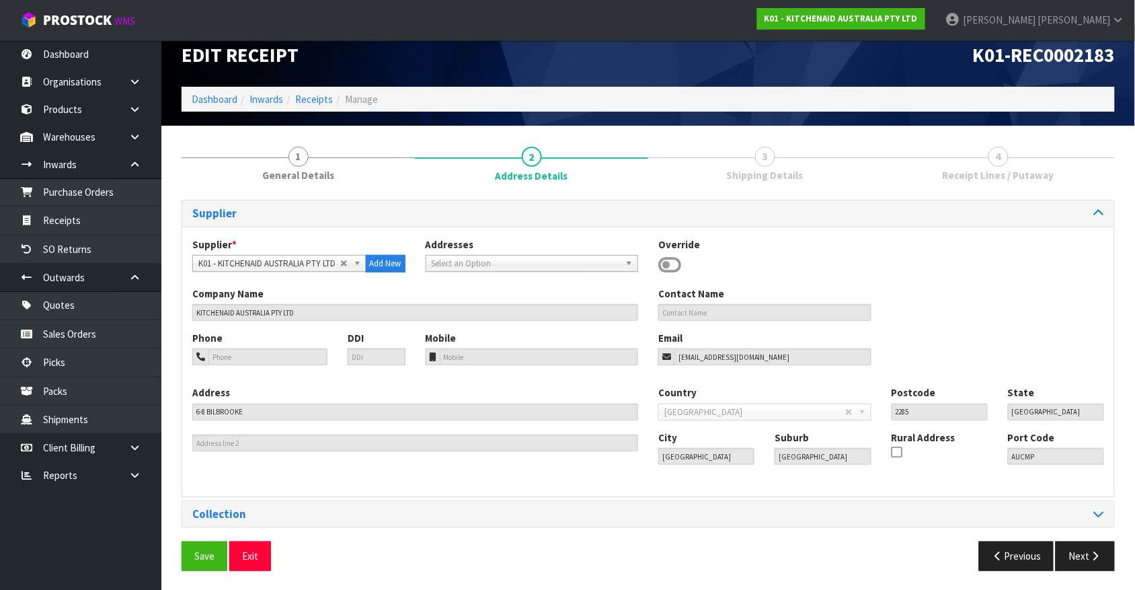
scroll to position [17, 0]
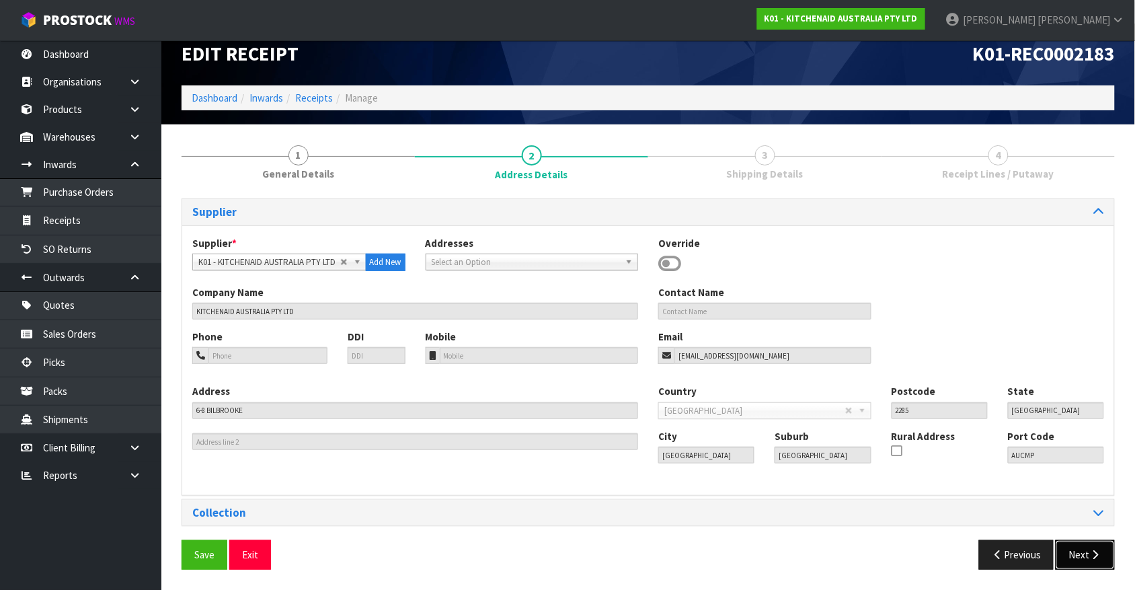
click at [1094, 556] on icon "button" at bounding box center [1095, 554] width 13 height 10
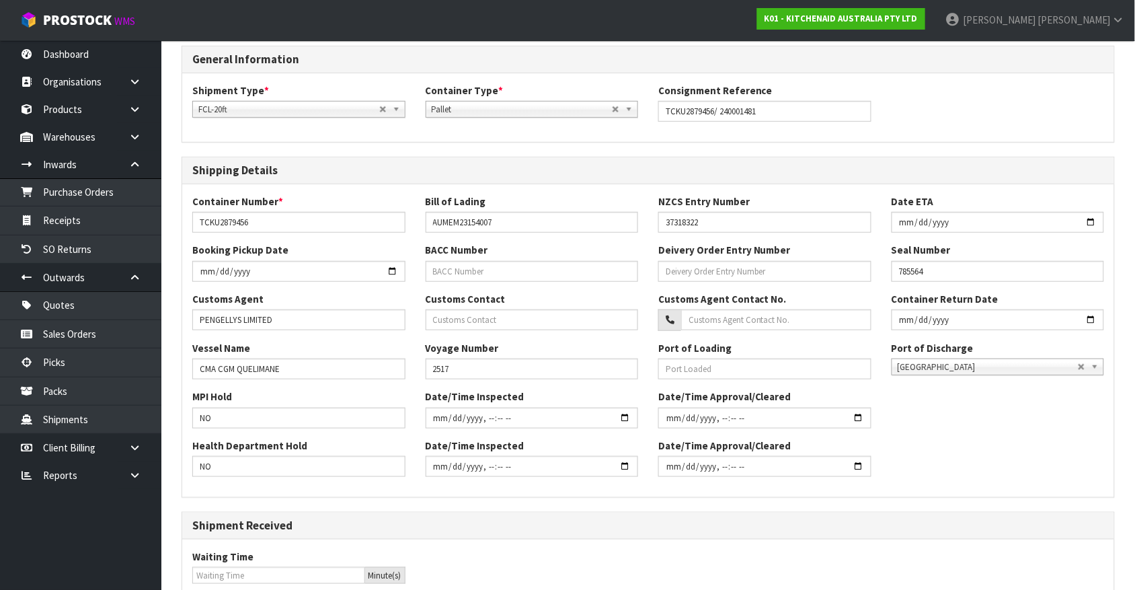
scroll to position [346, 0]
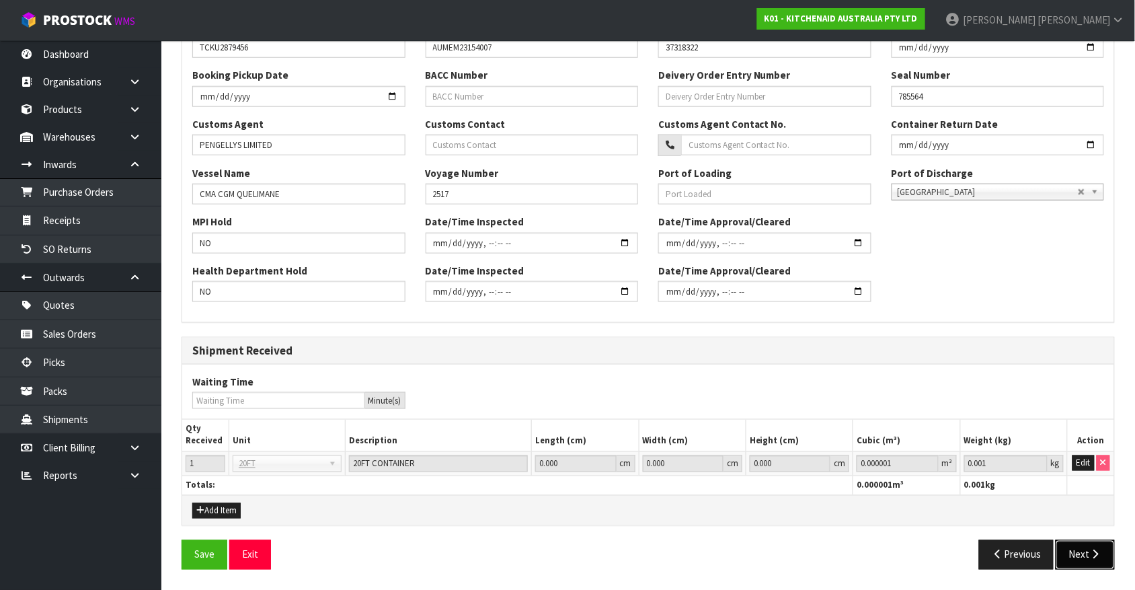
click at [1101, 552] on icon "button" at bounding box center [1095, 554] width 13 height 10
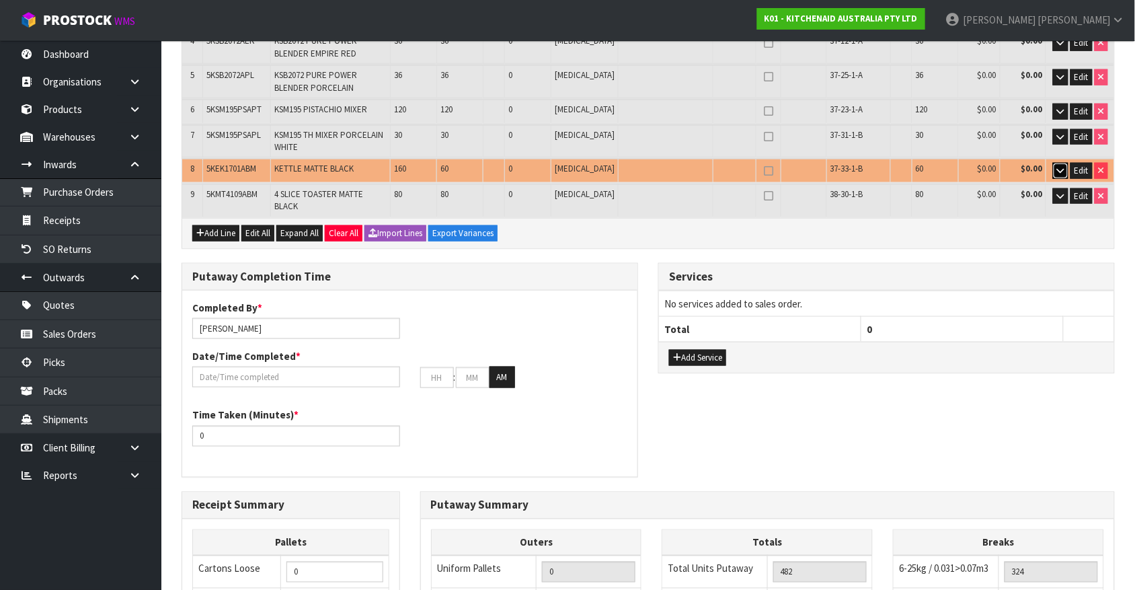
click at [1058, 179] on button "button" at bounding box center [1060, 171] width 15 height 16
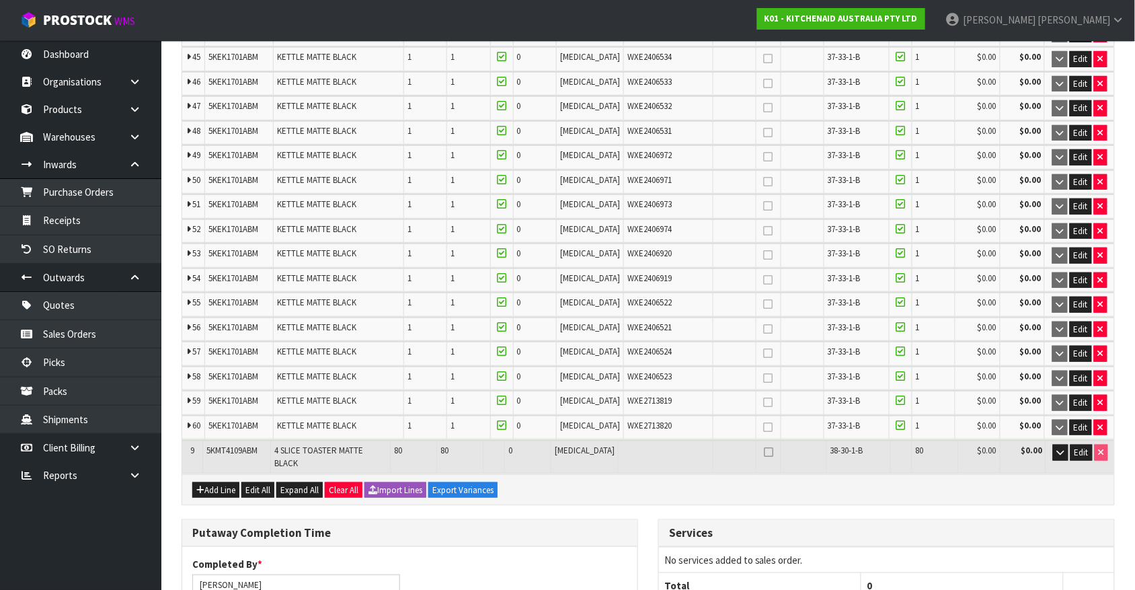
scroll to position [1676, 0]
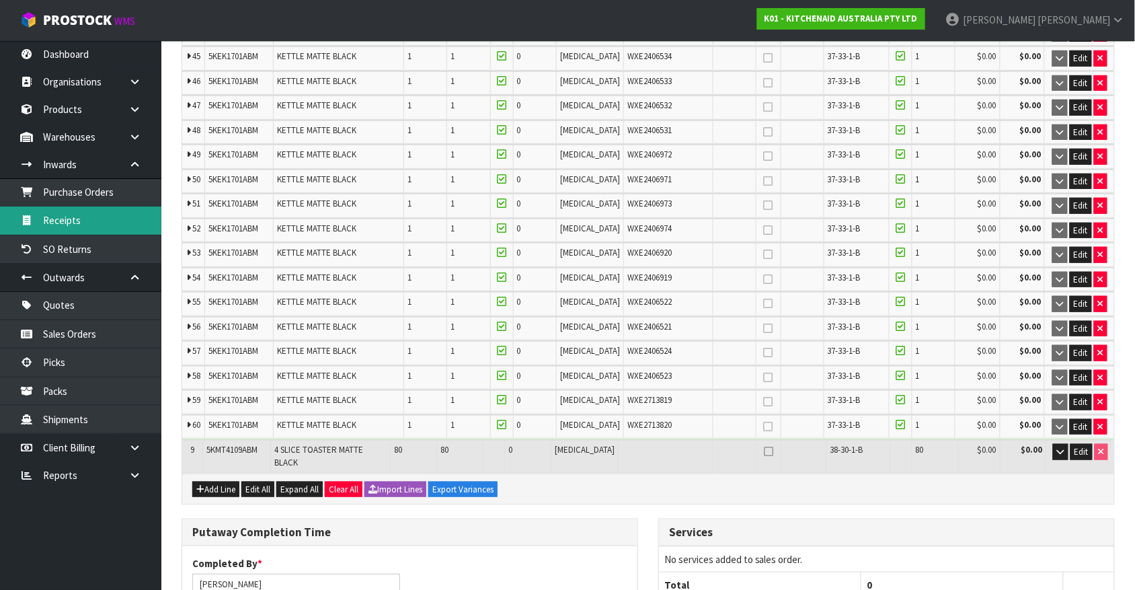
click at [106, 223] on link "Receipts" at bounding box center [80, 220] width 161 height 28
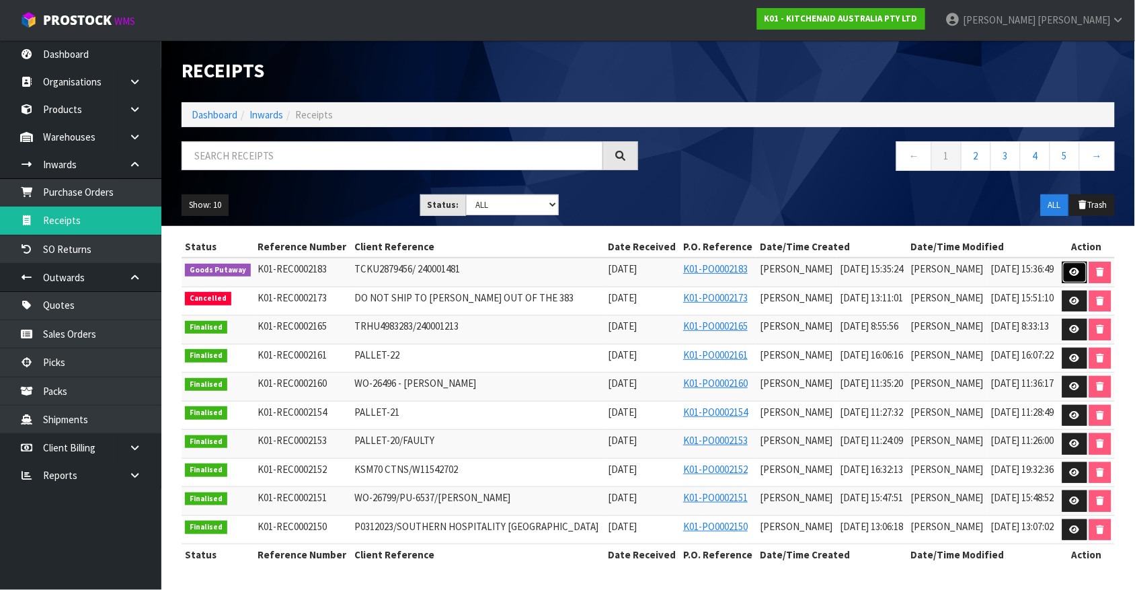
click at [1064, 264] on link at bounding box center [1074, 273] width 25 height 22
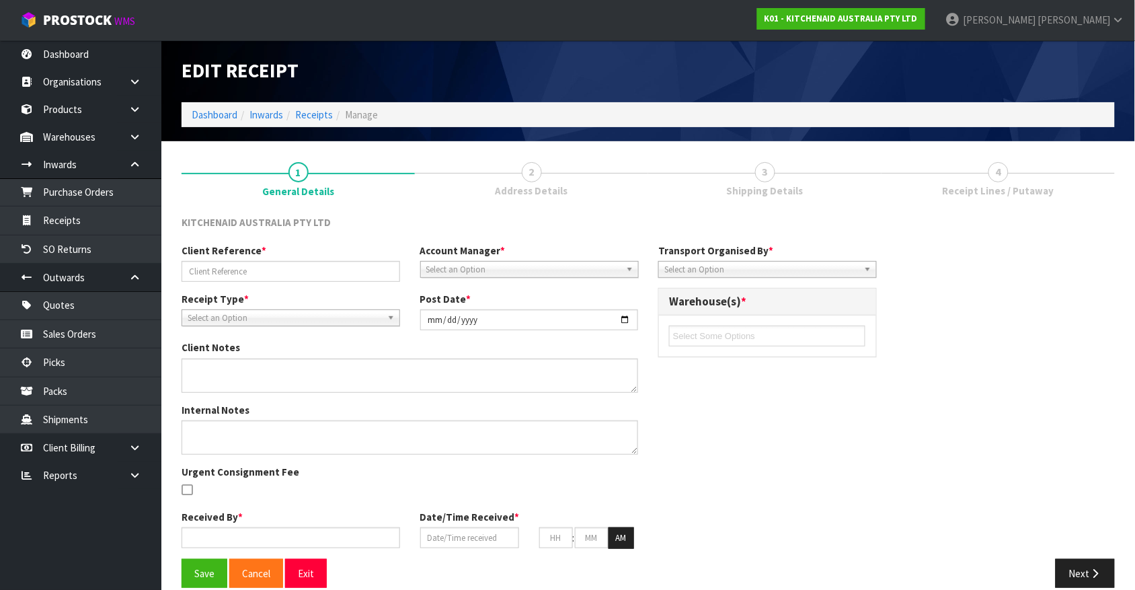
type input "TCKU2879456/ 240001481"
type input "[DATE]"
type input "[PERSON_NAME]"
type input "[DATE]"
type input "03"
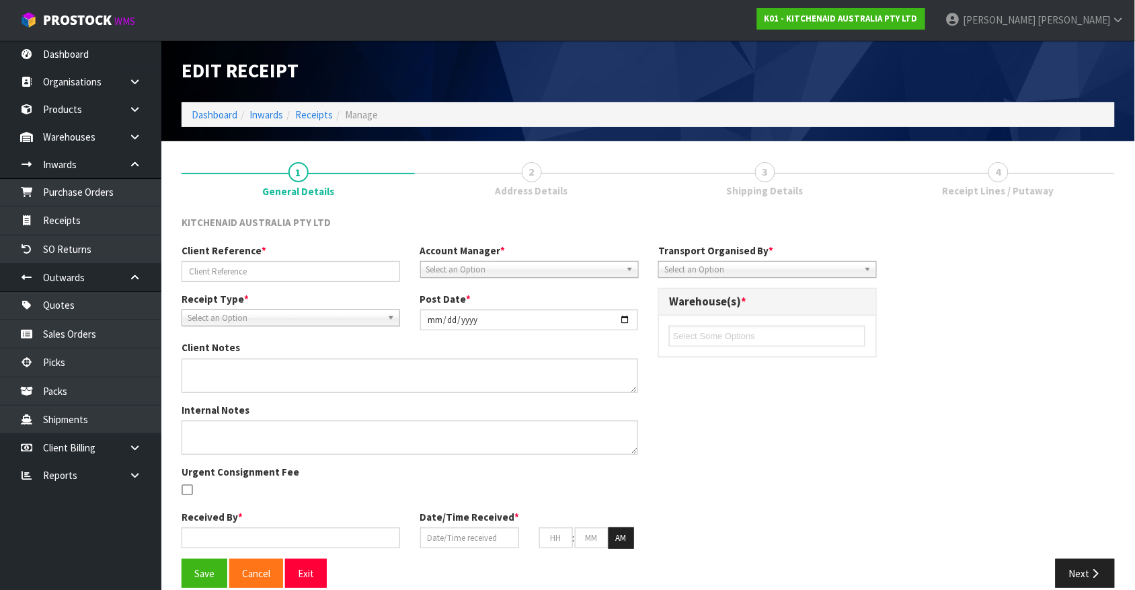
type input "35"
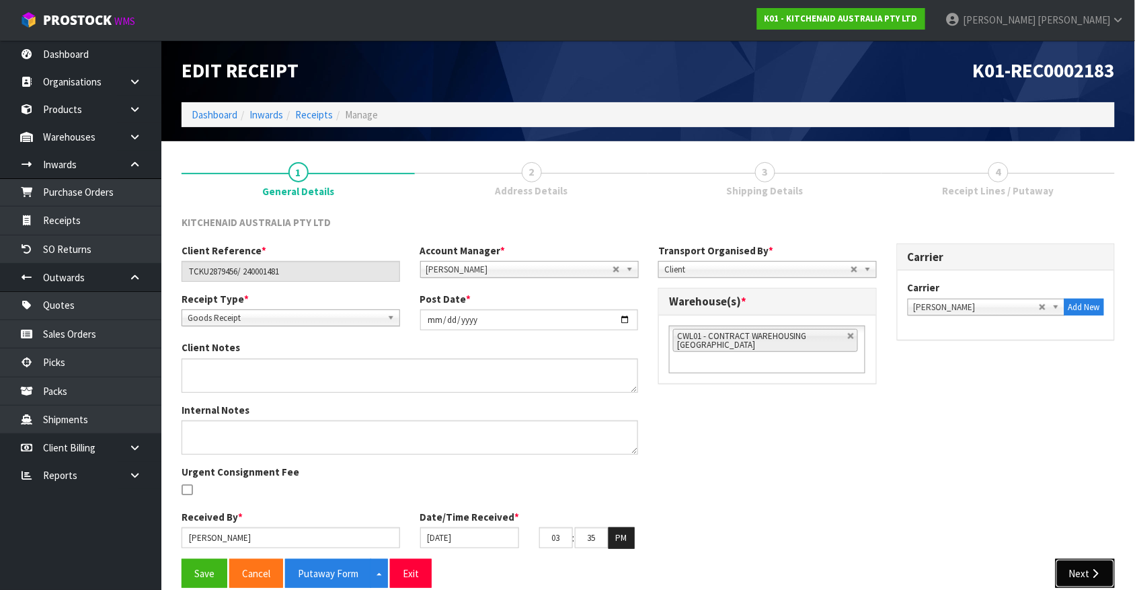
click at [1081, 559] on button "Next" at bounding box center [1085, 573] width 59 height 29
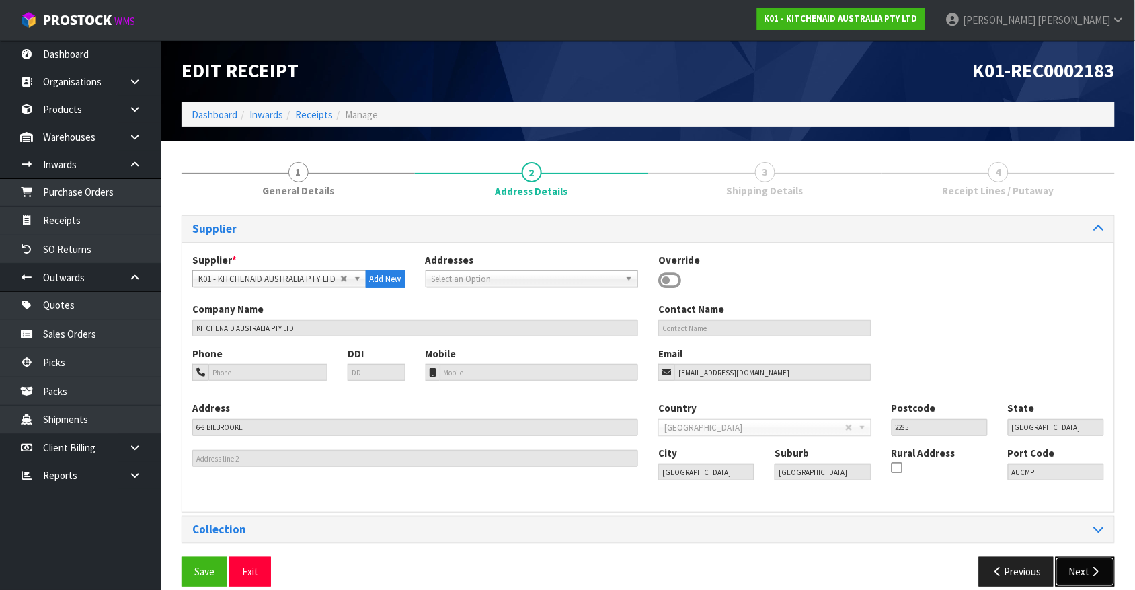
click at [1081, 559] on button "Next" at bounding box center [1085, 571] width 59 height 29
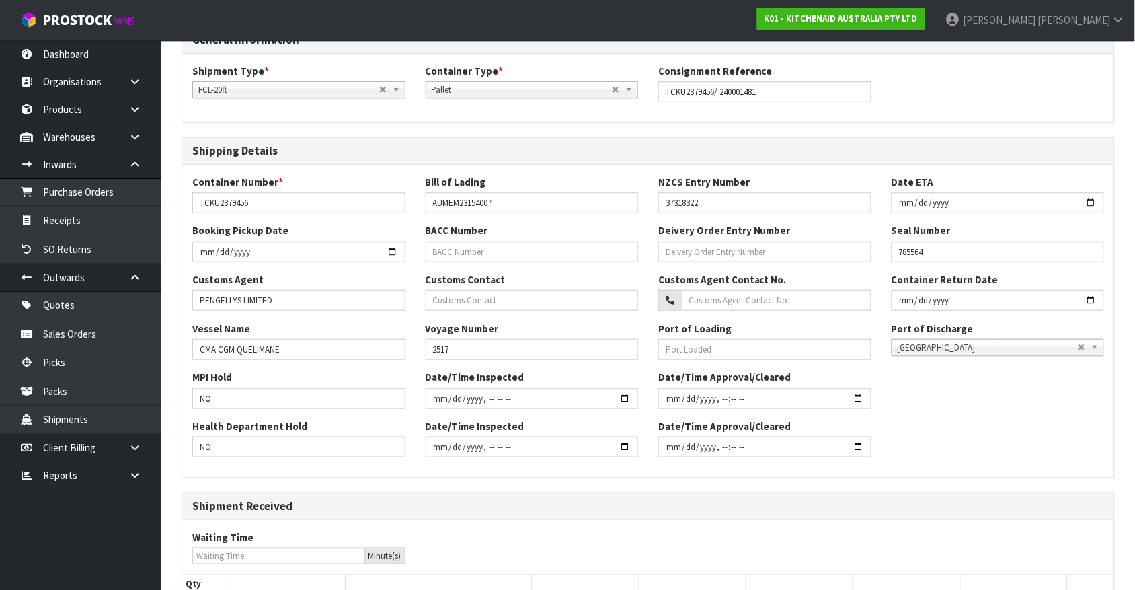
scroll to position [346, 0]
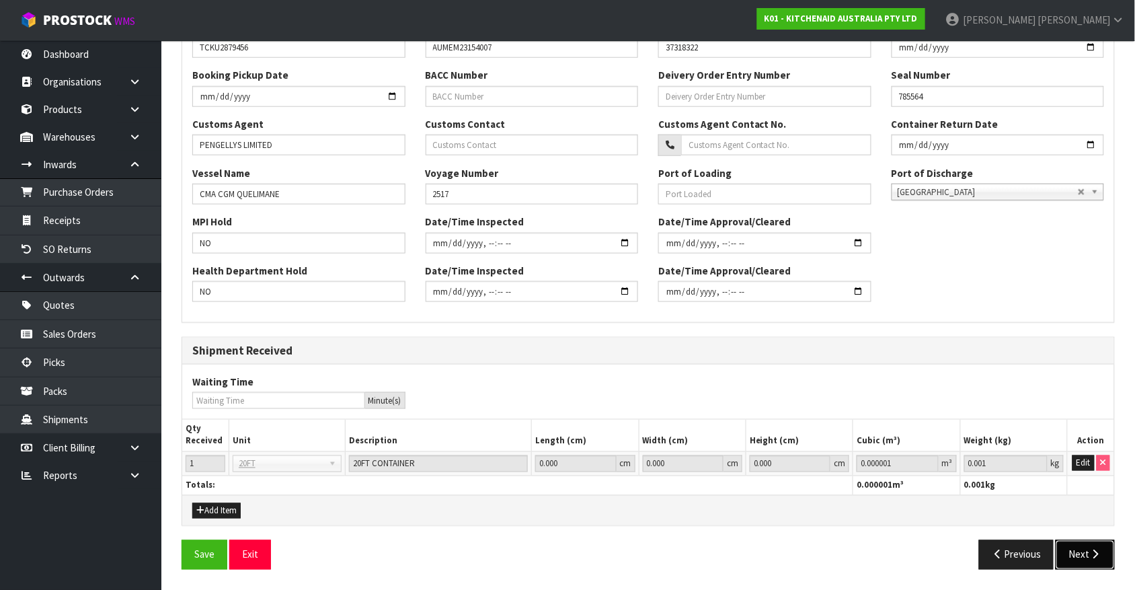
click at [1081, 559] on button "Next" at bounding box center [1085, 554] width 59 height 29
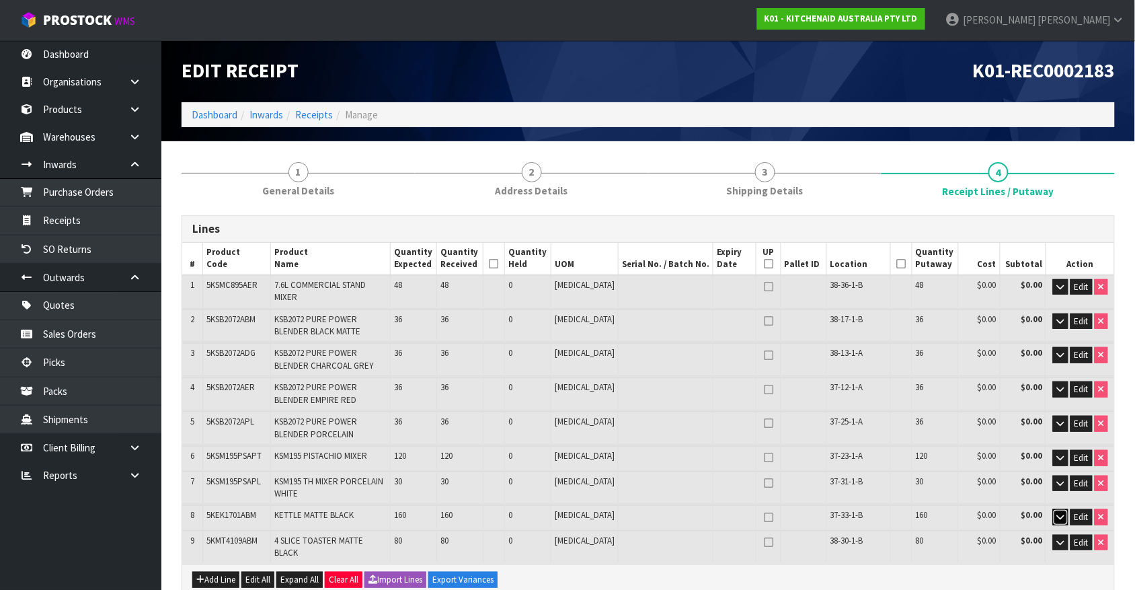
click at [1064, 509] on button "button" at bounding box center [1060, 517] width 15 height 16
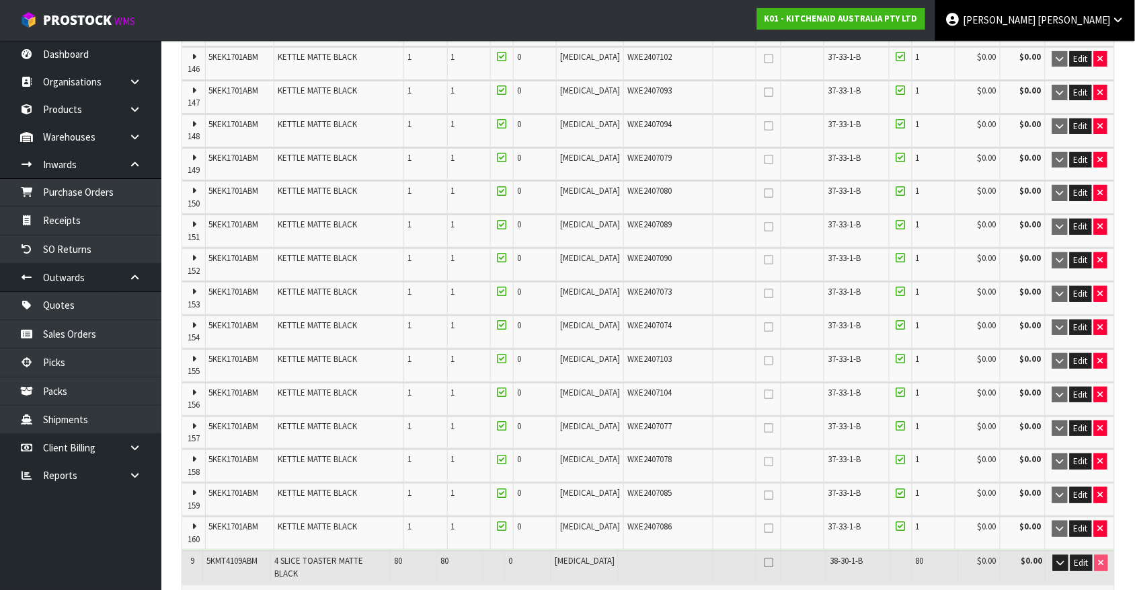
scroll to position [4587, 0]
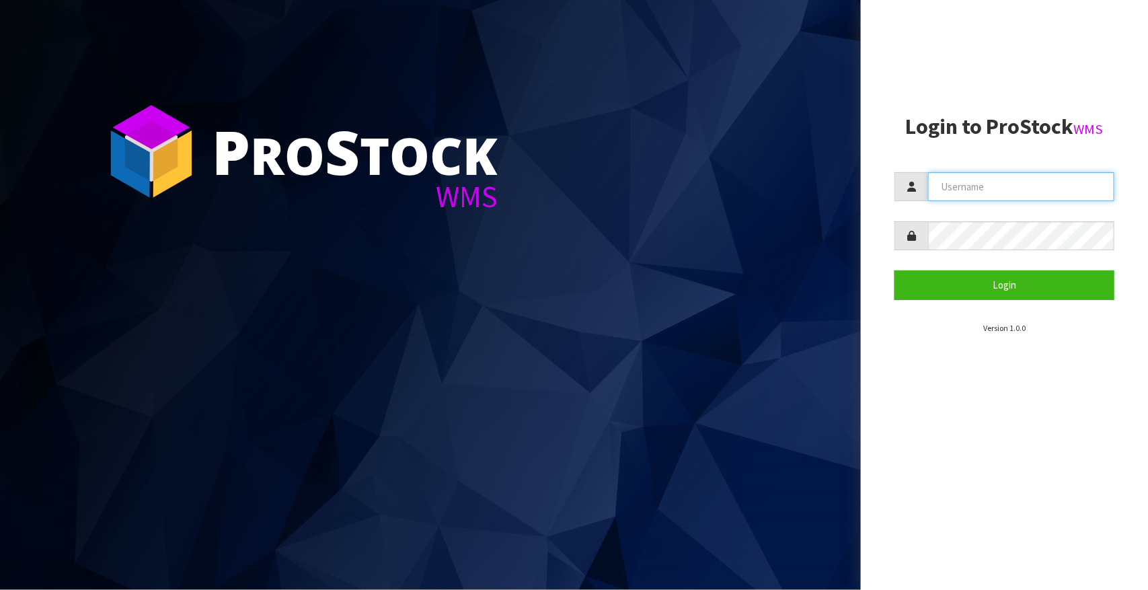
click at [984, 179] on input "text" at bounding box center [1021, 186] width 186 height 29
type input "[PERSON_NAME]"
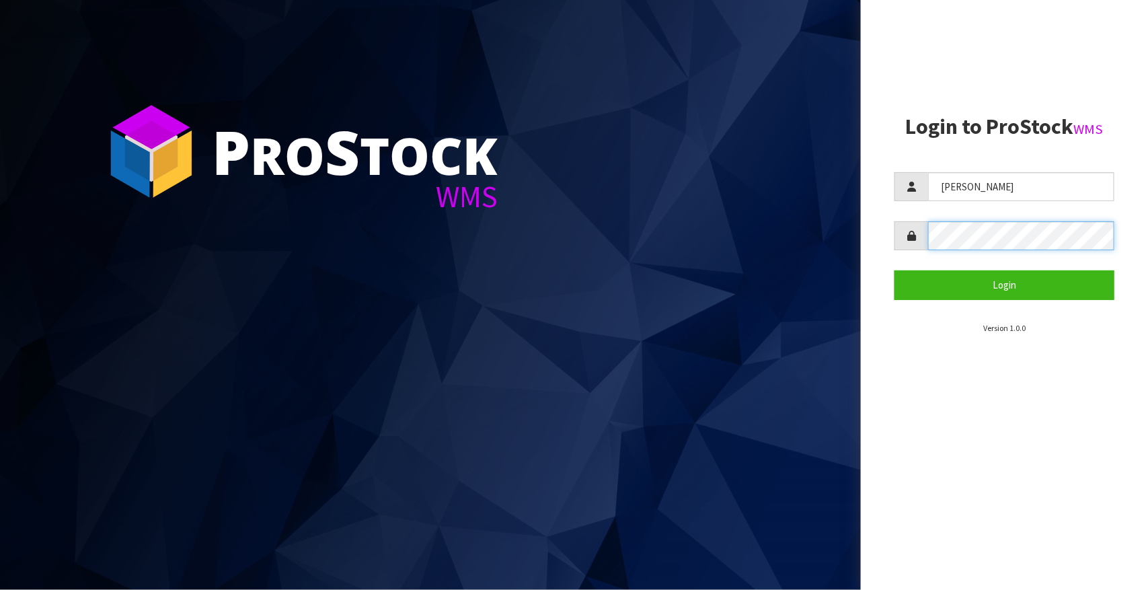
click at [894, 270] on button "Login" at bounding box center [1004, 284] width 220 height 29
